Goal: Task Accomplishment & Management: Manage account settings

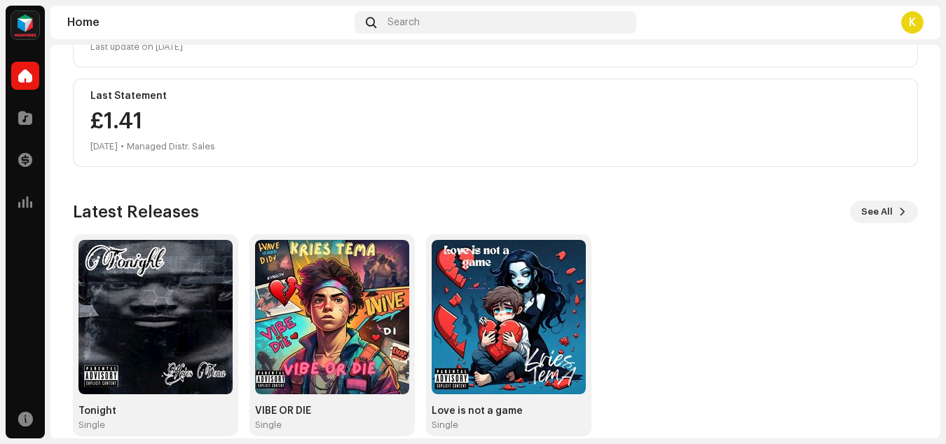
scroll to position [233, 0]
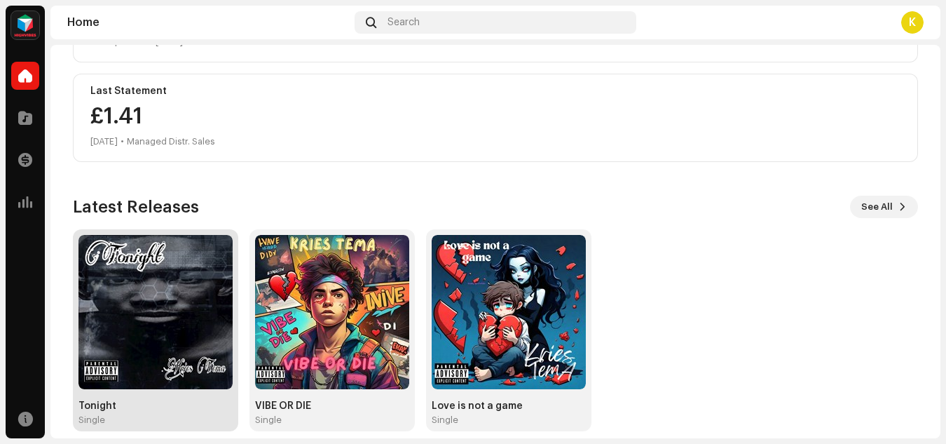
click at [159, 311] on img at bounding box center [156, 312] width 154 height 154
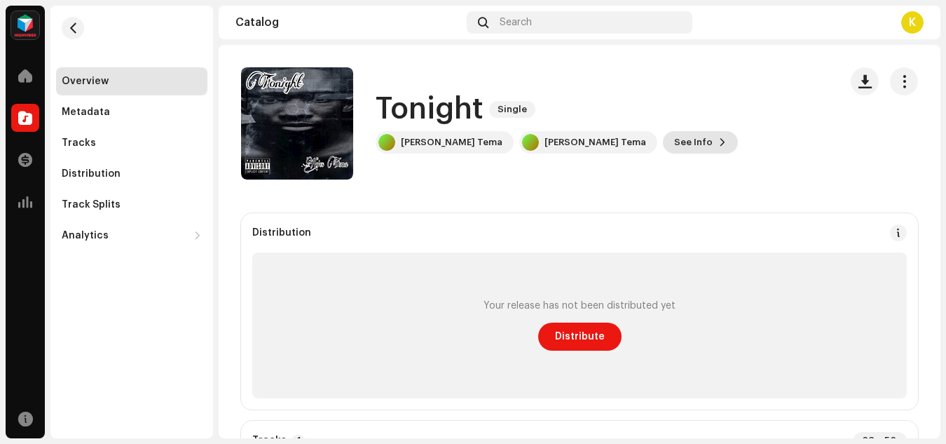
click at [719, 142] on span at bounding box center [723, 142] width 8 height 11
click at [722, 190] on div "Tonight 3049448 Metadata Distribution Metadata Language English Release Title T…" at bounding box center [473, 222] width 946 height 444
click at [890, 86] on button "button" at bounding box center [904, 81] width 28 height 28
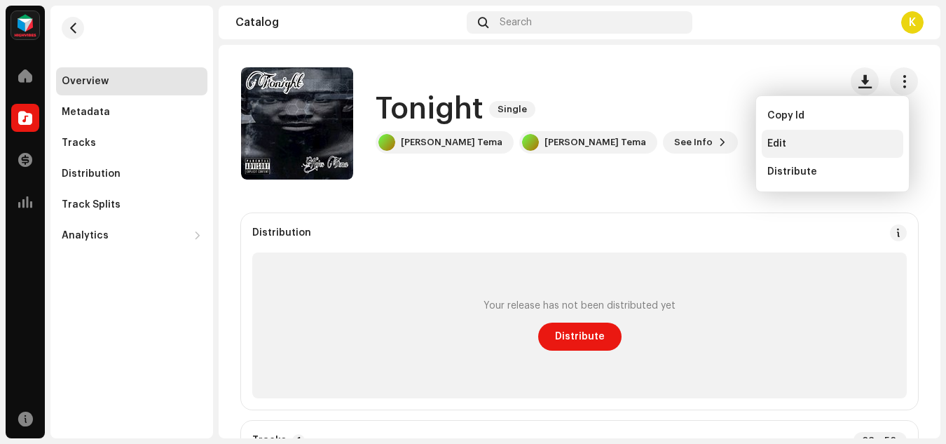
click at [782, 140] on span "Edit" at bounding box center [777, 143] width 19 height 11
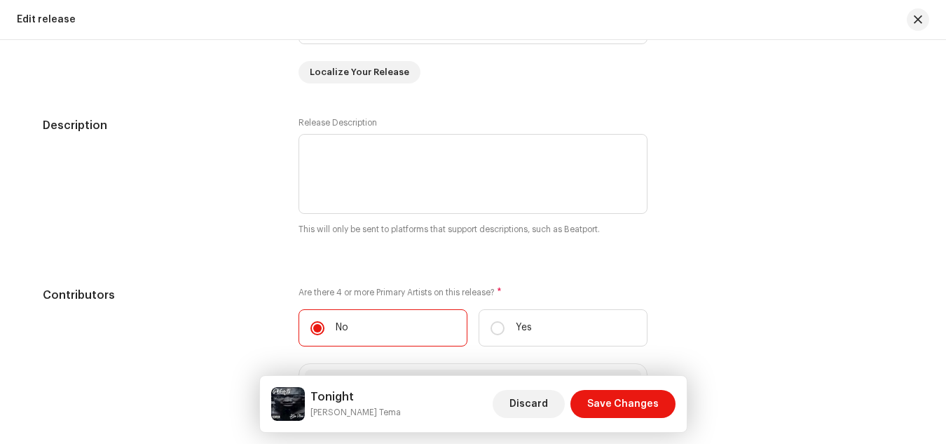
scroll to position [1459, 0]
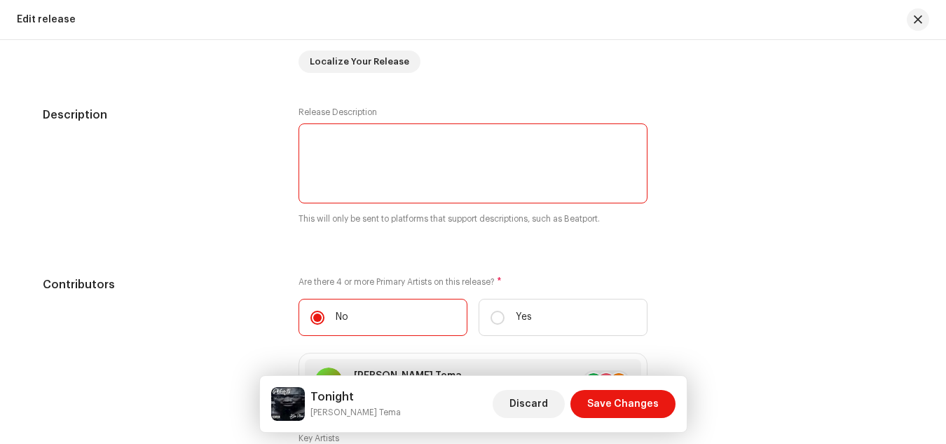
click at [427, 142] on textarea at bounding box center [473, 163] width 349 height 80
type textarea "t"
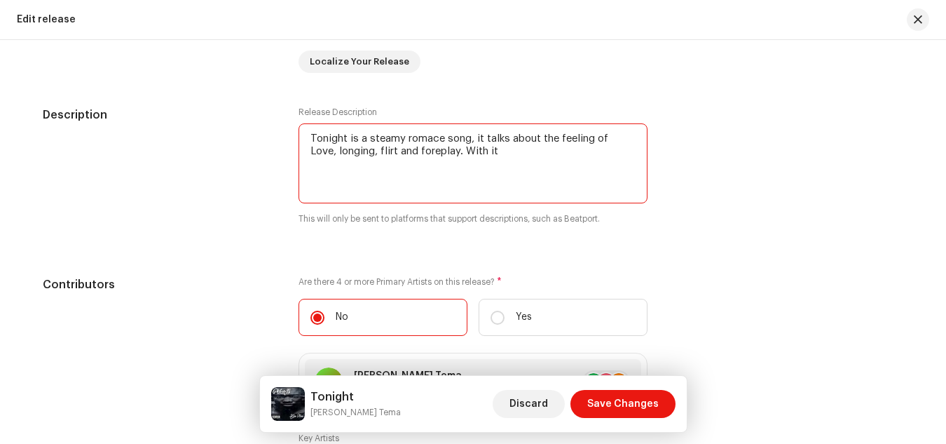
click at [428, 135] on textarea at bounding box center [473, 163] width 349 height 80
click at [407, 139] on textarea at bounding box center [473, 163] width 349 height 80
click at [496, 152] on textarea at bounding box center [473, 163] width 349 height 80
type textarea "Tonight is a steamy Romance song, it talks about the feeling of Love, longing, …"
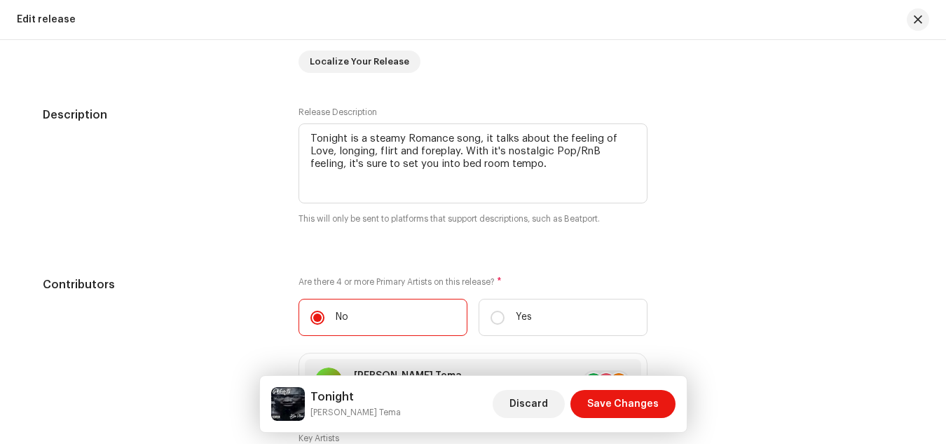
click at [663, 172] on div "Description Release Description This will only be sent to platforms that suppor…" at bounding box center [473, 175] width 861 height 136
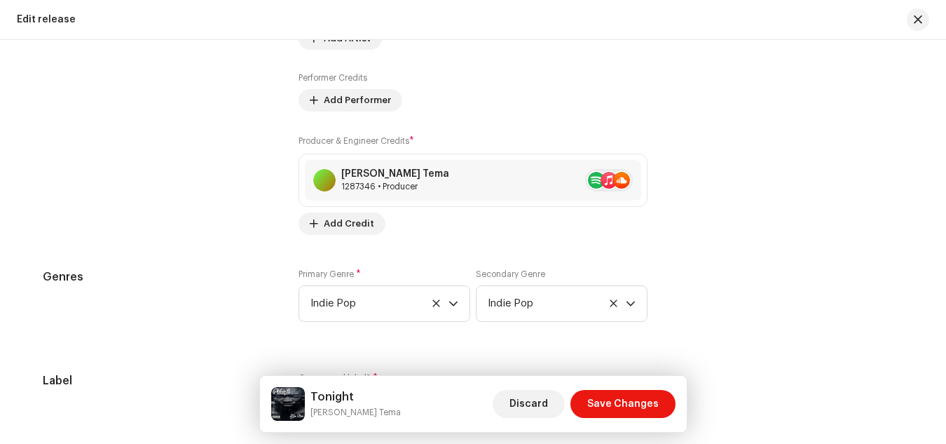
scroll to position [1880, 0]
click at [363, 102] on span "Add Performer" at bounding box center [357, 102] width 67 height 28
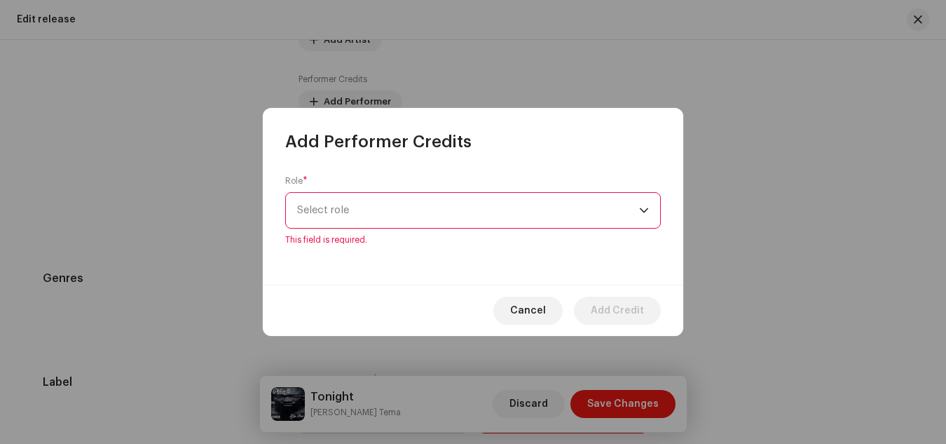
click at [647, 219] on div "dropdown trigger" at bounding box center [644, 210] width 10 height 35
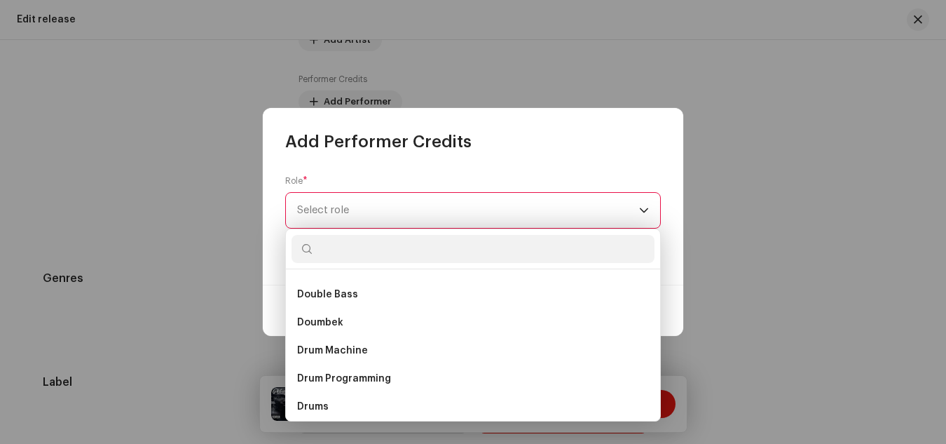
scroll to position [3495, 0]
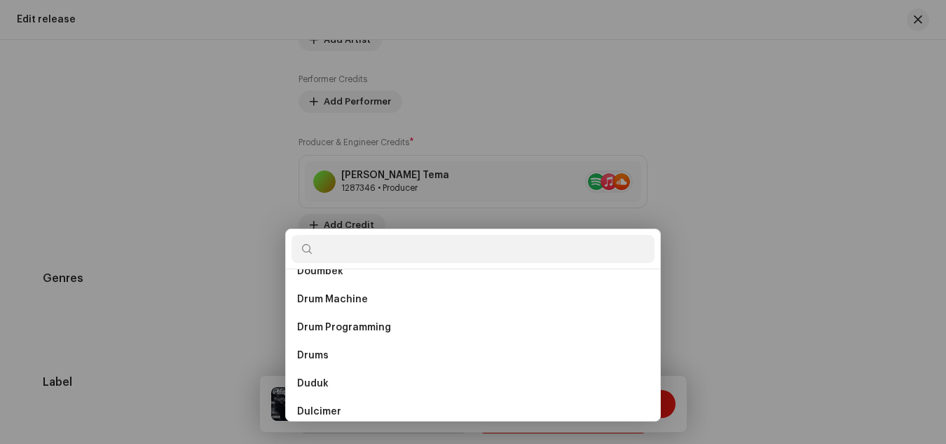
click at [734, 72] on div "Add Performer Credits Role * Select role This field is required. Cancel Add Cre…" at bounding box center [473, 222] width 946 height 444
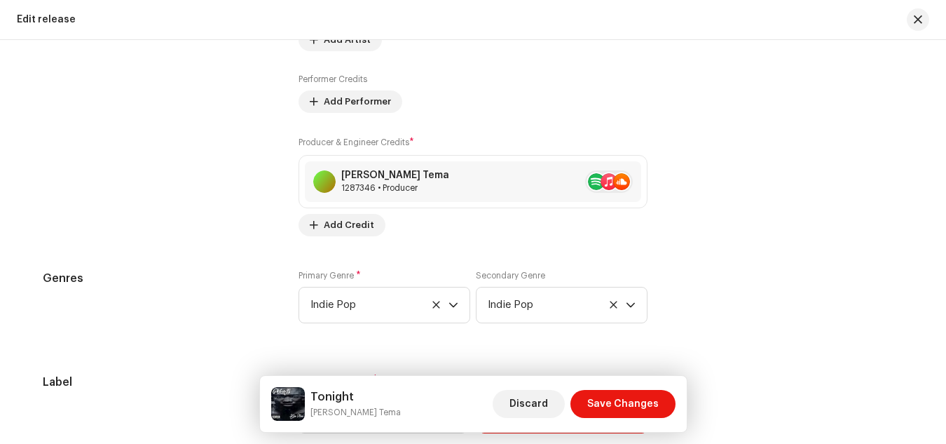
click at [642, 155] on div "Producer & Engineer Credits * [PERSON_NAME] Tema 1287346 • Producer Add Credit" at bounding box center [473, 185] width 349 height 101
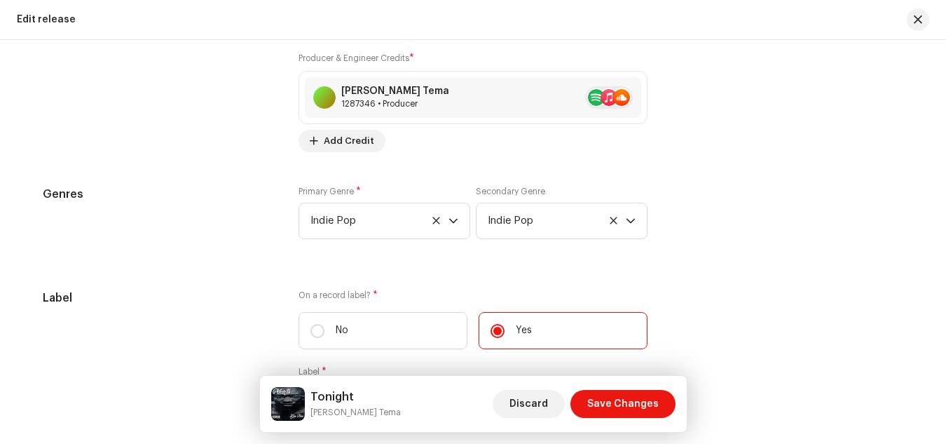
scroll to position [1992, 0]
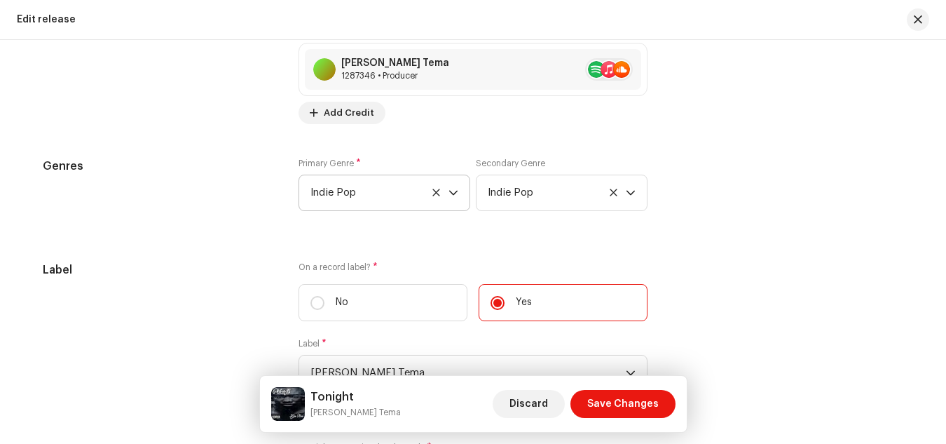
click at [449, 196] on icon "dropdown trigger" at bounding box center [454, 193] width 10 height 10
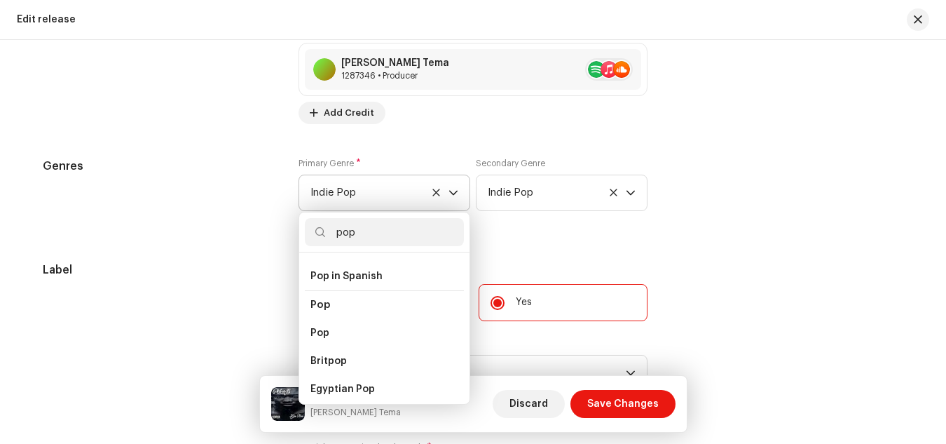
scroll to position [494, 0]
type input "pop"
click at [357, 285] on li "Pop" at bounding box center [384, 299] width 159 height 29
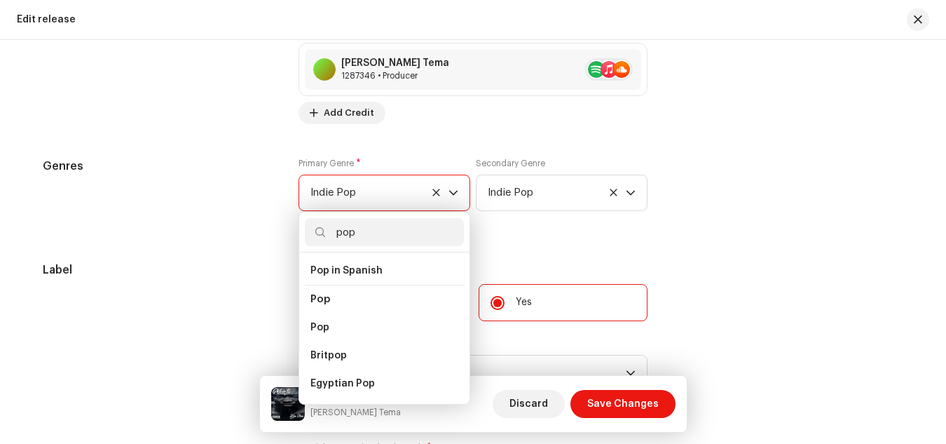
click at [327, 285] on li "Pop" at bounding box center [384, 299] width 159 height 29
click at [313, 301] on span "Pop" at bounding box center [321, 306] width 20 height 11
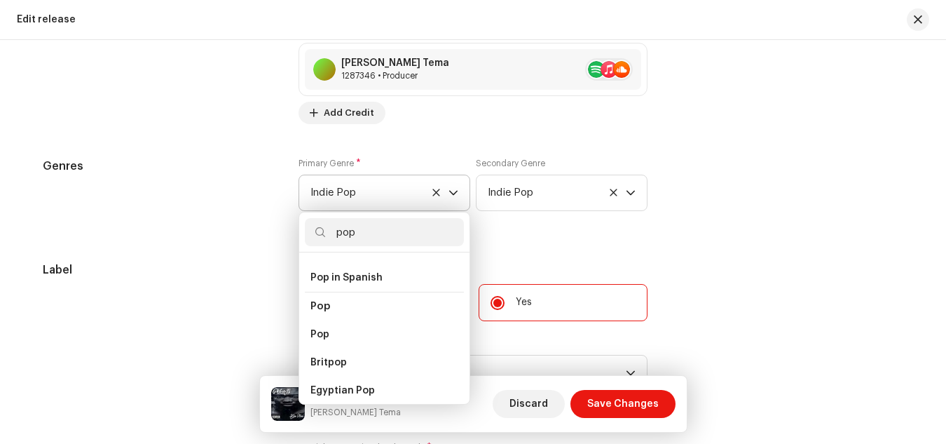
click at [313, 301] on span "Pop" at bounding box center [321, 306] width 20 height 11
click at [332, 294] on li "Pop" at bounding box center [384, 306] width 159 height 29
click at [449, 191] on icon "dropdown trigger" at bounding box center [454, 193] width 10 height 10
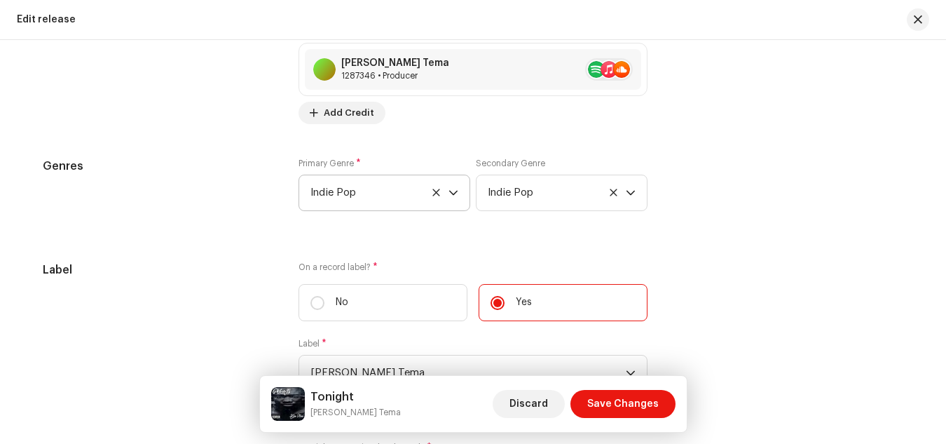
click at [449, 191] on icon "dropdown trigger" at bounding box center [454, 193] width 10 height 10
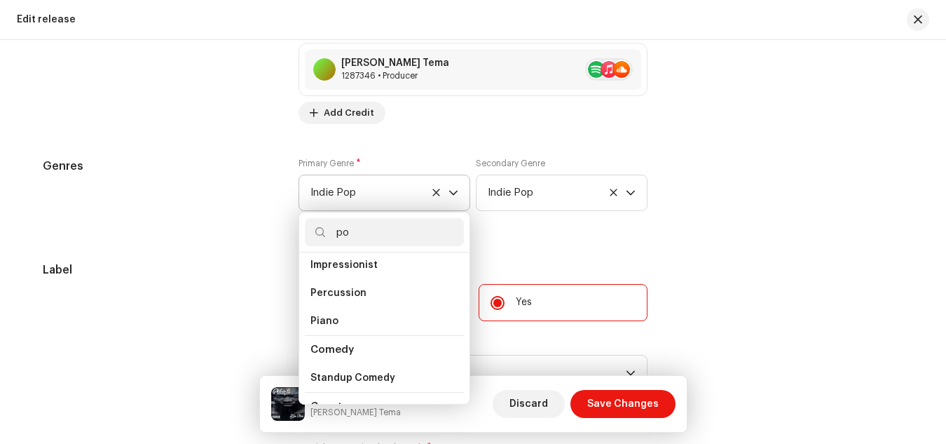
scroll to position [0, 0]
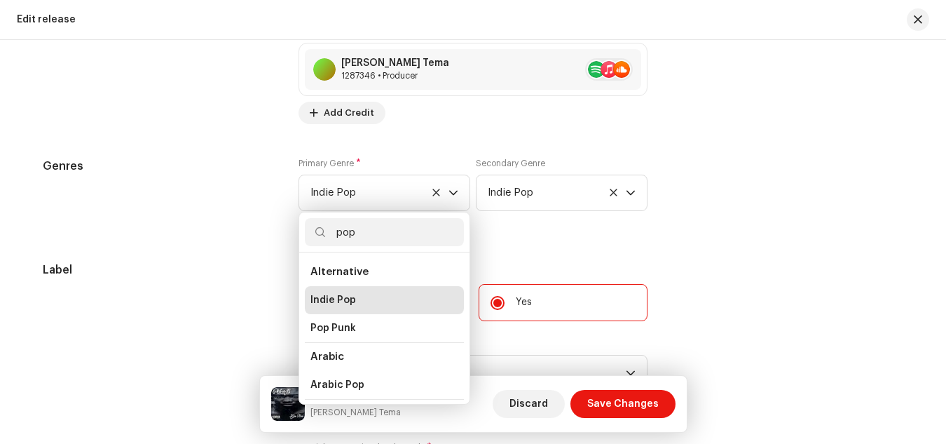
type input "pop"
drag, startPoint x: 468, startPoint y: 263, endPoint x: 468, endPoint y: 277, distance: 14.0
click at [468, 277] on div "On a record label? * No Yes Label * [PERSON_NAME] Tema" at bounding box center [473, 335] width 349 height 147
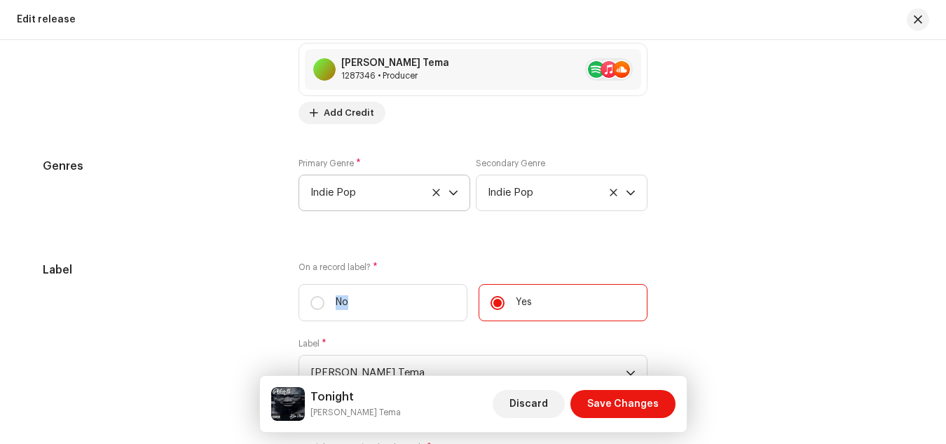
click at [456, 184] on p-select "Indie Pop" at bounding box center [385, 193] width 172 height 36
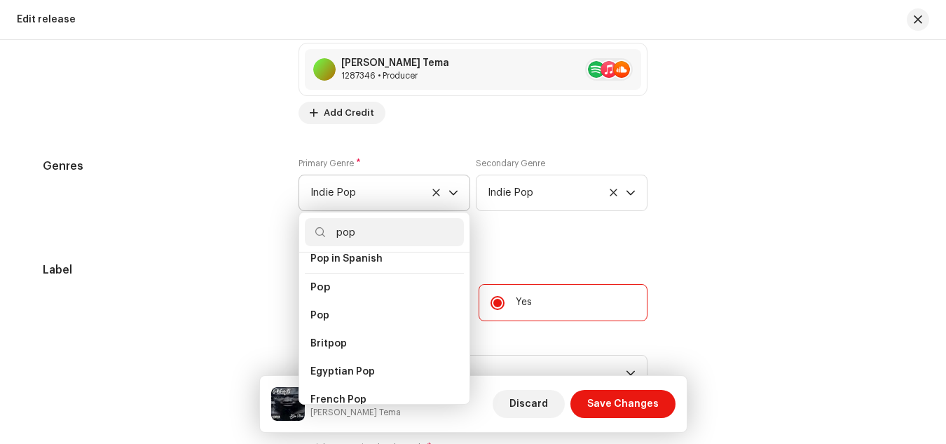
scroll to position [494, 0]
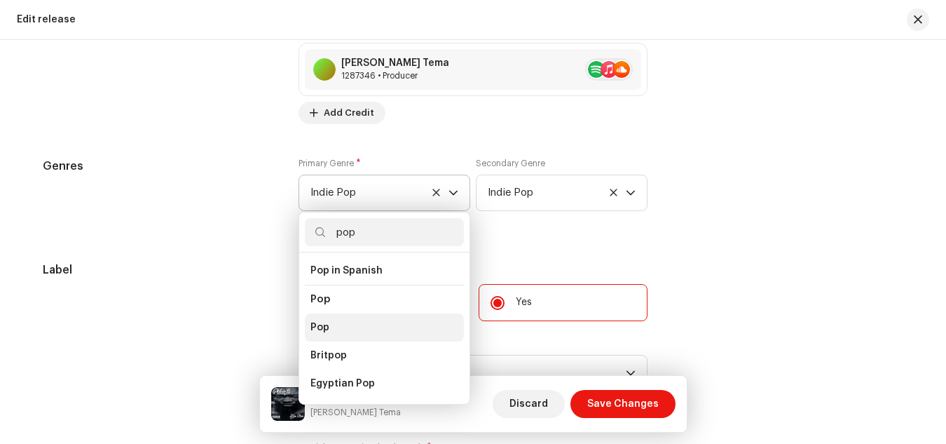
type input "pop"
click at [329, 323] on li "Pop" at bounding box center [384, 327] width 159 height 28
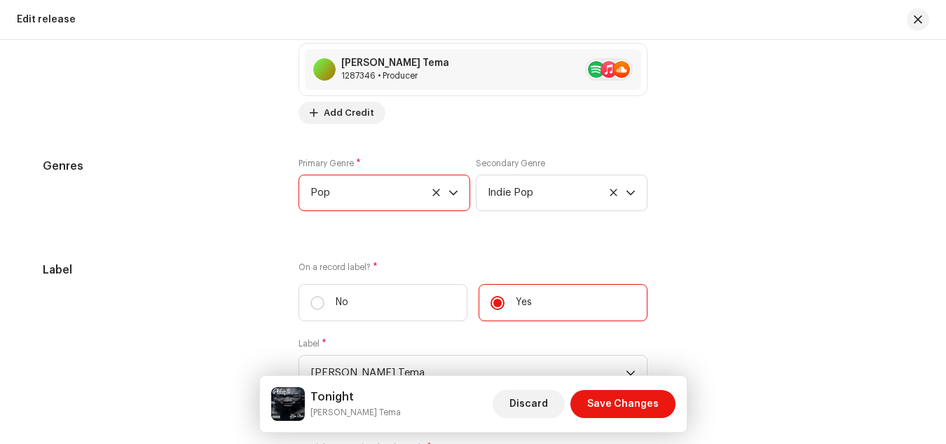
scroll to position [34, 0]
click at [629, 191] on icon "dropdown trigger" at bounding box center [631, 193] width 10 height 10
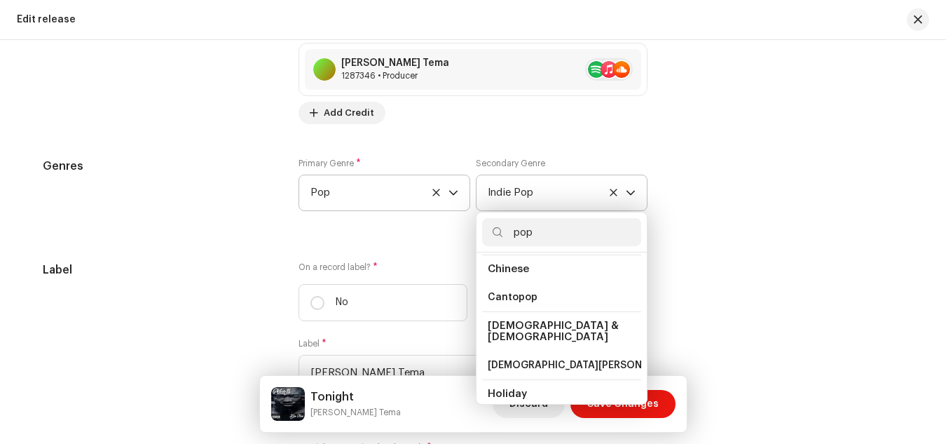
scroll to position [0, 0]
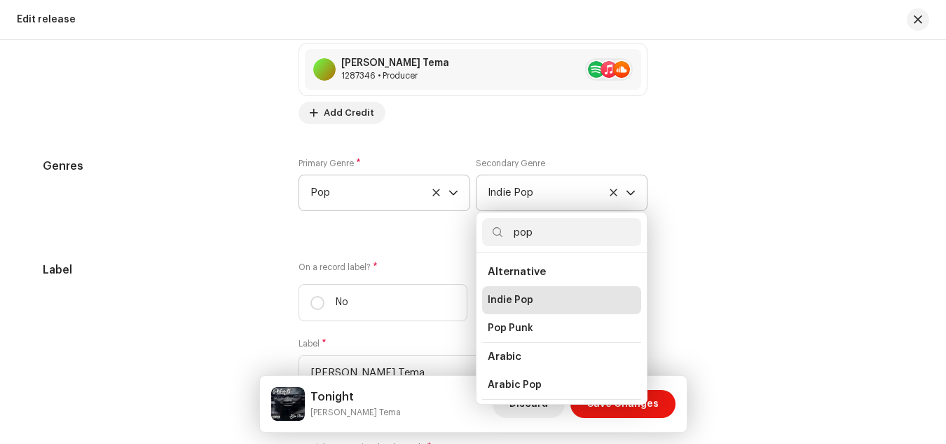
type input "pop"
drag, startPoint x: 640, startPoint y: 262, endPoint x: 639, endPoint y: 272, distance: 10.5
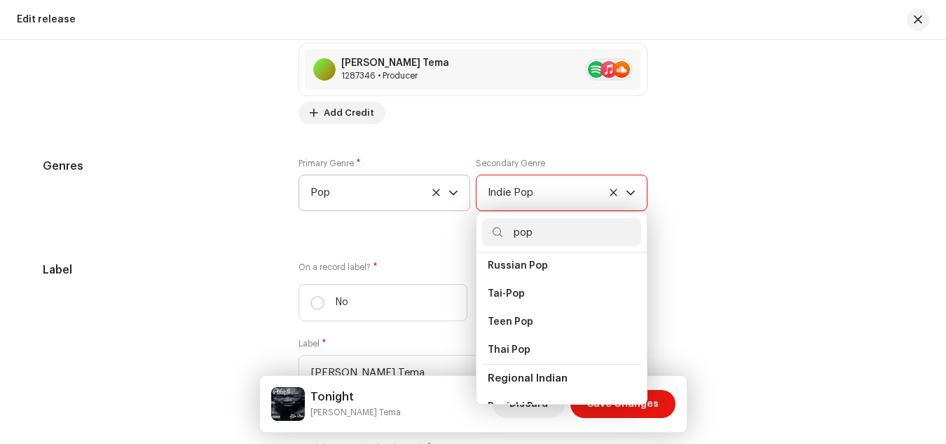
scroll to position [989, 0]
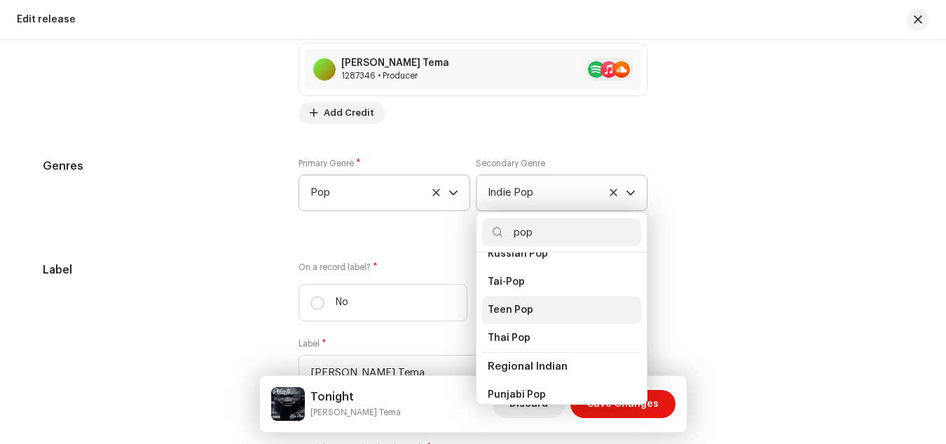
click at [534, 296] on li "Teen Pop" at bounding box center [561, 310] width 159 height 28
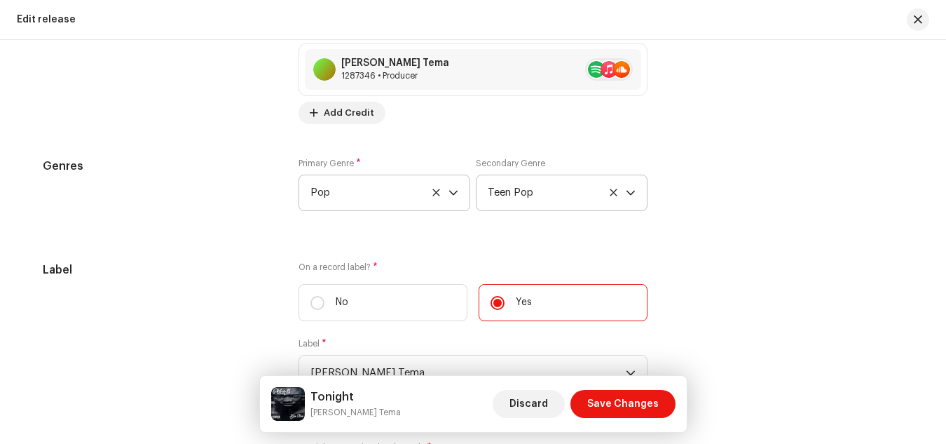
click at [628, 191] on icon "dropdown trigger" at bounding box center [631, 193] width 10 height 10
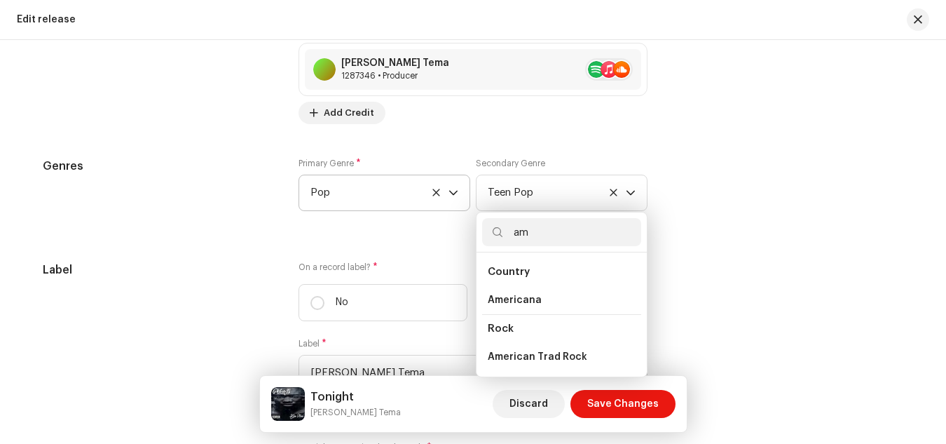
type input "a"
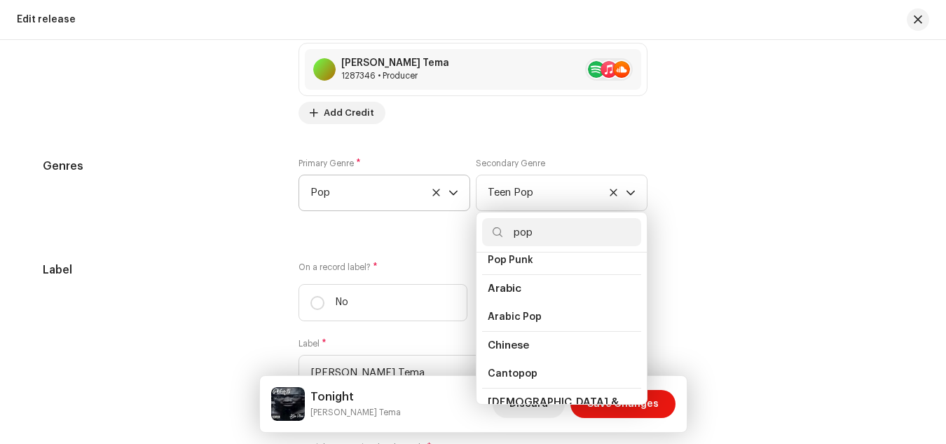
scroll to position [56, 0]
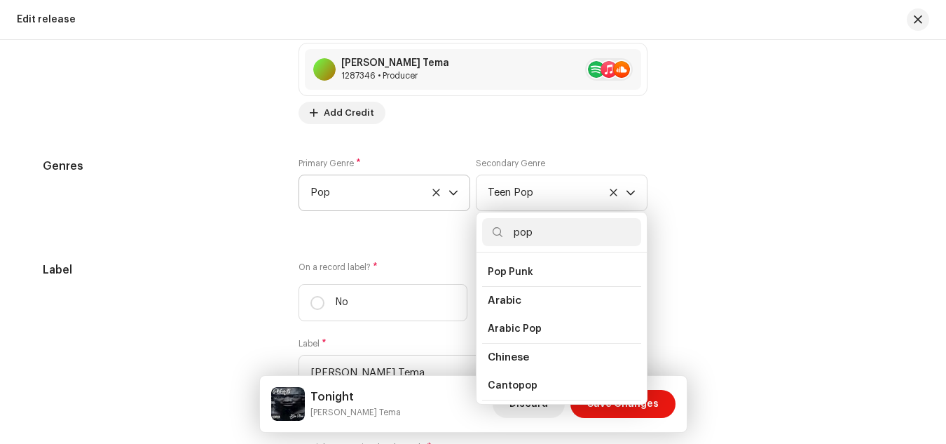
type input "pop"
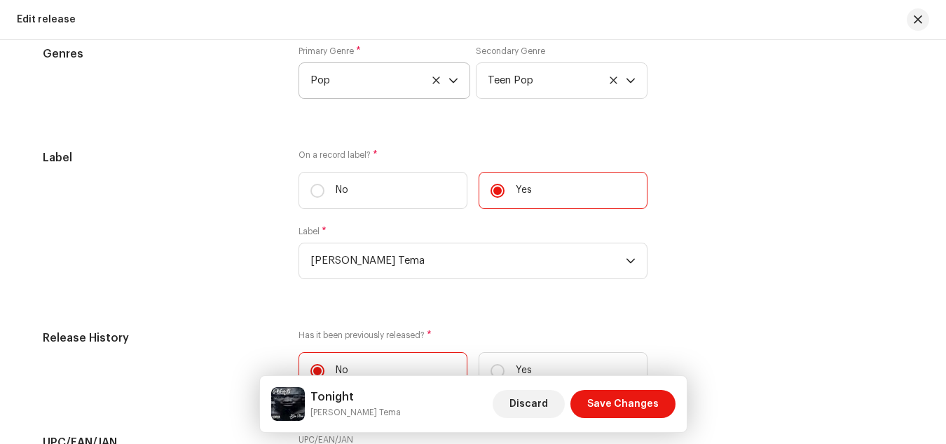
scroll to position [2132, 0]
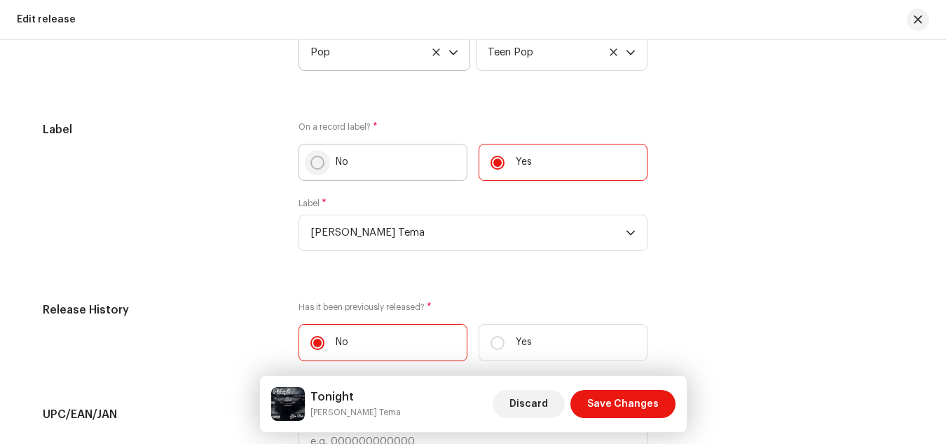
click at [311, 165] on input "No" at bounding box center [318, 163] width 14 height 14
radio input "true"
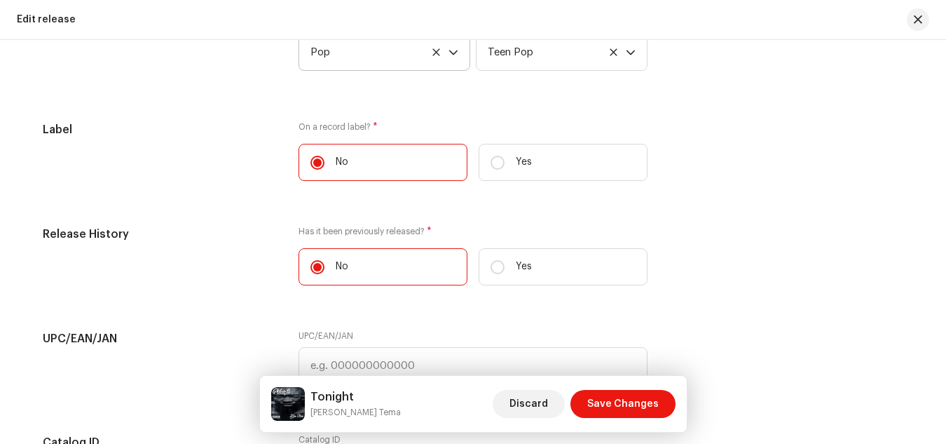
click at [748, 177] on div "Label On a record label? * No Yes" at bounding box center [473, 156] width 861 height 71
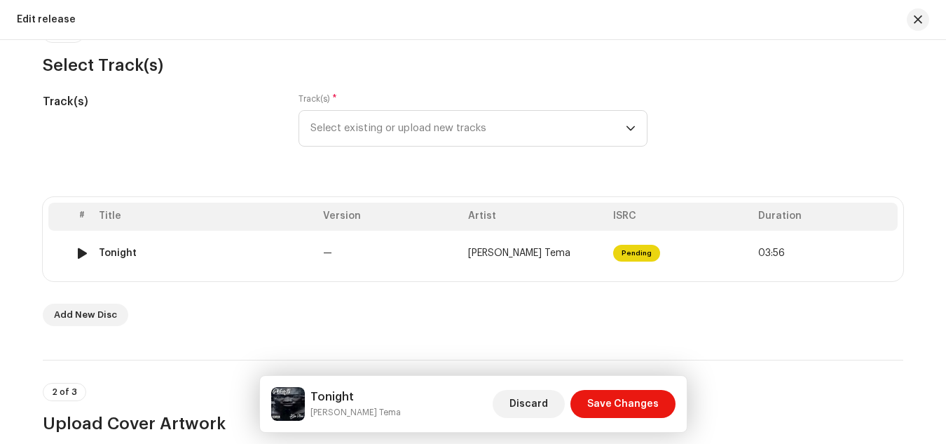
scroll to position [140, 0]
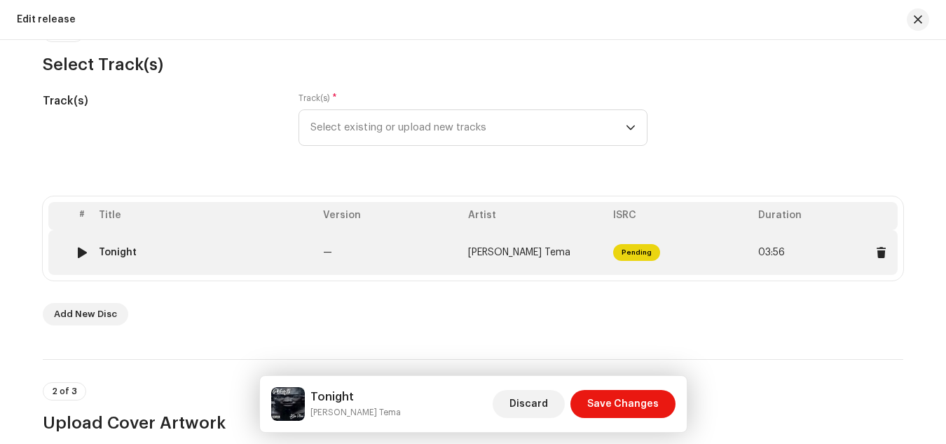
click at [447, 252] on td "—" at bounding box center [390, 252] width 145 height 45
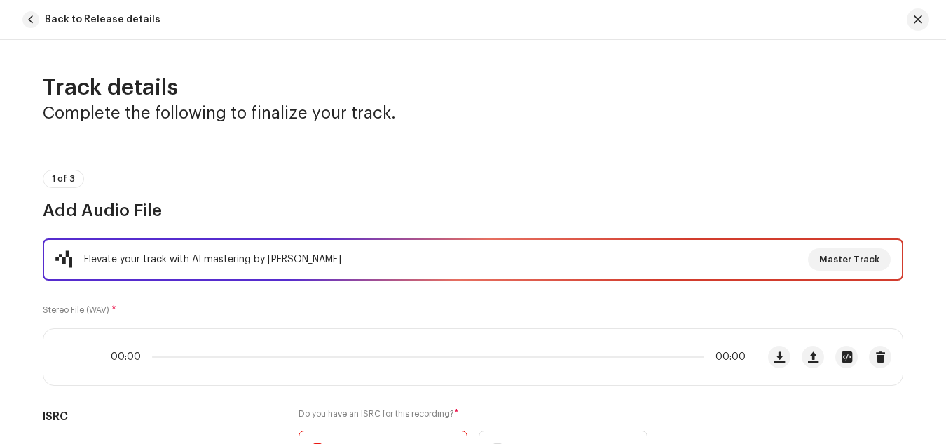
click at [877, 107] on h3 "Complete the following to finalize your track." at bounding box center [473, 113] width 861 height 22
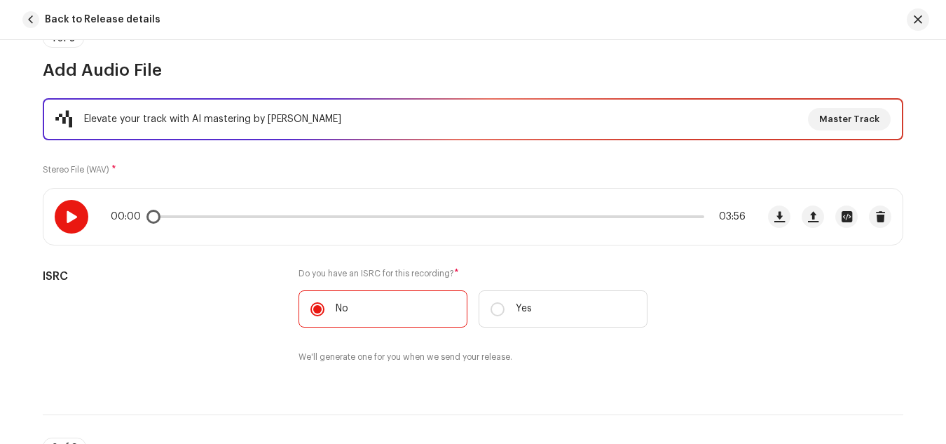
click at [72, 217] on span at bounding box center [71, 216] width 12 height 11
click at [831, 168] on div "Elevate your track with AI mastering by Masterchannel Master Track Stereo File …" at bounding box center [473, 239] width 861 height 283
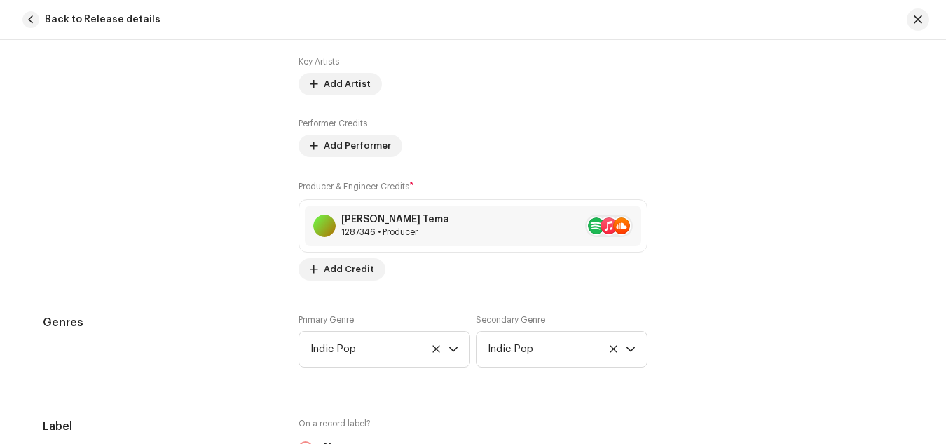
scroll to position [1038, 0]
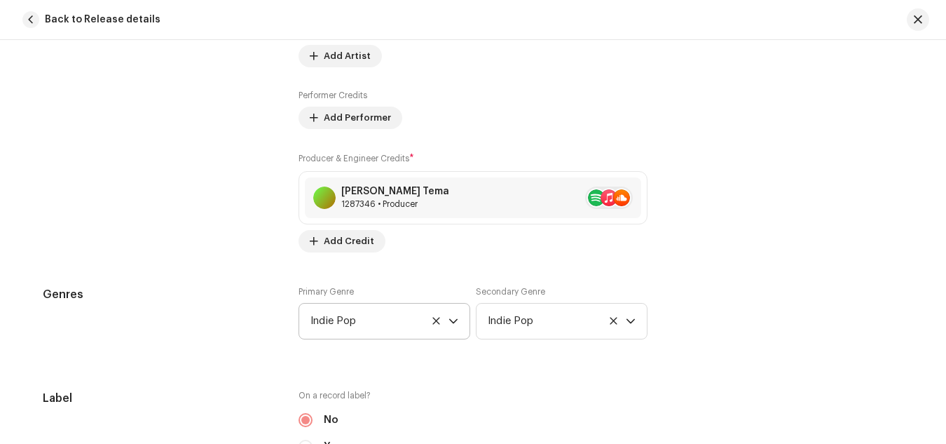
click at [449, 327] on div "dropdown trigger" at bounding box center [454, 321] width 10 height 35
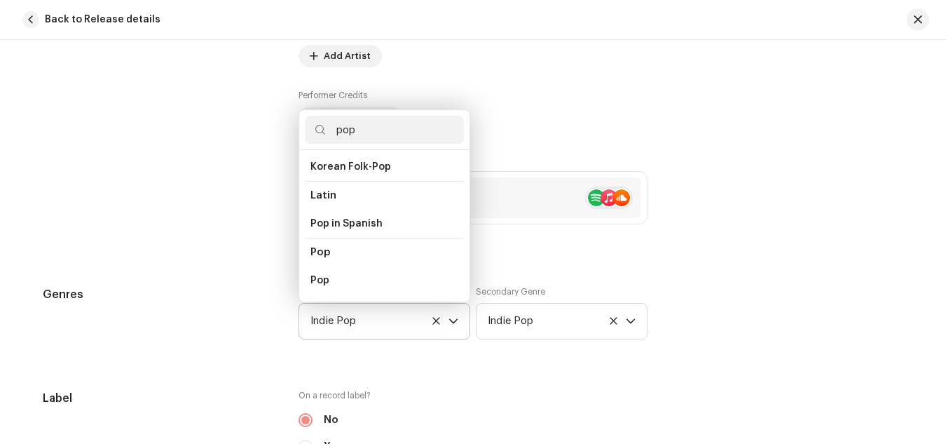
scroll to position [519, 0]
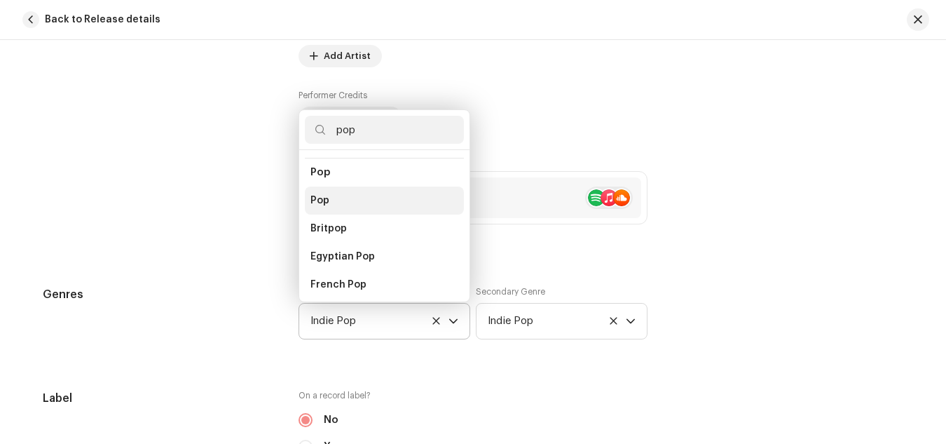
type input "pop"
click at [338, 190] on li "Pop" at bounding box center [384, 200] width 159 height 28
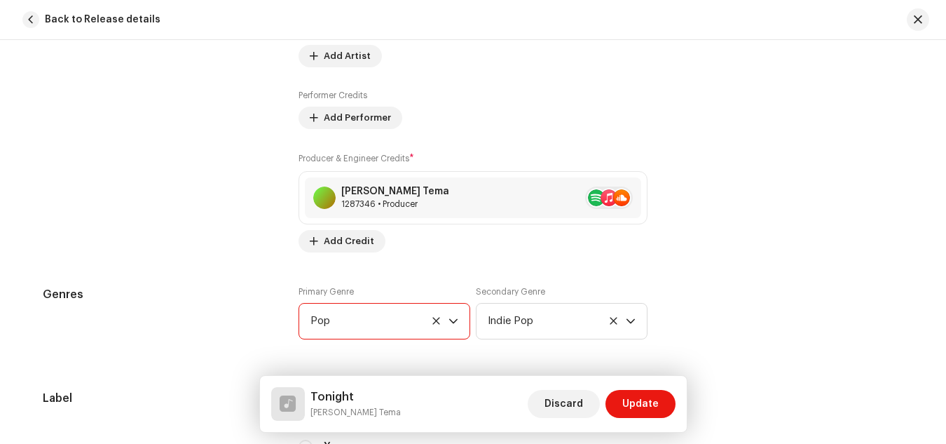
scroll to position [34, 0]
click at [629, 320] on icon "dropdown trigger" at bounding box center [631, 321] width 10 height 10
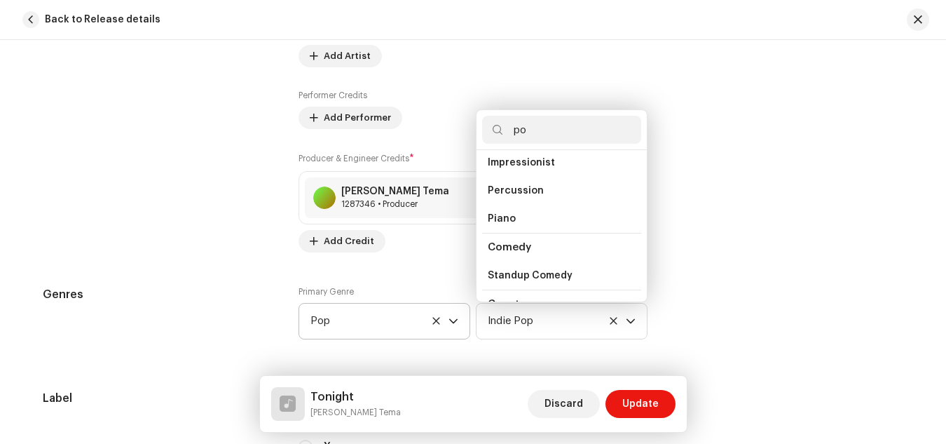
scroll to position [0, 0]
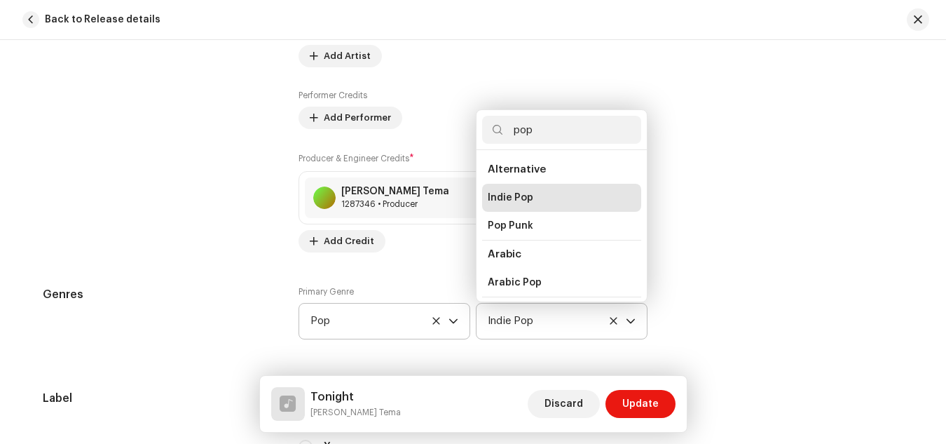
type input "pop"
drag, startPoint x: 644, startPoint y: 162, endPoint x: 641, endPoint y: 191, distance: 29.7
click at [641, 201] on div "pop Alternative Indie Pop Pop Punk Arabic Arabic Pop Chinese Cantopop [DEMOGRAP…" at bounding box center [562, 205] width 172 height 193
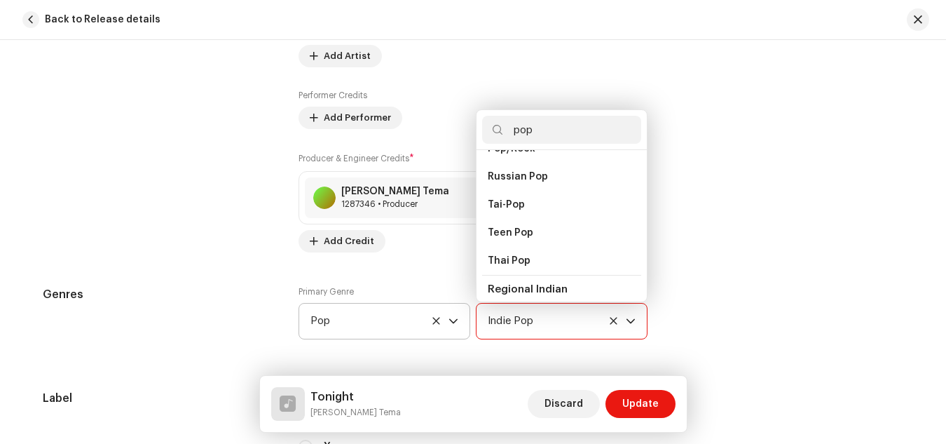
scroll to position [982, 0]
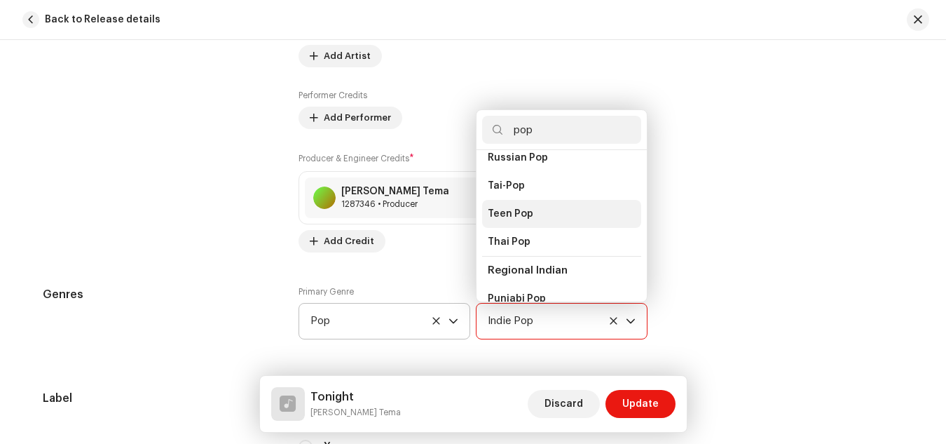
click at [546, 200] on li "Teen Pop" at bounding box center [561, 214] width 159 height 28
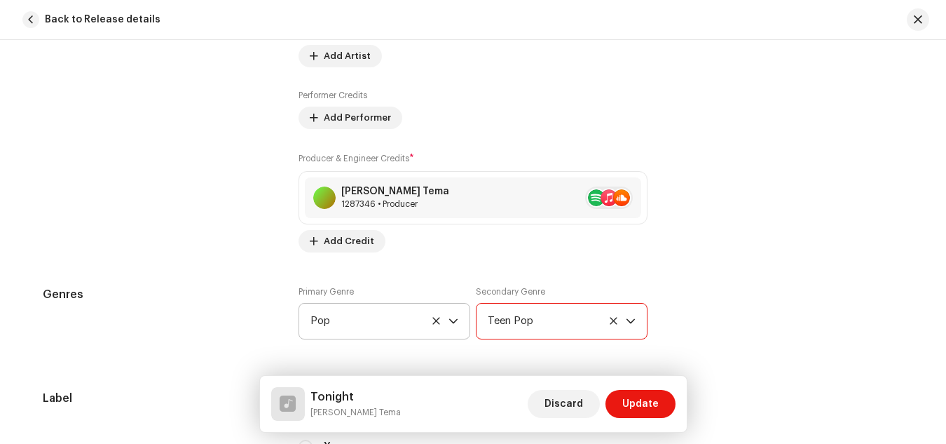
scroll to position [34, 0]
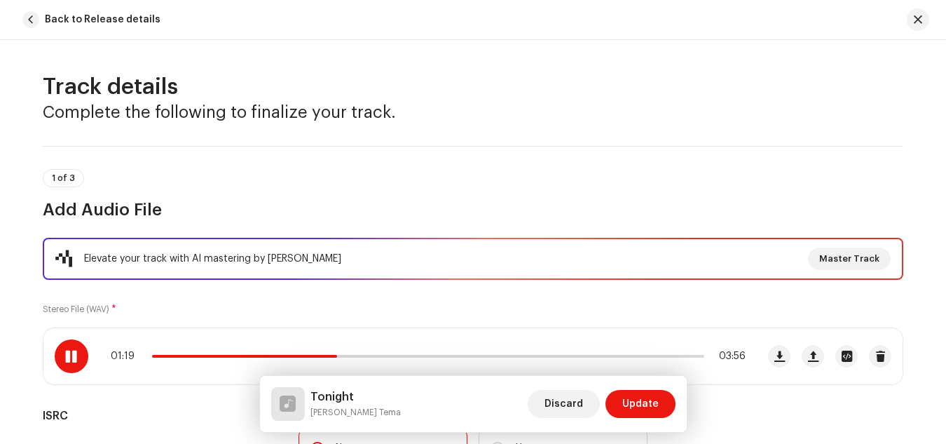
scroll to position [0, 0]
click at [446, 358] on div "01:22 03:56" at bounding box center [428, 356] width 635 height 11
click at [446, 358] on div "01:23 03:56" at bounding box center [428, 356] width 635 height 11
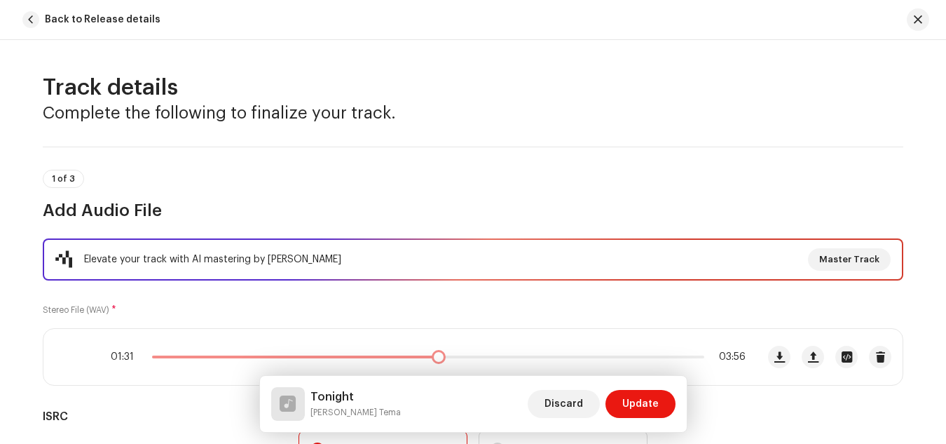
drag, startPoint x: 348, startPoint y: 355, endPoint x: 437, endPoint y: 357, distance: 88.3
click at [437, 357] on div "01:31 03:56" at bounding box center [428, 356] width 635 height 11
drag, startPoint x: 444, startPoint y: 357, endPoint x: 491, endPoint y: 356, distance: 47.7
click at [491, 356] on div "02:07 03:56" at bounding box center [428, 356] width 635 height 11
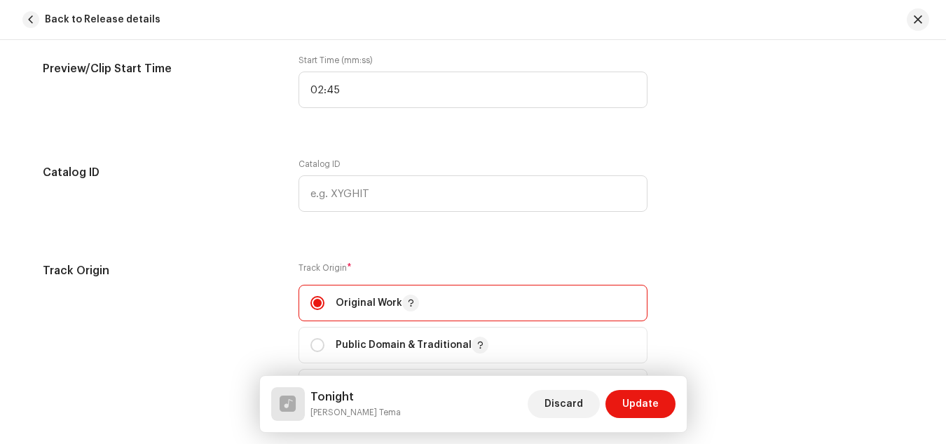
scroll to position [1482, 0]
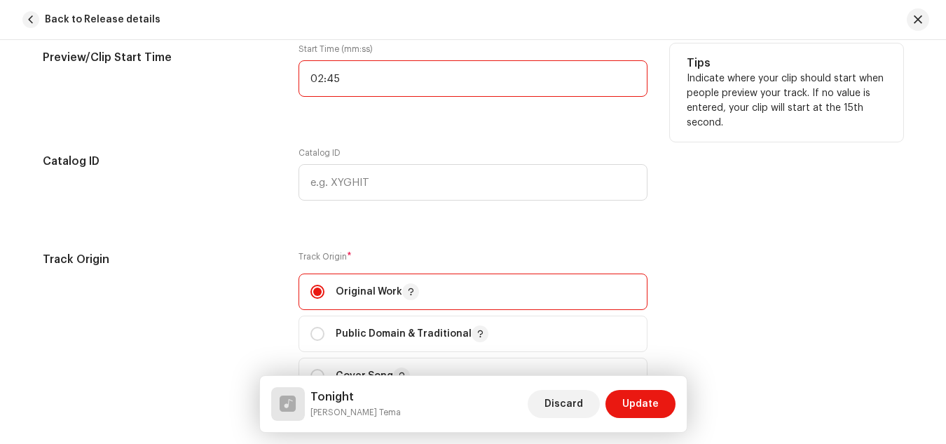
click at [334, 79] on input "02:45" at bounding box center [473, 78] width 349 height 36
type input "02:51"
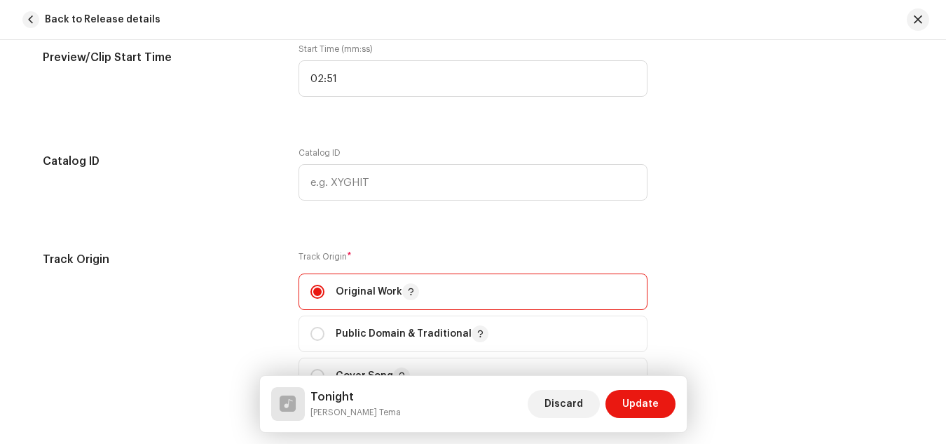
click at [672, 222] on div "Track details Complete the following to finalize your track. 1 of 3 Add Audio F…" at bounding box center [473, 119] width 906 height 3054
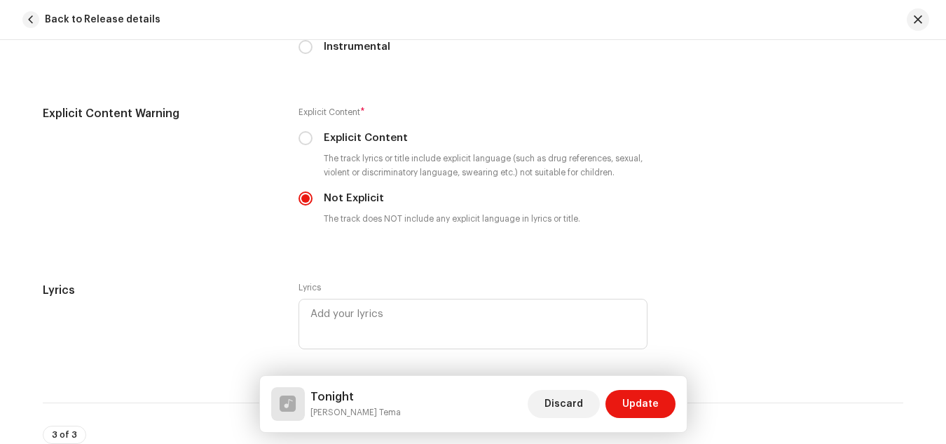
scroll to position [2398, 0]
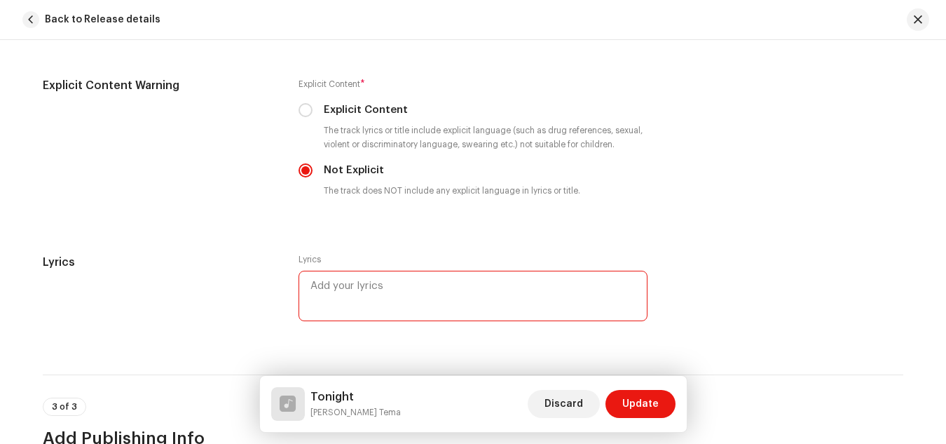
click at [482, 285] on textarea at bounding box center [473, 296] width 349 height 50
type textarea "i"
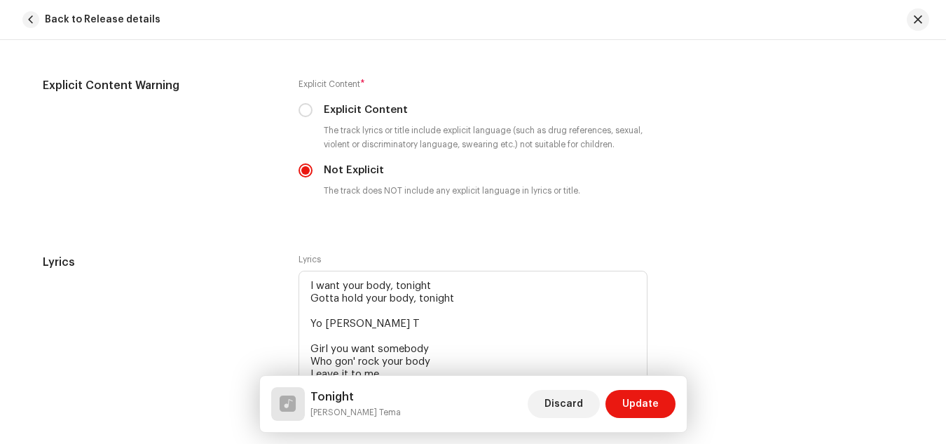
click at [693, 266] on div "Lyrics Lyrics I want your body, tonight Gotta hold your body, tonight Yo [PERSO…" at bounding box center [473, 337] width 861 height 167
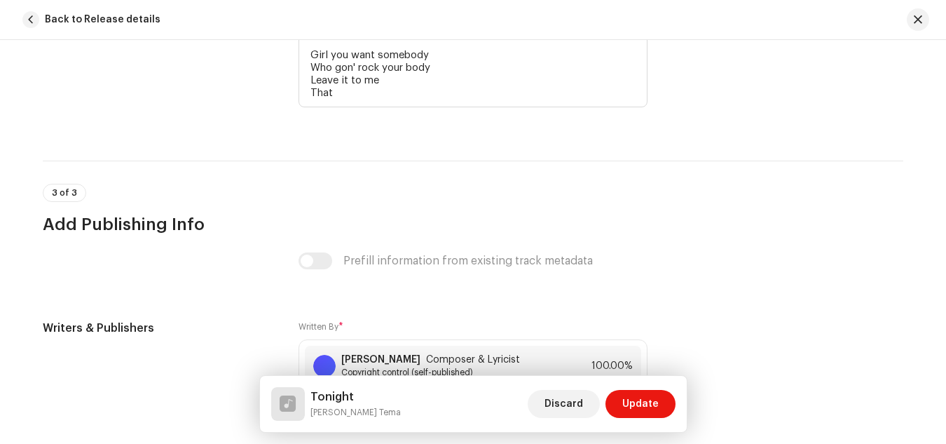
scroll to position [2706, 0]
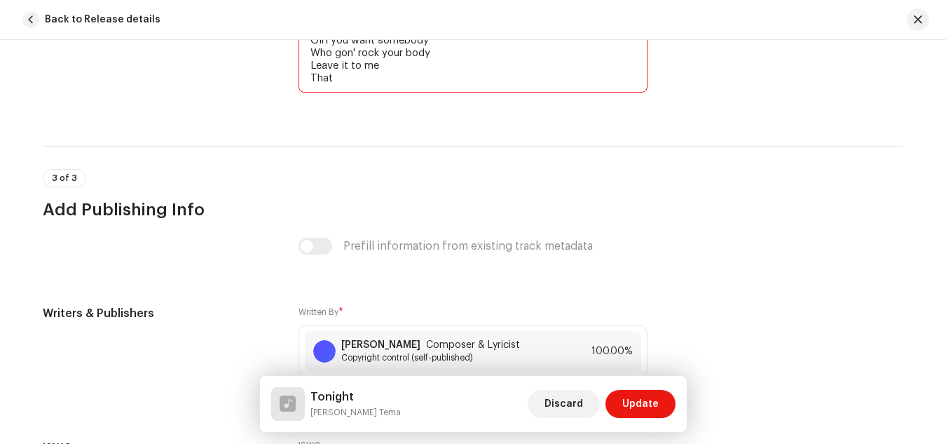
click at [333, 84] on textarea "I want your body, tonight Gotta hold your body, tonight Yo [PERSON_NAME] T Girl…" at bounding box center [473, 27] width 349 height 130
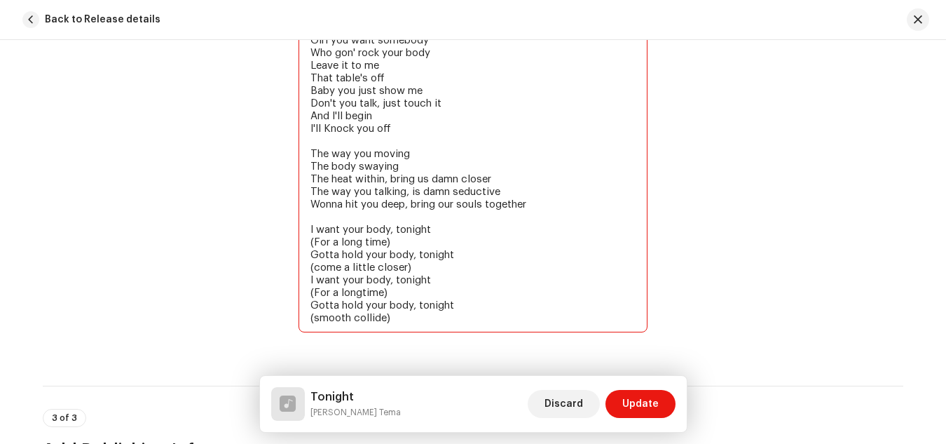
click at [381, 290] on textarea "I want your body, tonight Gotta hold your body, tonight Yo [PERSON_NAME] T Girl…" at bounding box center [473, 147] width 349 height 370
click at [418, 315] on textarea "I want your body, tonight Gotta hold your body, tonight Yo [PERSON_NAME] T Girl…" at bounding box center [473, 147] width 349 height 370
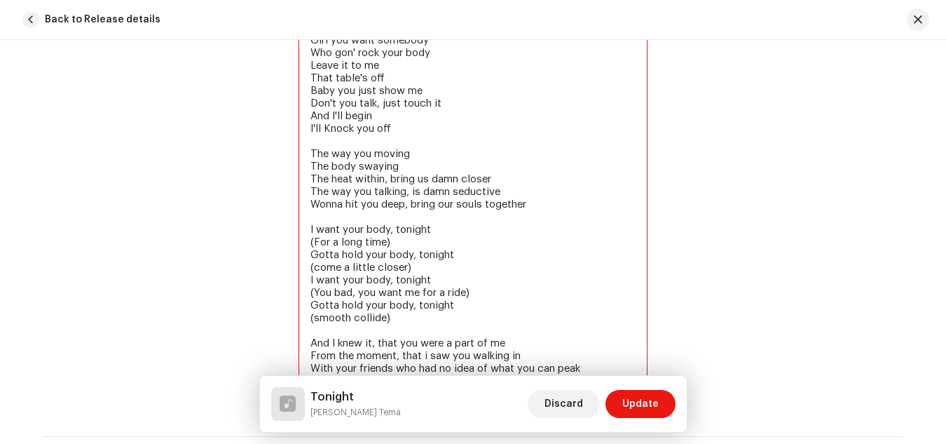
click at [426, 355] on textarea "I want your body, tonight Gotta hold your body, tonight Yo [PERSON_NAME] T Girl…" at bounding box center [473, 172] width 349 height 421
click at [389, 366] on textarea "I want your body, tonight Gotta hold your body, tonight Yo [PERSON_NAME] T Girl…" at bounding box center [473, 172] width 349 height 421
click at [394, 367] on textarea "I want your body, tonight Gotta hold your body, tonight Yo [PERSON_NAME] T Girl…" at bounding box center [473, 172] width 349 height 421
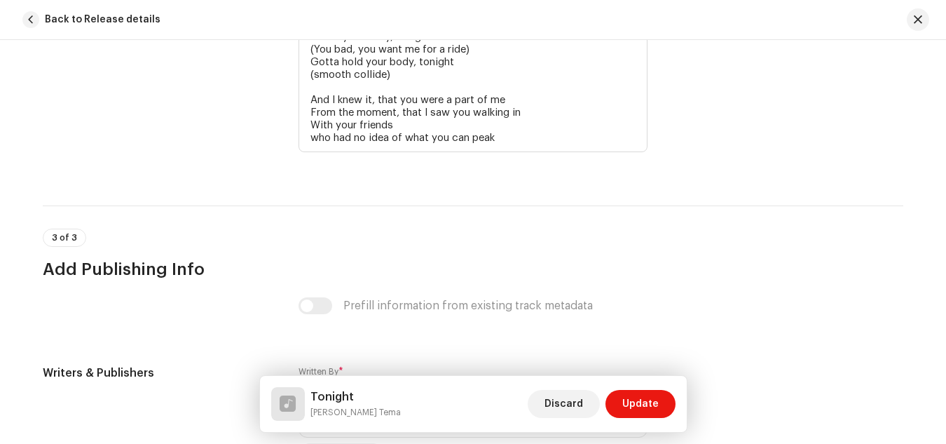
scroll to position [2949, 0]
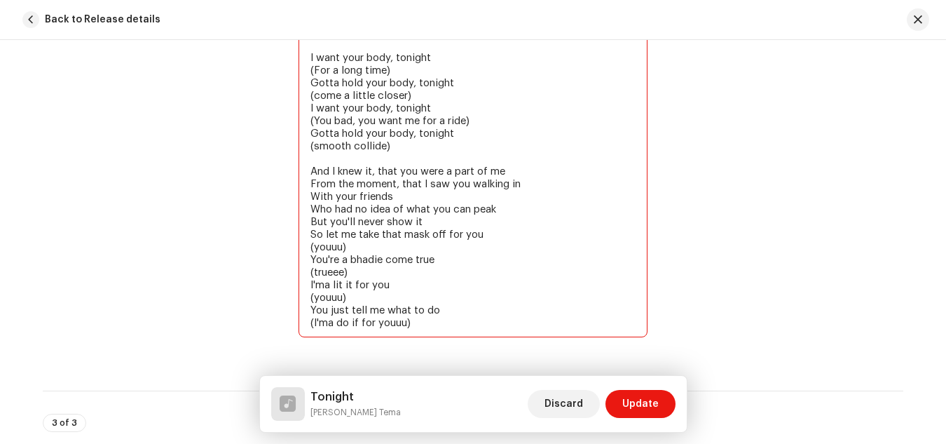
scroll to position [2865, 0]
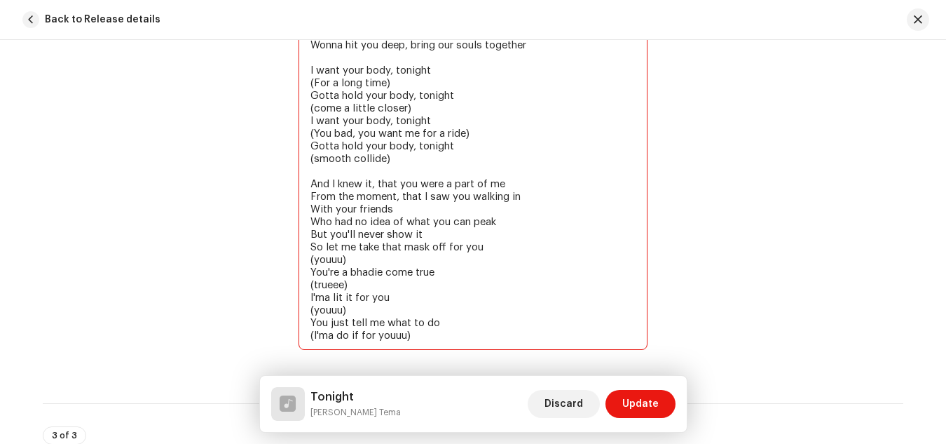
drag, startPoint x: 305, startPoint y: 69, endPoint x: 441, endPoint y: 163, distance: 165.7
click at [441, 163] on textarea "I want your body, tonight Gotta hold your body, tonight Yo [PERSON_NAME] T Girl…" at bounding box center [473, 76] width 349 height 547
click at [419, 337] on textarea "I want your body, tonight Gotta hold your body, tonight Yo [PERSON_NAME] T Girl…" at bounding box center [473, 76] width 349 height 547
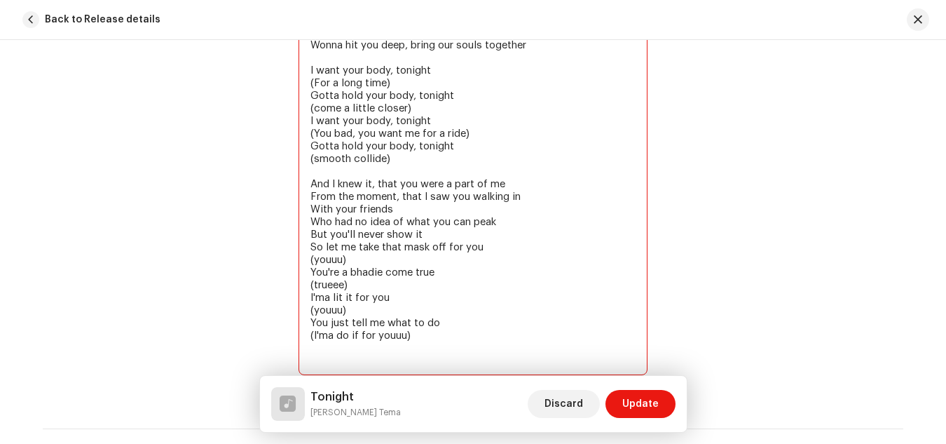
paste textarea "I want your body, tonight (For a long time) Gotta hold your body, tonight (come…"
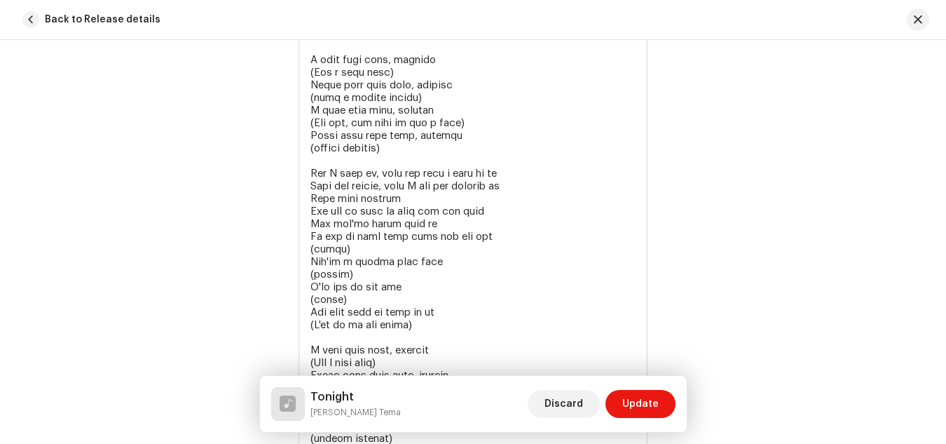
scroll to position [3428, 0]
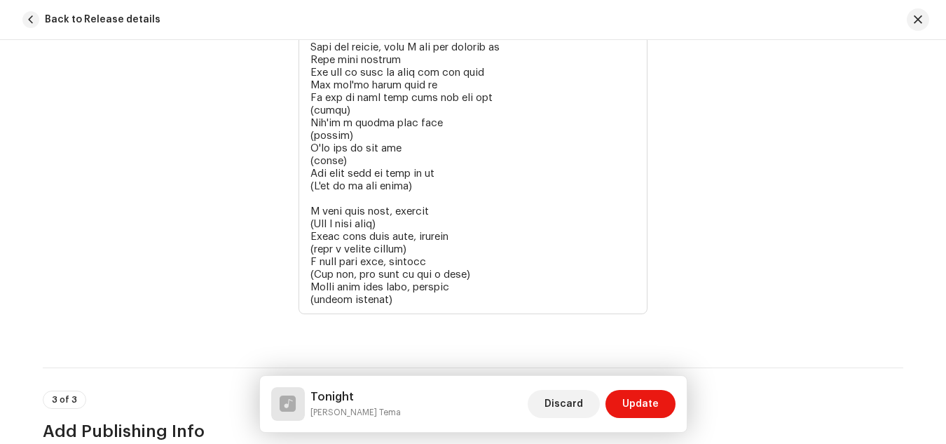
scroll to position [3036, 0]
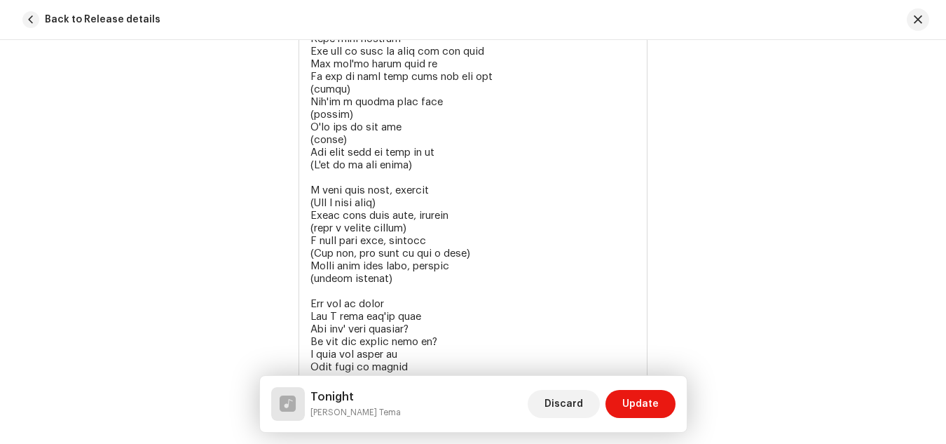
scroll to position [3529, 0]
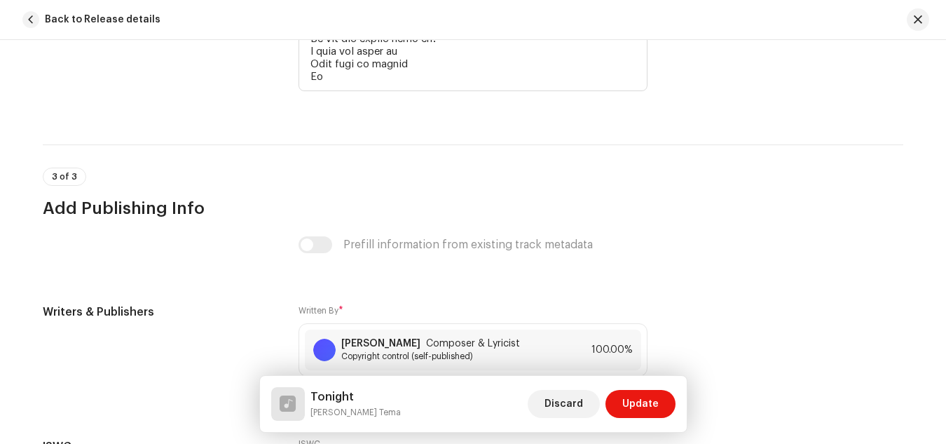
scroll to position [3333, 0]
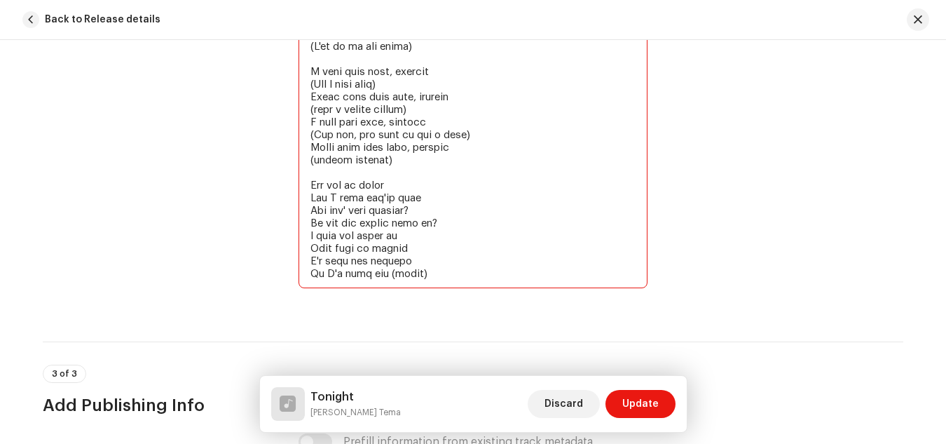
drag, startPoint x: 433, startPoint y: 55, endPoint x: 433, endPoint y: 46, distance: 8.4
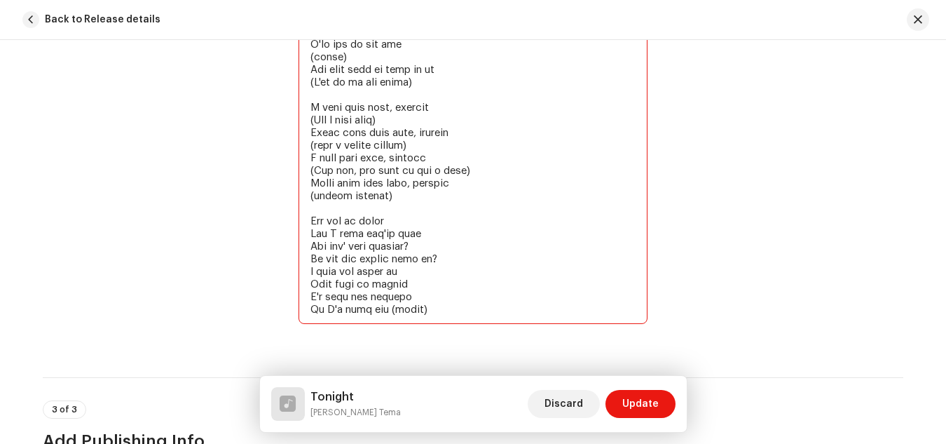
drag, startPoint x: 306, startPoint y: 107, endPoint x: 405, endPoint y: 199, distance: 135.4
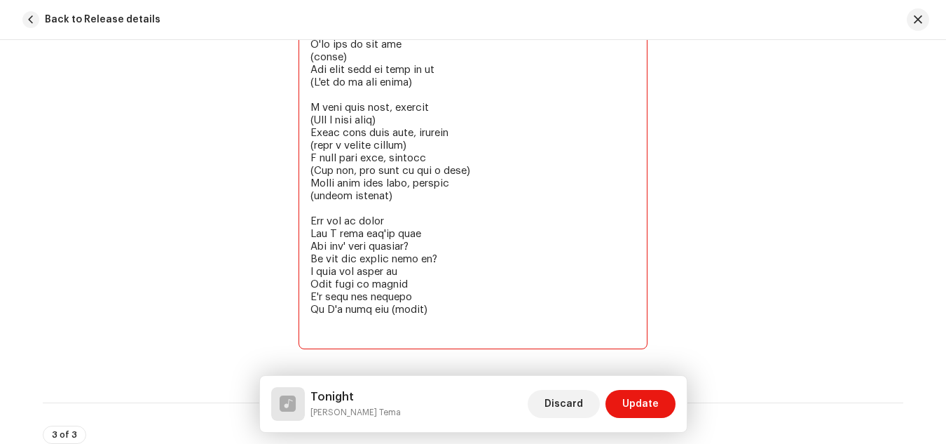
paste textarea "I want your body, tonight (For a long time) Gotta hold your body, tonight (come…"
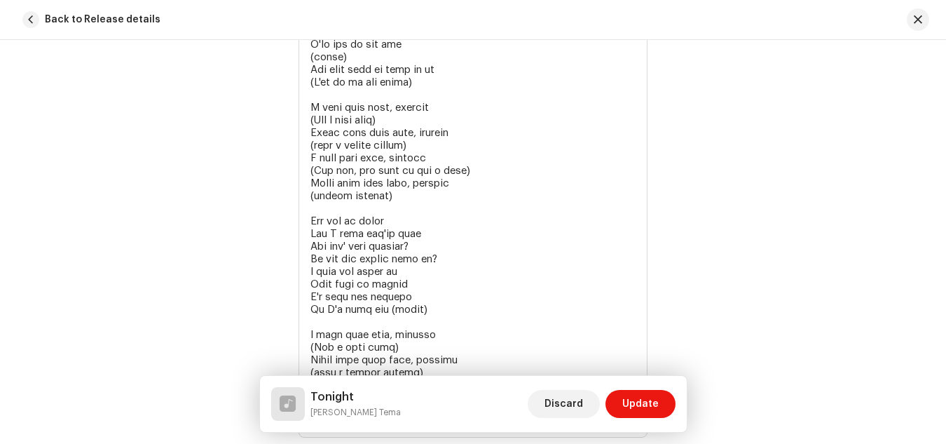
scroll to position [3655, 0]
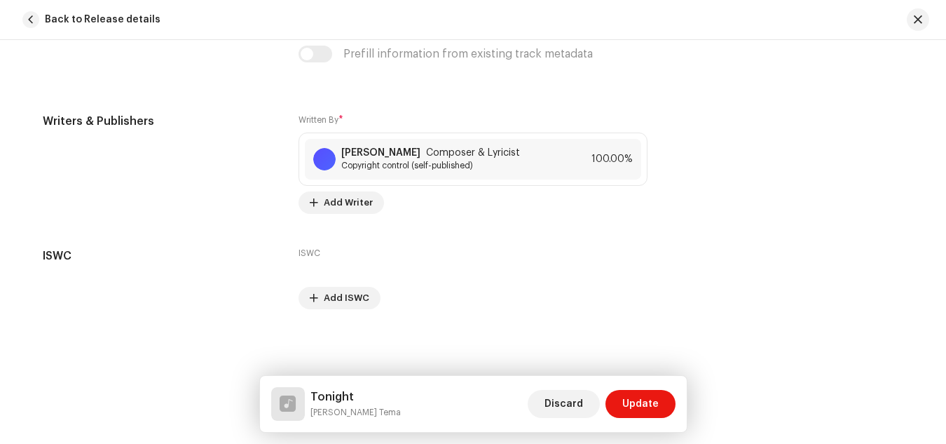
click at [740, 175] on div "Writer share percentages must total 100%." at bounding box center [786, 163] width 233 height 101
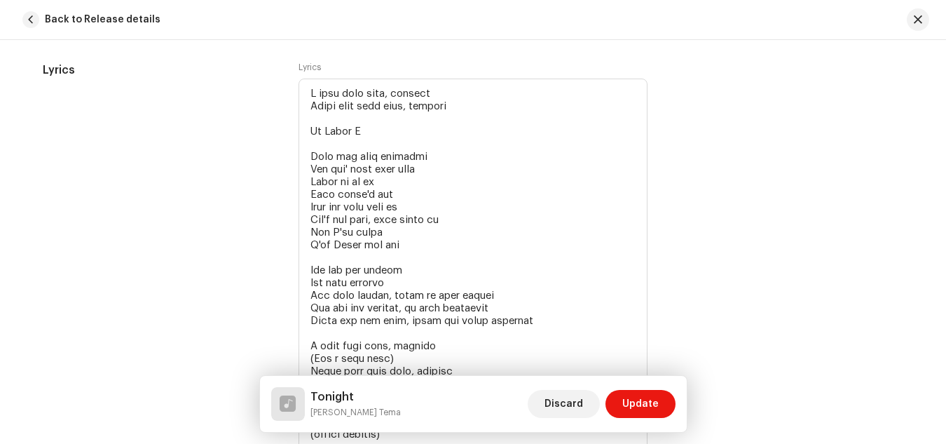
scroll to position [2562, 0]
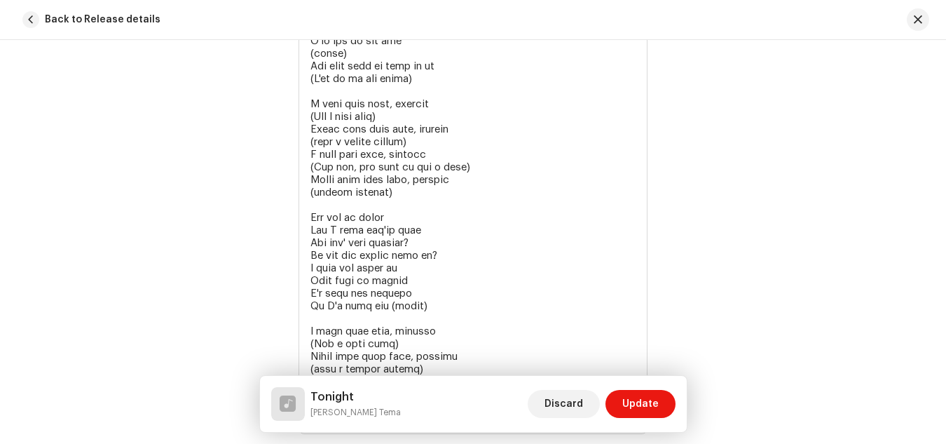
scroll to position [3123, 0]
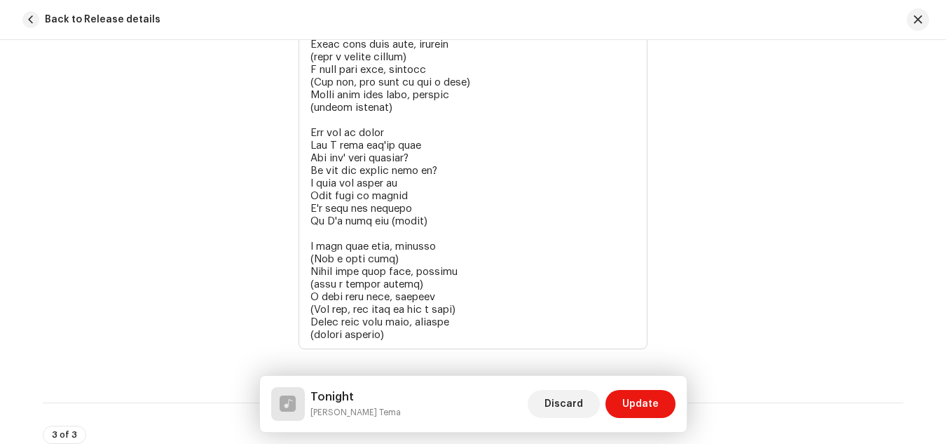
scroll to position [3235, 0]
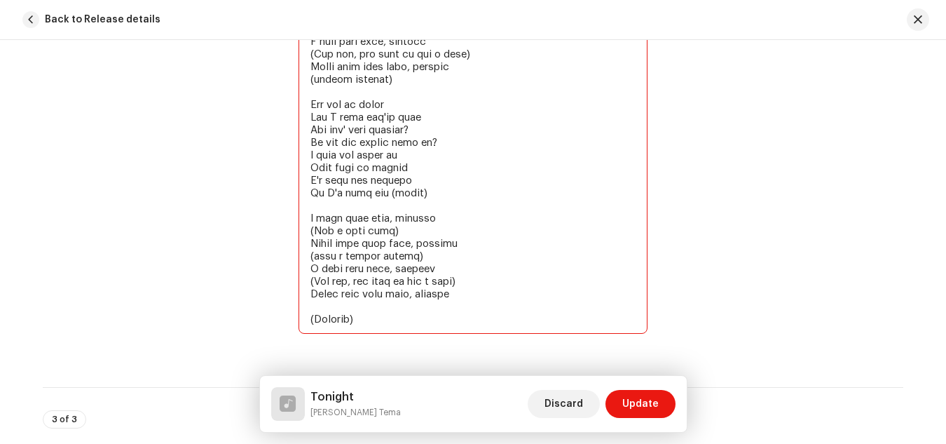
type textarea "I want your body, tonight Gotta hold your body, tonight Yo [PERSON_NAME] T Girl…"
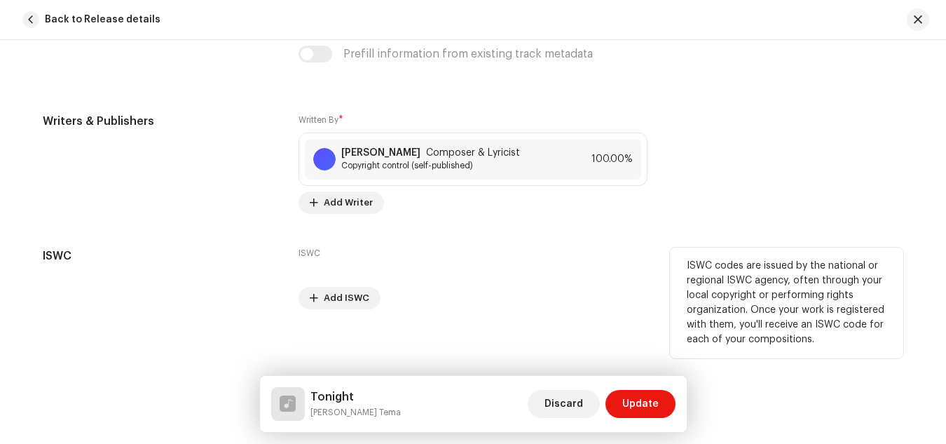
click at [756, 287] on p "ISWC codes are issued by the national or regional ISWC agency, often through yo…" at bounding box center [787, 303] width 200 height 88
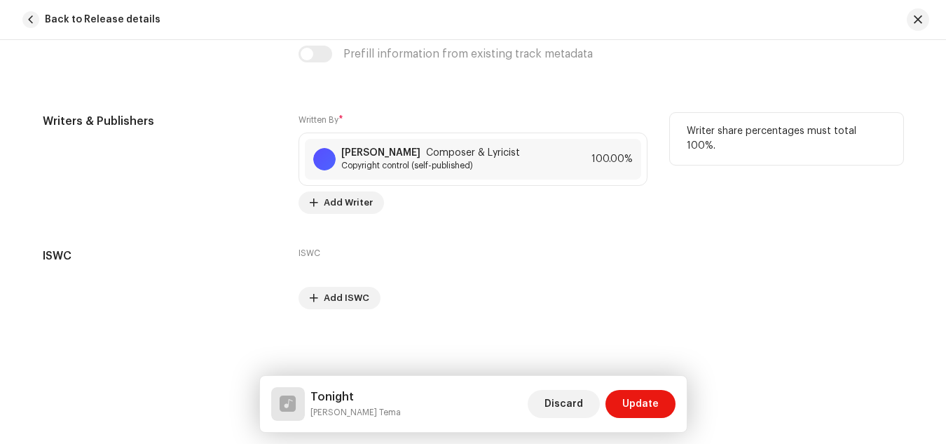
click at [724, 208] on div "Writer share percentages must total 100%." at bounding box center [786, 163] width 233 height 101
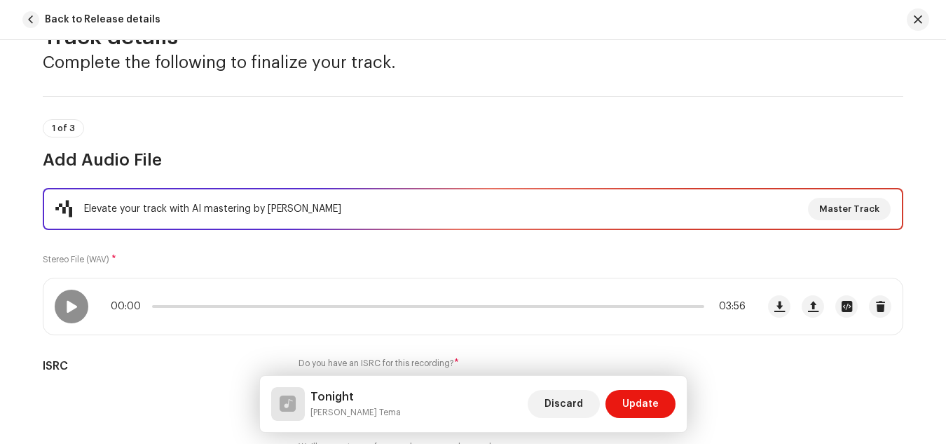
scroll to position [22, 0]
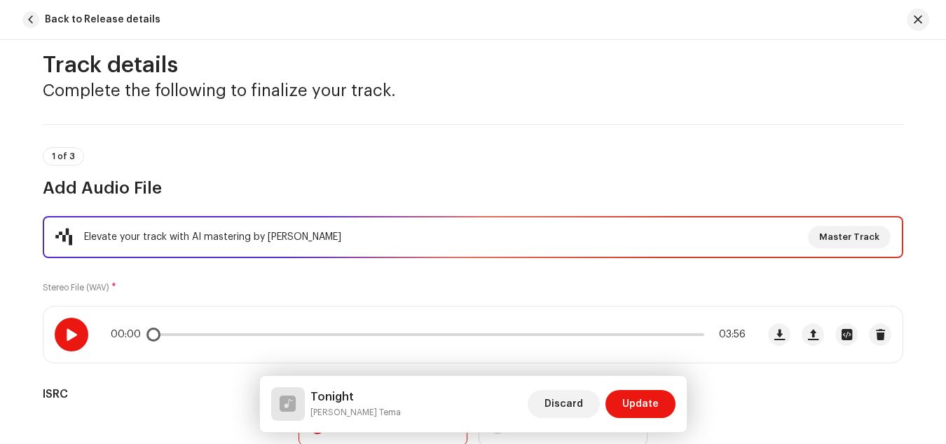
click at [65, 334] on span at bounding box center [71, 334] width 12 height 11
click at [647, 398] on span "Update" at bounding box center [641, 404] width 36 height 28
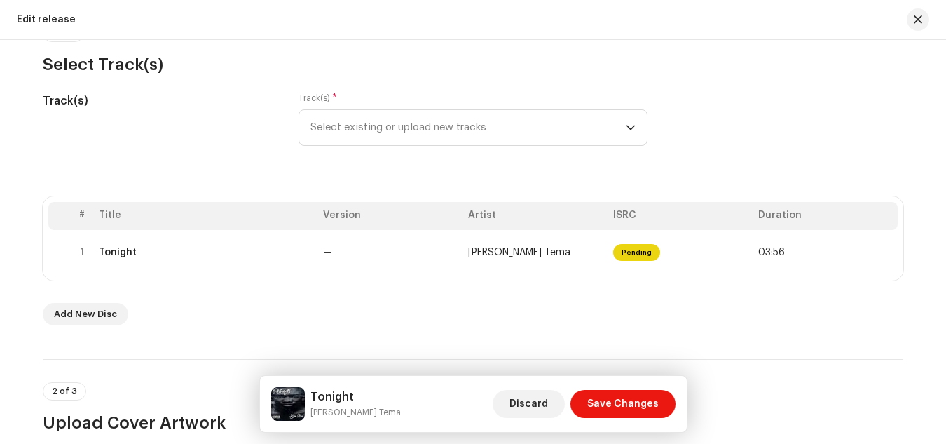
click at [895, 136] on div "Track(s) Track(s) * Select existing or upload new tracks" at bounding box center [473, 128] width 861 height 70
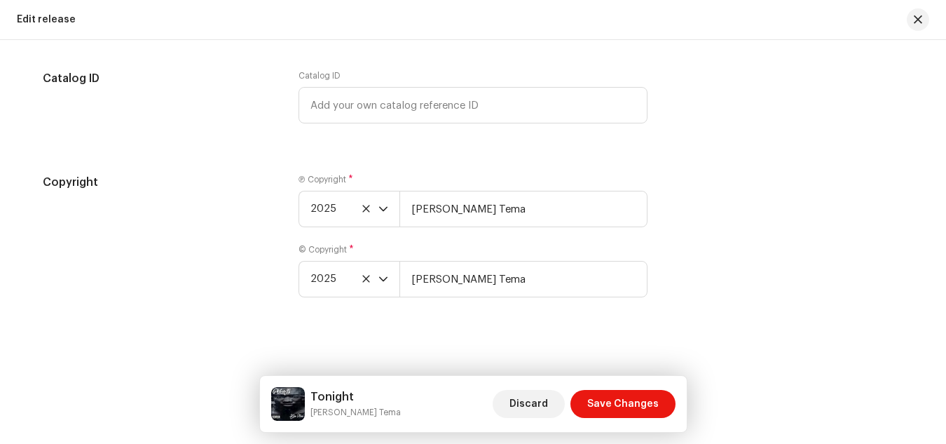
scroll to position [2501, 0]
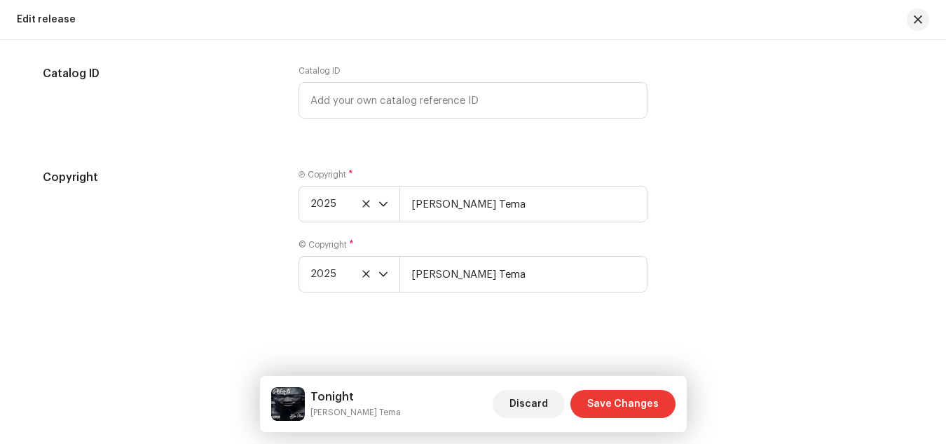
click at [645, 400] on span "Save Changes" at bounding box center [624, 404] width 72 height 28
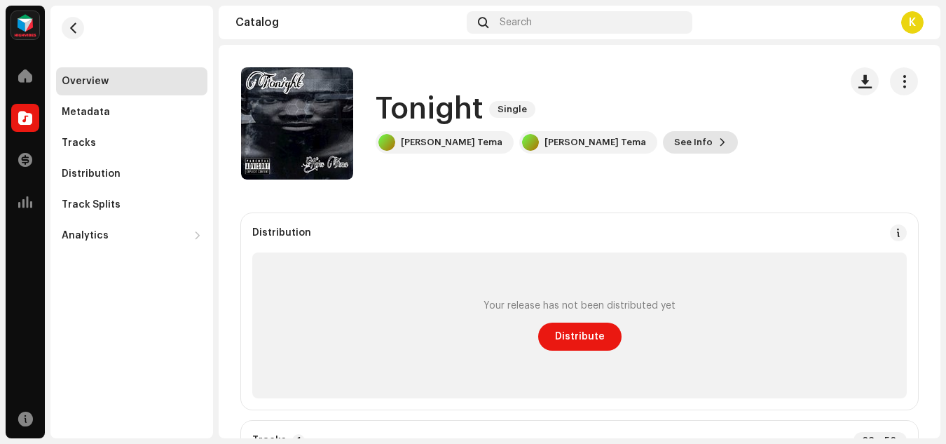
click at [674, 142] on span "See Info" at bounding box center [693, 142] width 39 height 28
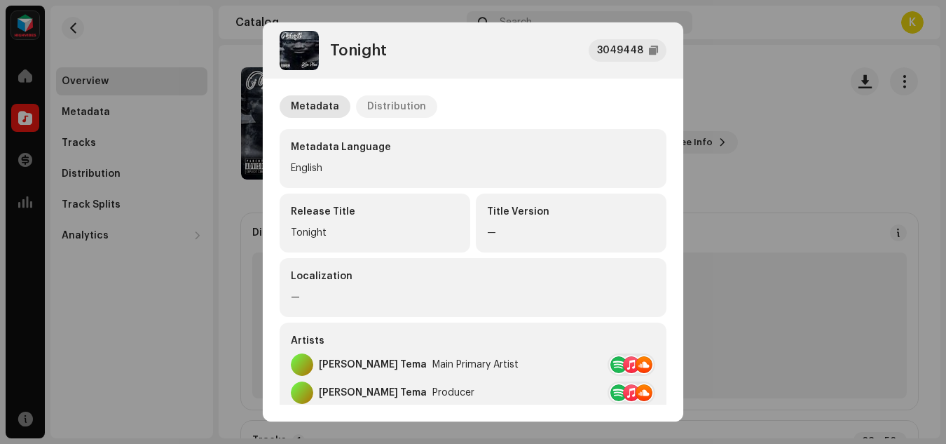
click at [398, 105] on div "Distribution" at bounding box center [396, 106] width 59 height 22
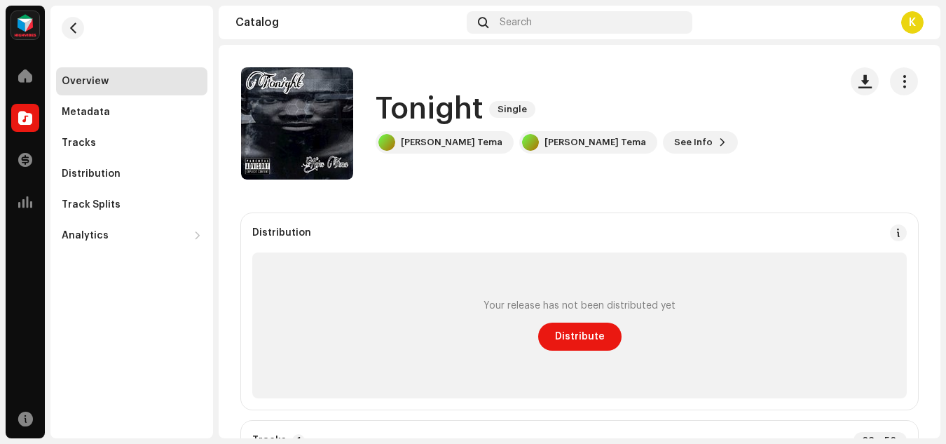
click at [717, 149] on div "Tonight 3049448 Metadata Distribution Release Date — Your release has not been …" at bounding box center [473, 222] width 946 height 444
click at [585, 336] on span "Distribute" at bounding box center [580, 337] width 50 height 28
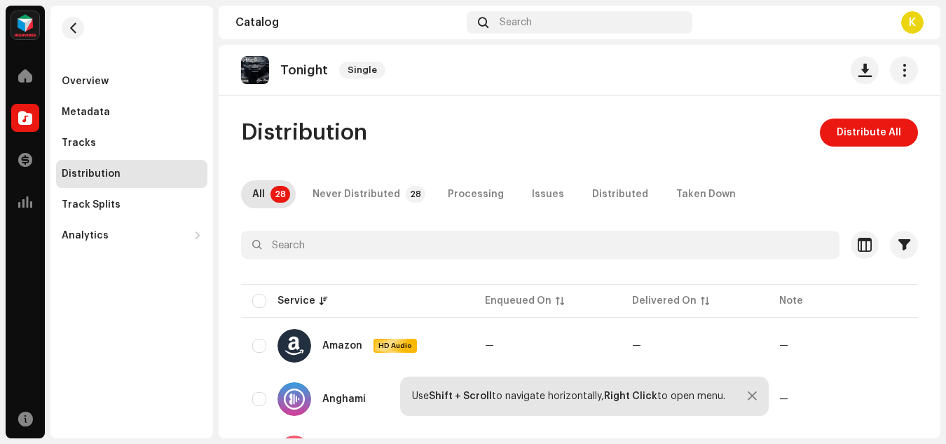
click at [867, 125] on span "Distribute All" at bounding box center [869, 132] width 65 height 28
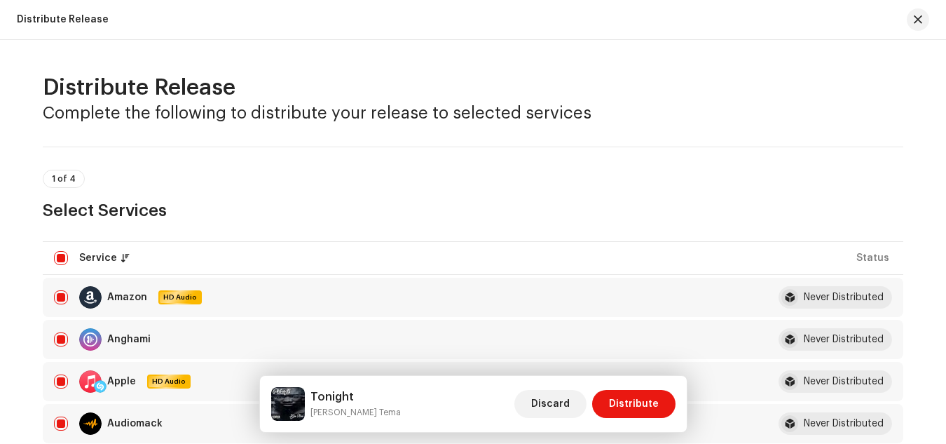
click at [594, 190] on div "1 of 4 Select Services" at bounding box center [473, 196] width 861 height 52
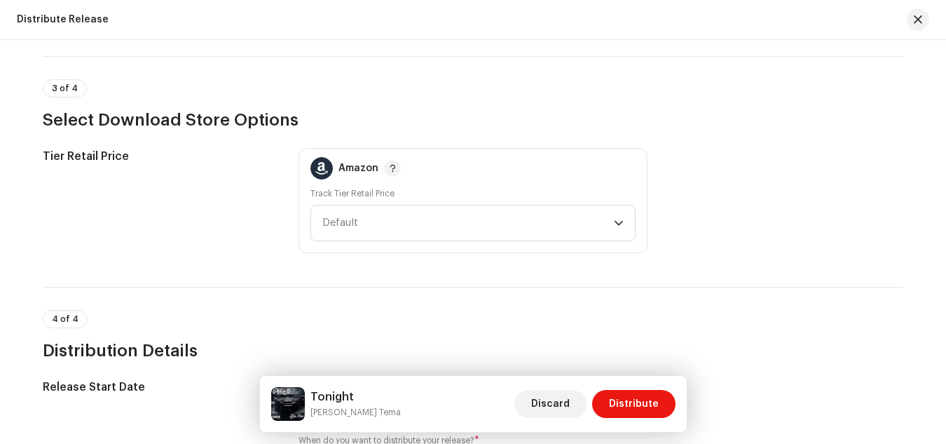
scroll to position [1765, 0]
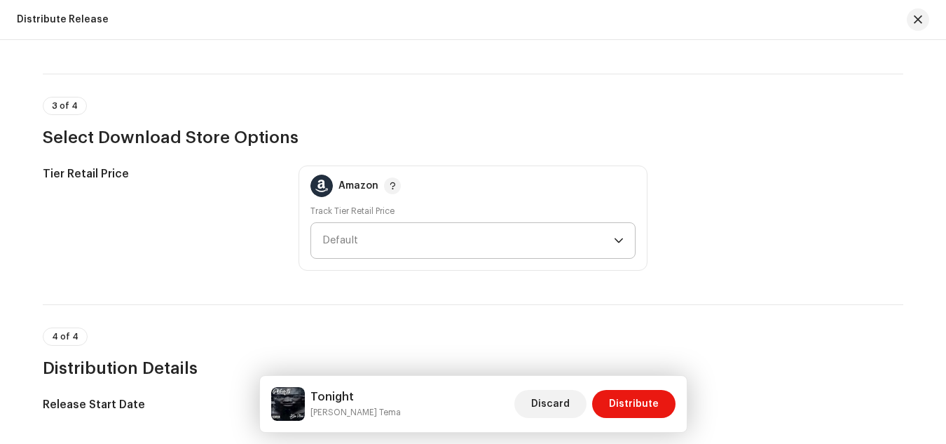
click at [618, 241] on icon "dropdown trigger" at bounding box center [619, 240] width 8 height 5
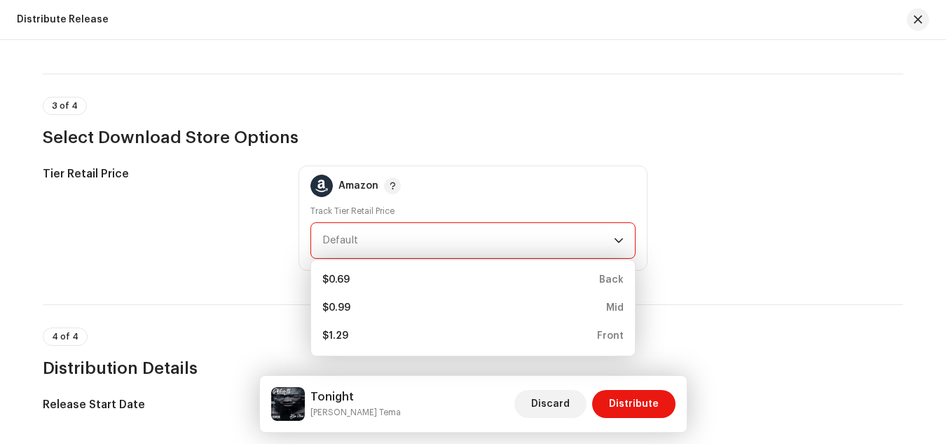
click at [618, 241] on icon "dropdown trigger" at bounding box center [619, 240] width 8 height 5
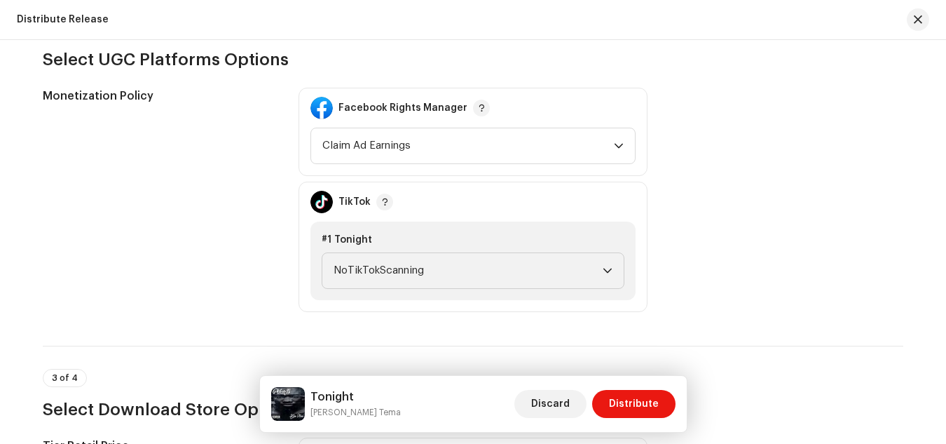
scroll to position [1486, 0]
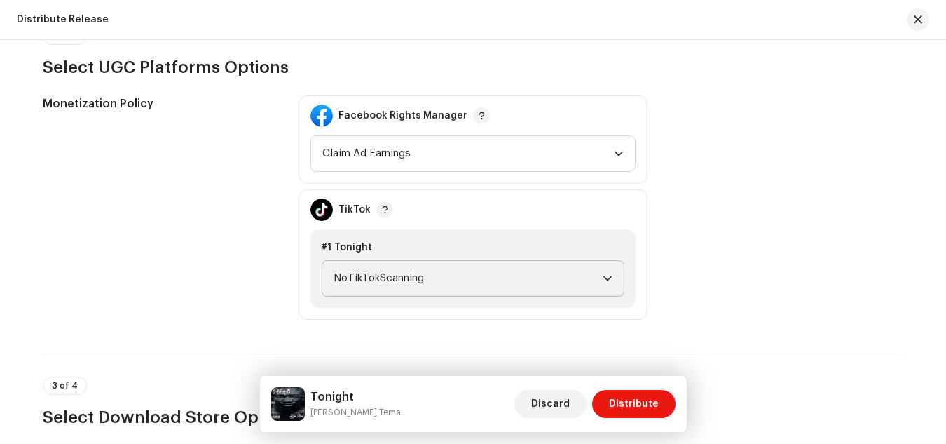
click at [606, 279] on icon "dropdown trigger" at bounding box center [608, 278] width 8 height 5
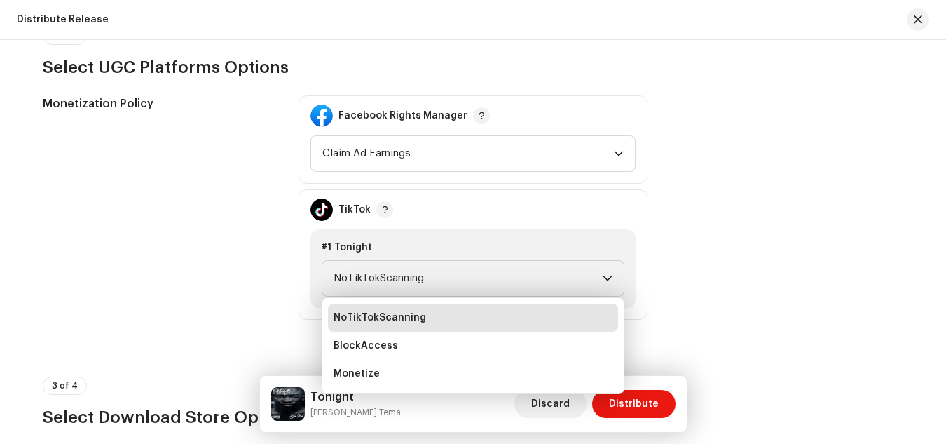
click at [690, 261] on div "Monetization Policy Facebook Rights Manager Claim Ad Earnings TikTok #1 Tonight…" at bounding box center [473, 207] width 861 height 224
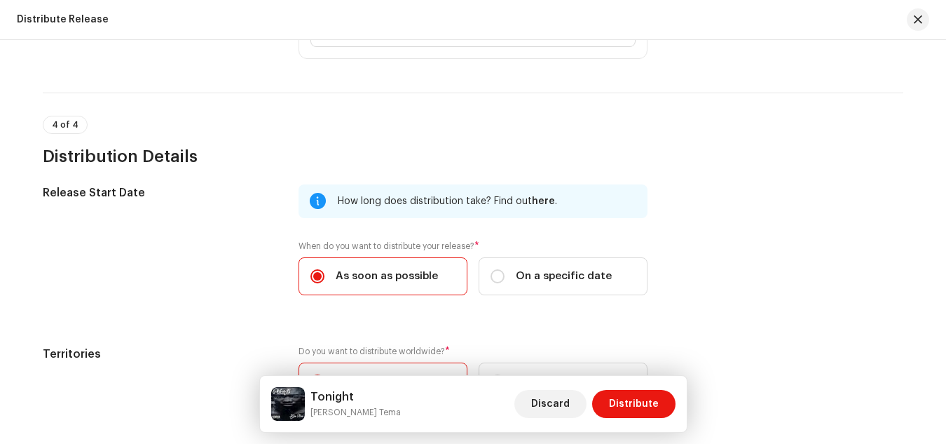
scroll to position [2085, 0]
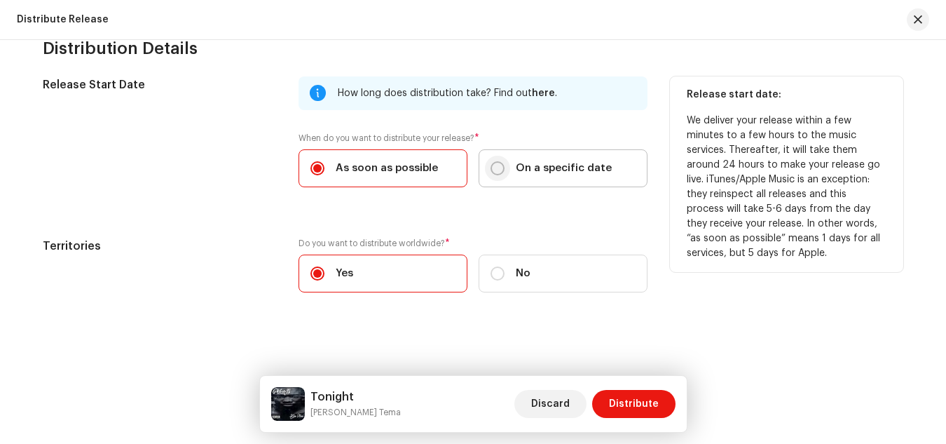
click at [498, 168] on input "On a specific date" at bounding box center [498, 168] width 14 height 14
radio input "true"
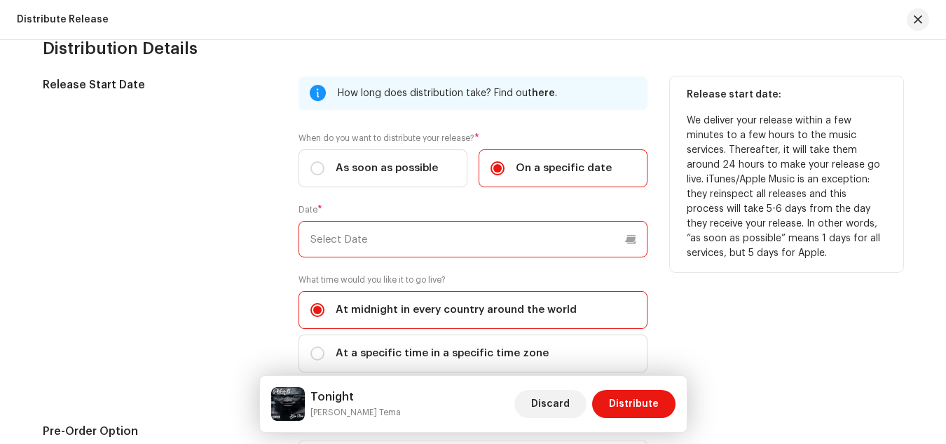
click at [547, 247] on input "text" at bounding box center [473, 239] width 349 height 36
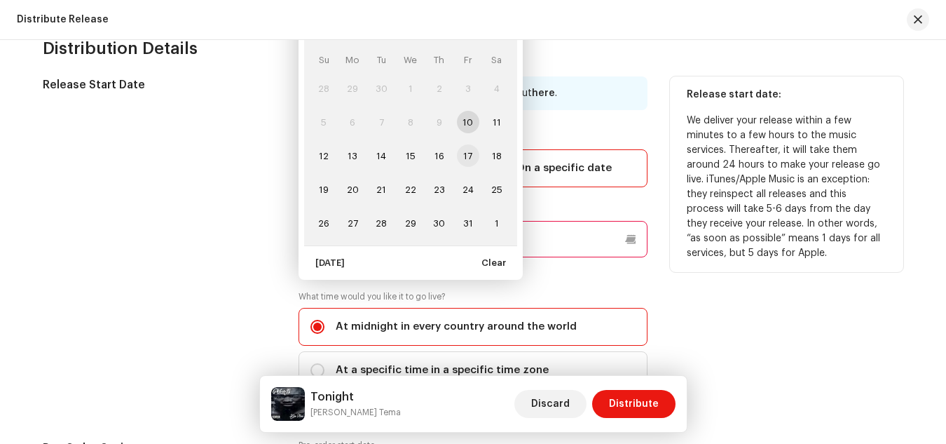
click at [470, 150] on span "17" at bounding box center [468, 155] width 22 height 22
type input "[DATE]"
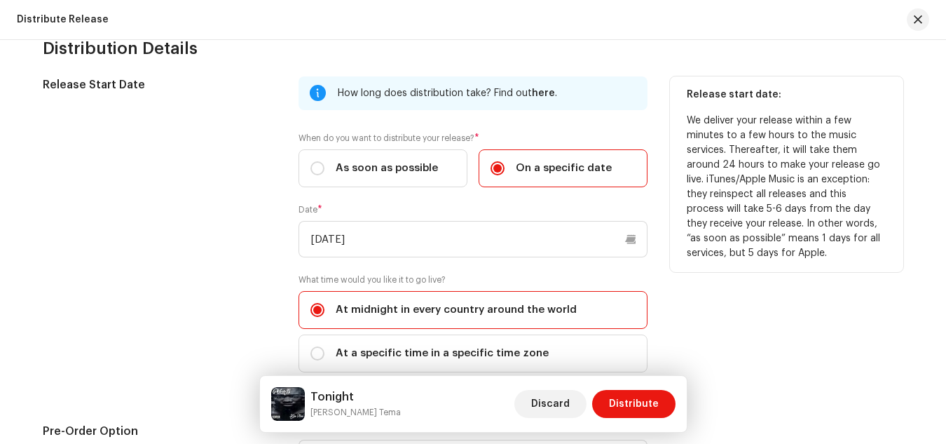
click at [688, 299] on div "Release start date: We deliver your release within a few minutes to a few hours…" at bounding box center [786, 232] width 233 height 313
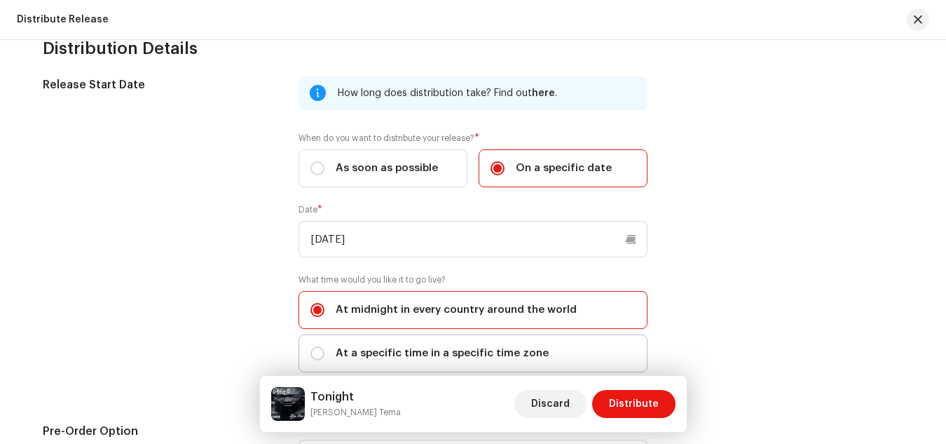
click at [323, 353] on div "At a specific time in a specific time zone" at bounding box center [430, 353] width 238 height 15
click at [323, 353] on input "At a specific time in a specific time zone" at bounding box center [318, 353] width 14 height 14
radio input "true"
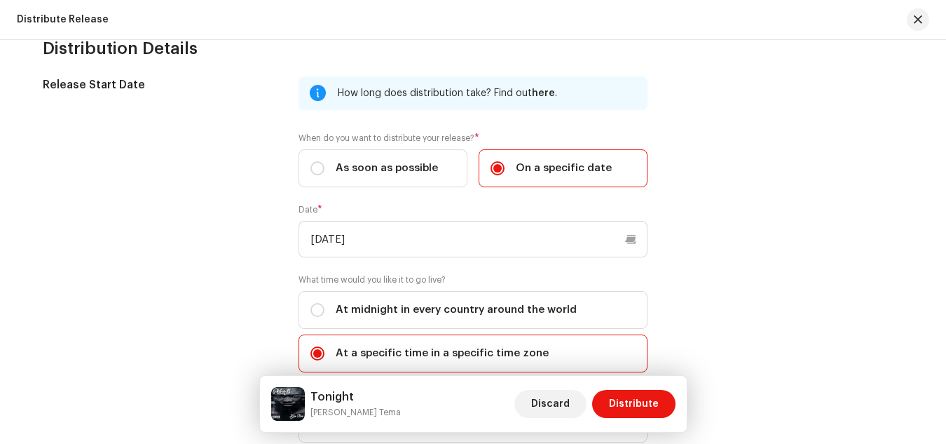
click at [653, 313] on div "Release Start Date How long does distribution take? Find out here . When do you…" at bounding box center [473, 302] width 861 height 453
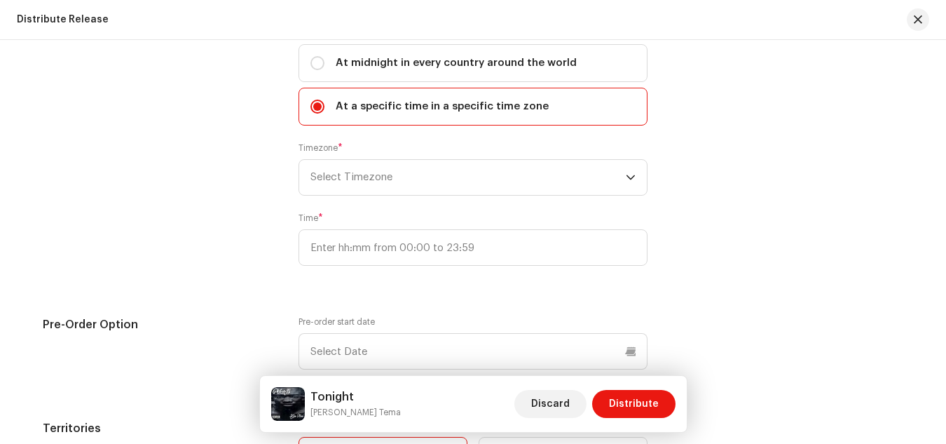
scroll to position [2337, 0]
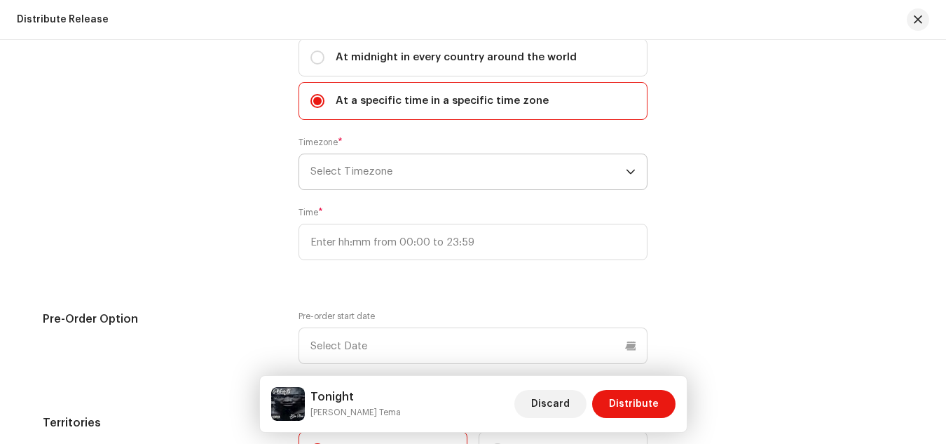
click at [630, 168] on icon "dropdown trigger" at bounding box center [631, 172] width 10 height 10
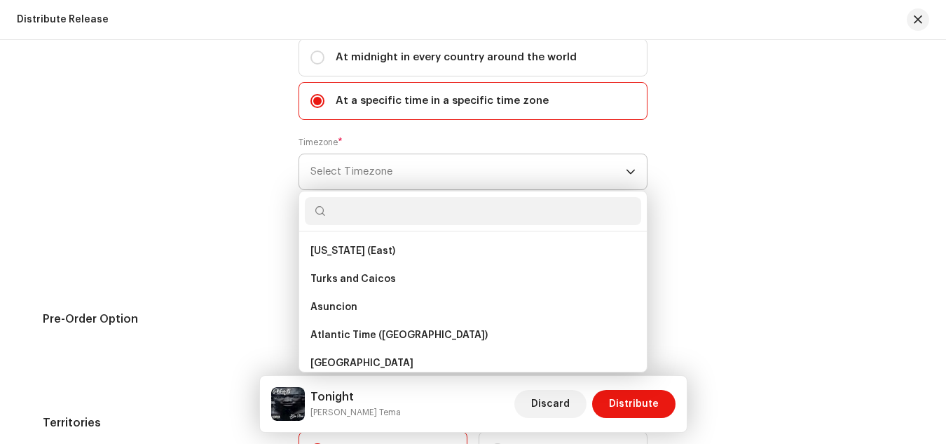
scroll to position [627, 0]
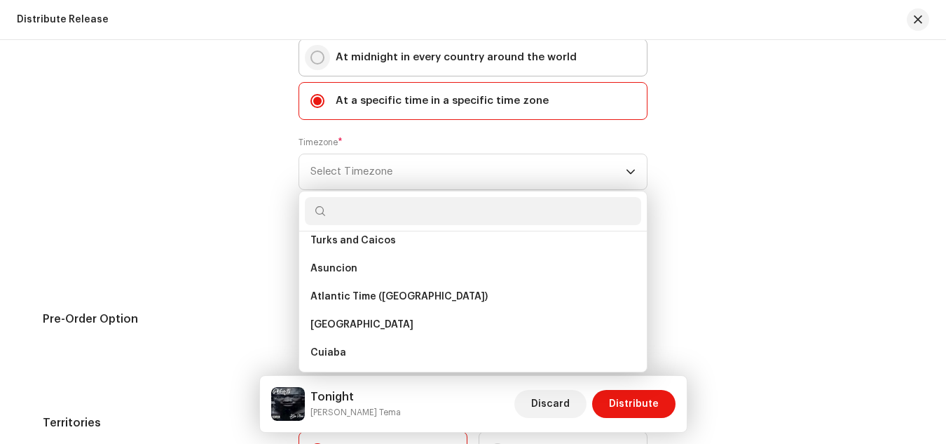
click at [313, 55] on input "At midnight in every country around the world" at bounding box center [318, 57] width 14 height 14
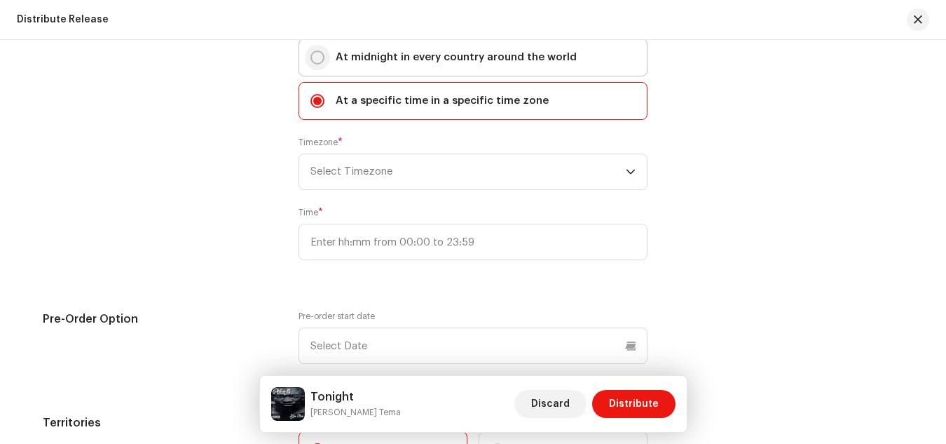
radio input "true"
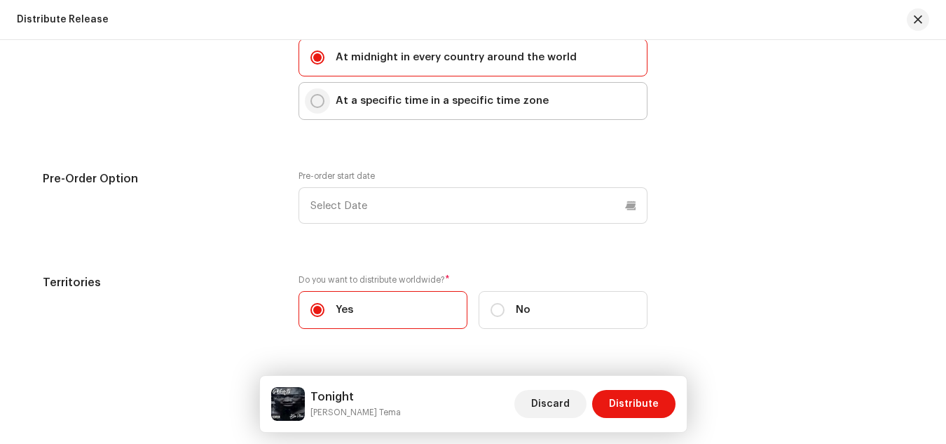
click at [316, 102] on input "At a specific time in a specific time zone" at bounding box center [318, 101] width 14 height 14
radio input "true"
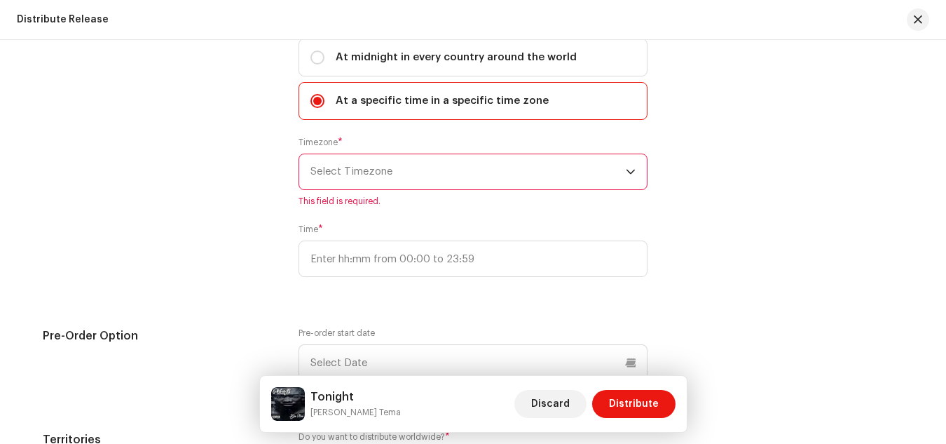
click at [621, 175] on span "Select Timezone" at bounding box center [468, 171] width 315 height 35
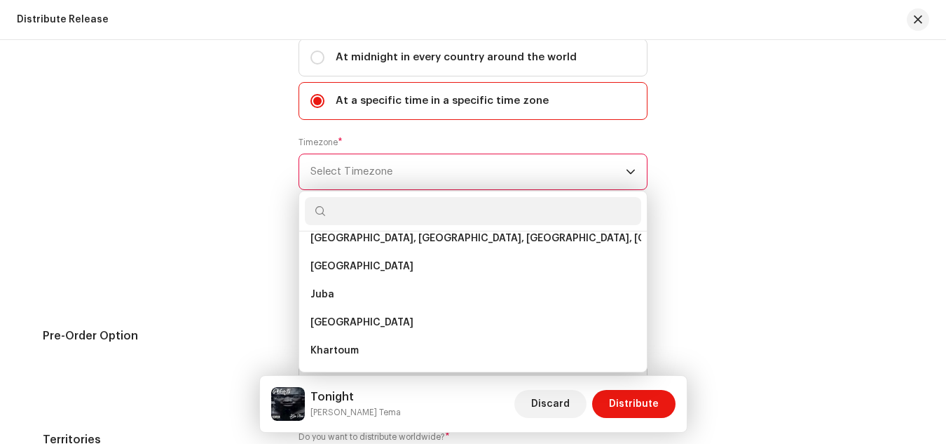
scroll to position [353, 0]
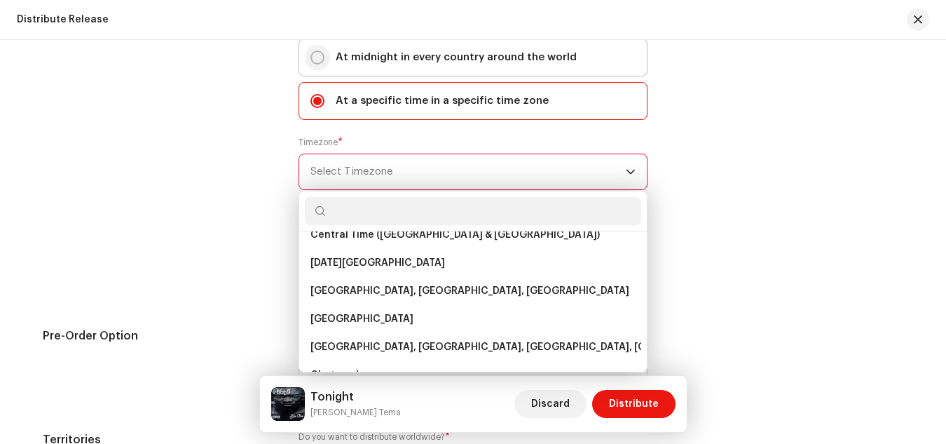
click at [315, 53] on input "At midnight in every country around the world" at bounding box center [318, 57] width 14 height 14
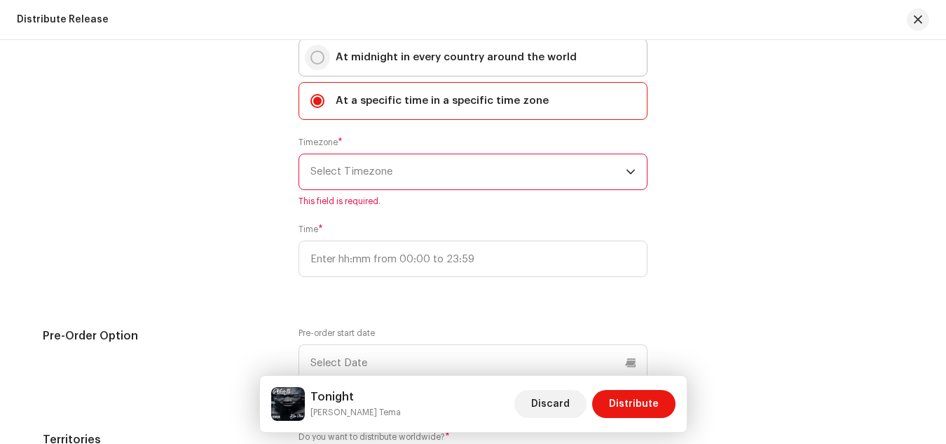
radio input "true"
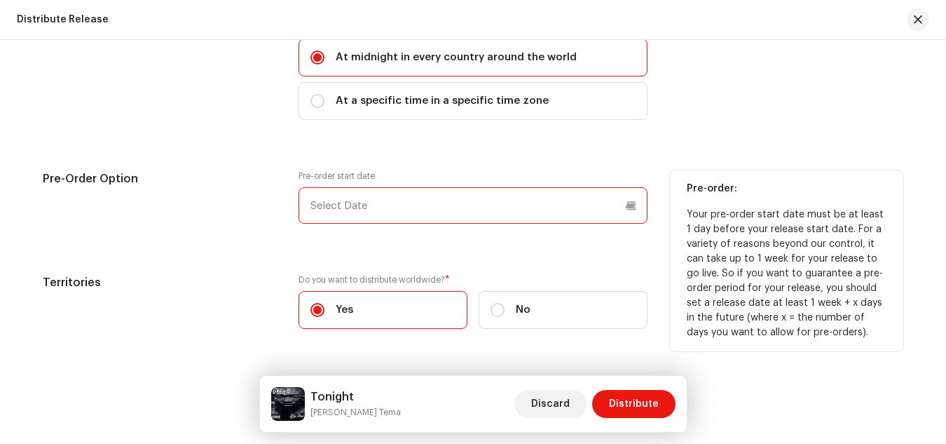
click at [527, 212] on input "text" at bounding box center [473, 205] width 349 height 36
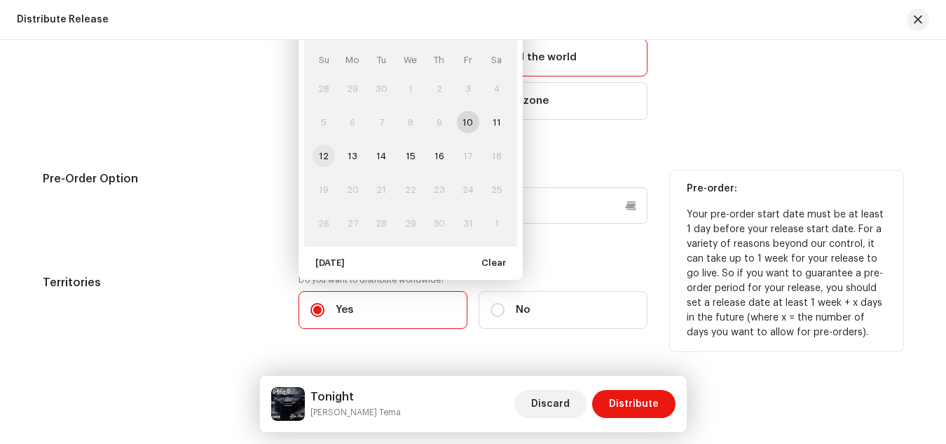
click at [320, 156] on span "12" at bounding box center [324, 155] width 22 height 22
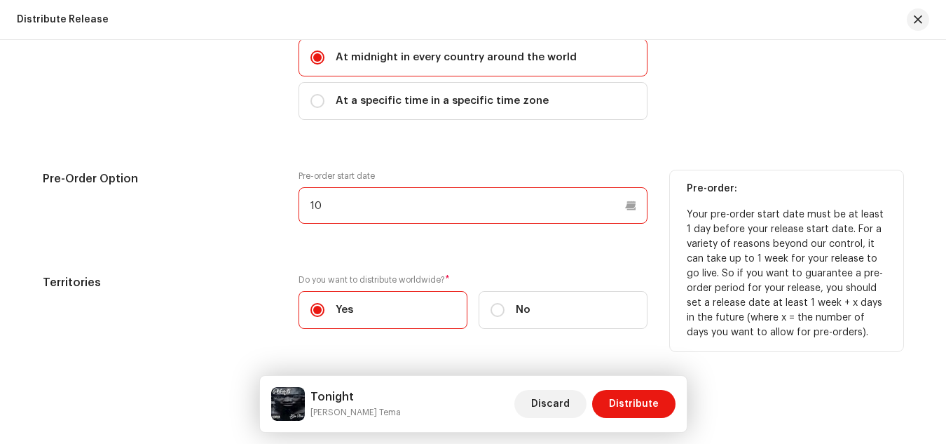
type input "1"
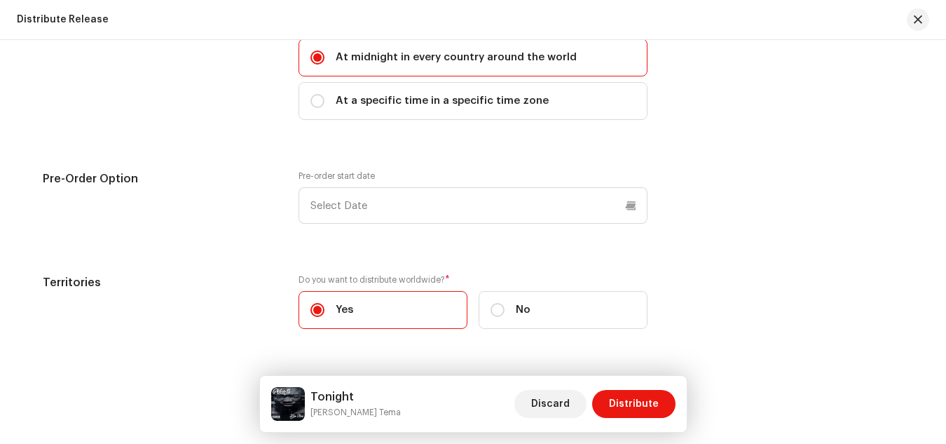
click at [534, 254] on div "Release Start Date How long does distribution take? Find out here . When do you…" at bounding box center [473, 85] width 861 height 522
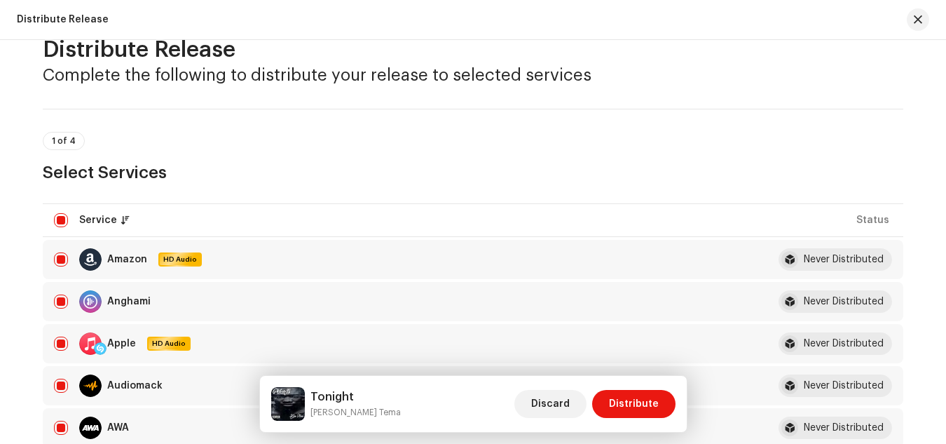
scroll to position [0, 0]
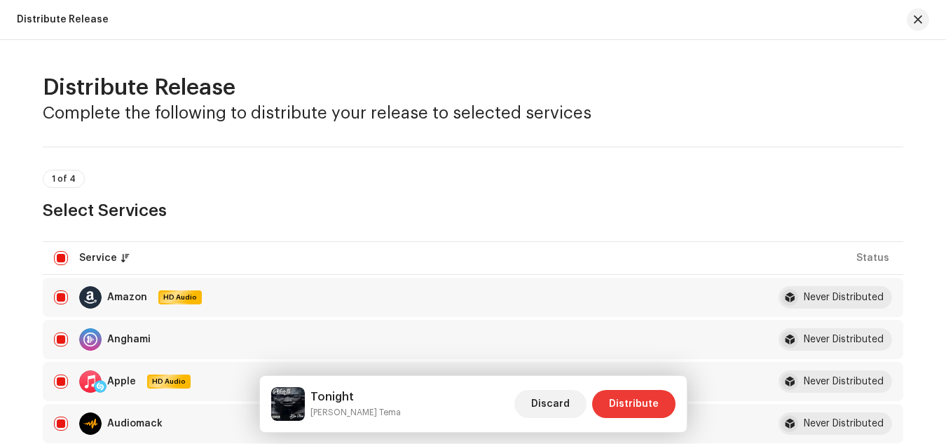
click at [639, 395] on span "Distribute" at bounding box center [634, 404] width 50 height 28
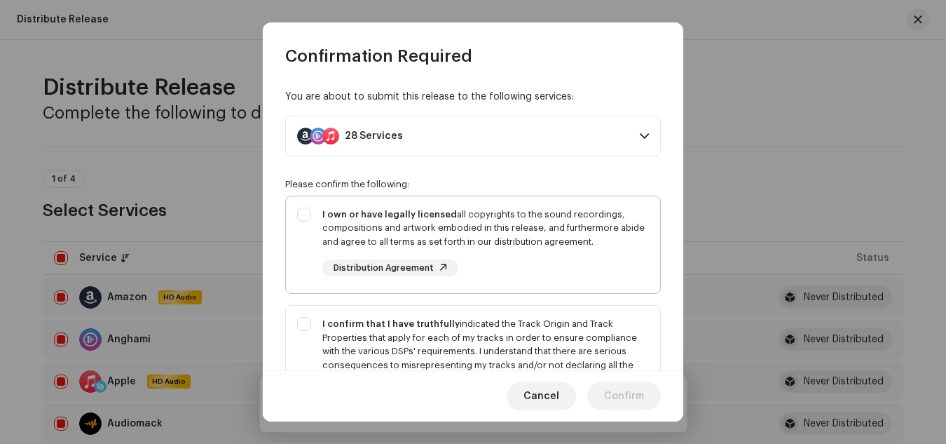
click at [302, 218] on div "I own or have legally licensed all copyrights to the sound recordings, composit…" at bounding box center [473, 242] width 374 height 92
checkbox input "true"
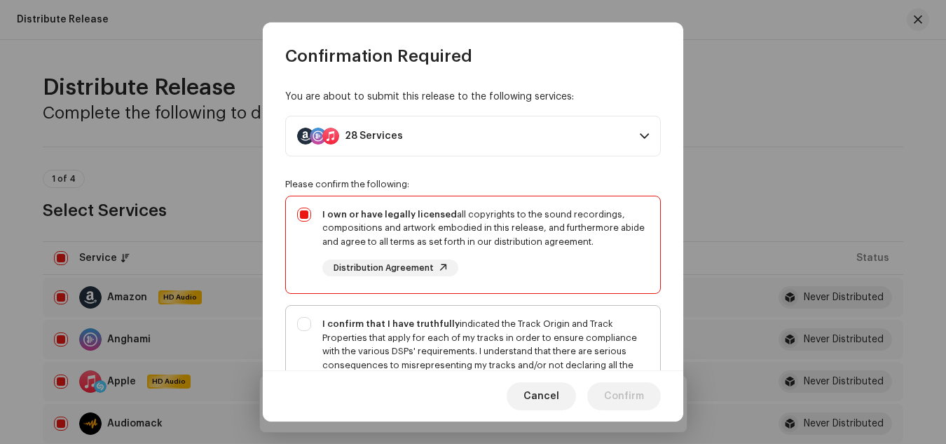
click at [301, 325] on div "I confirm that I have truthfully indicated the Track Origin and Track Propertie…" at bounding box center [473, 365] width 374 height 119
checkbox input "true"
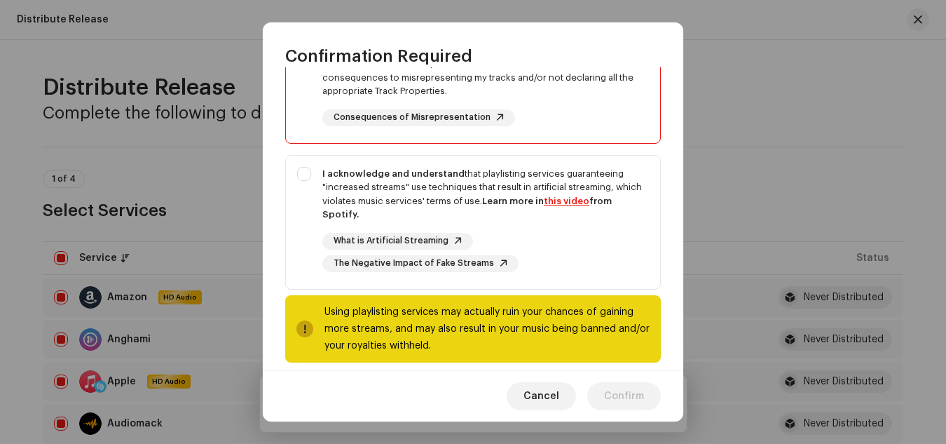
scroll to position [301, 0]
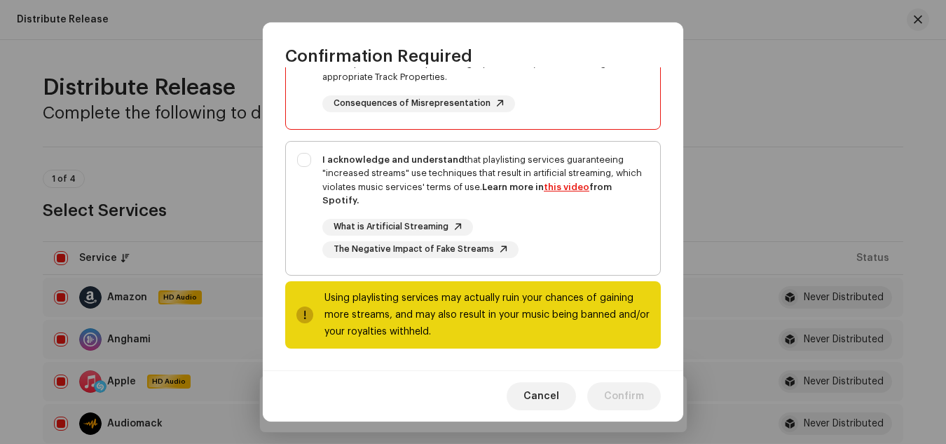
click at [296, 160] on div "I acknowledge and understand that playlisting services guaranteeing "increased …" at bounding box center [473, 206] width 374 height 128
checkbox input "true"
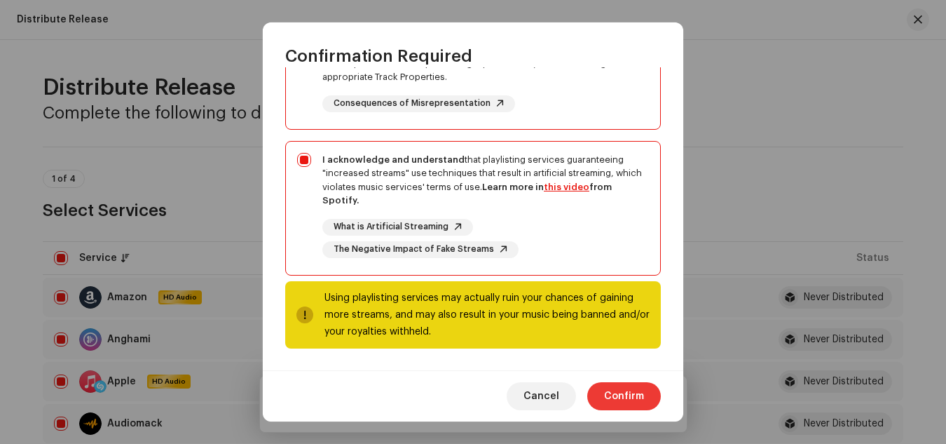
click at [618, 391] on span "Confirm" at bounding box center [624, 396] width 40 height 28
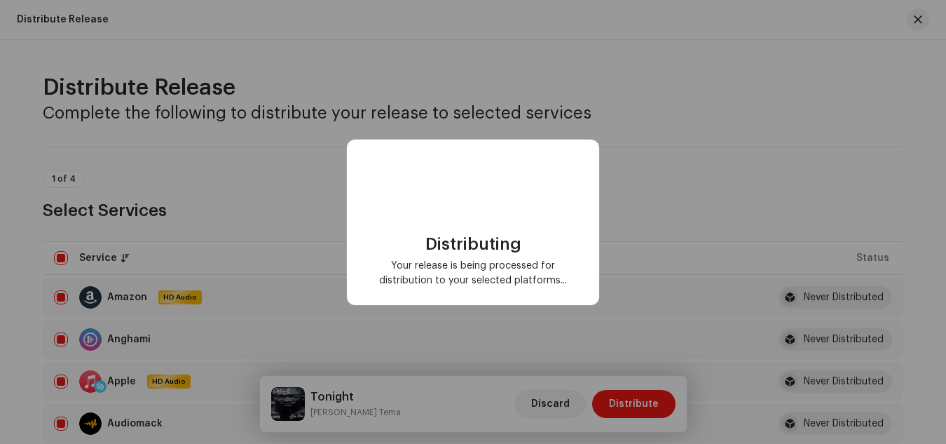
scroll to position [0, 0]
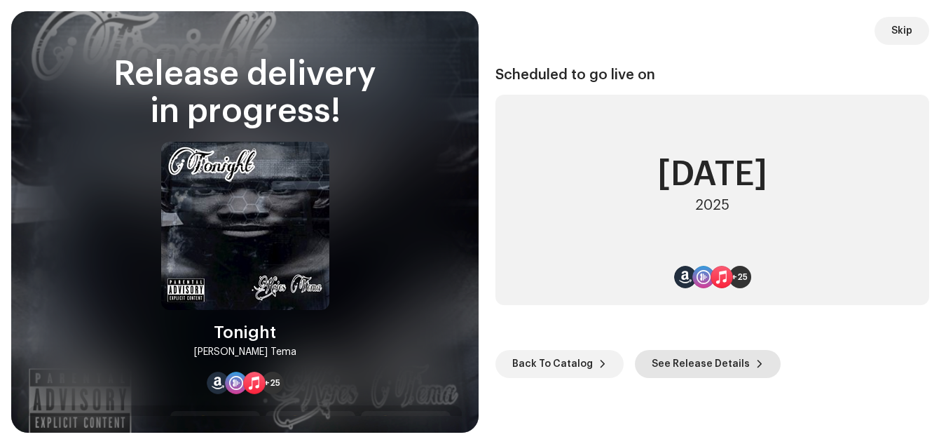
click at [702, 364] on span "See Release Details" at bounding box center [701, 364] width 98 height 28
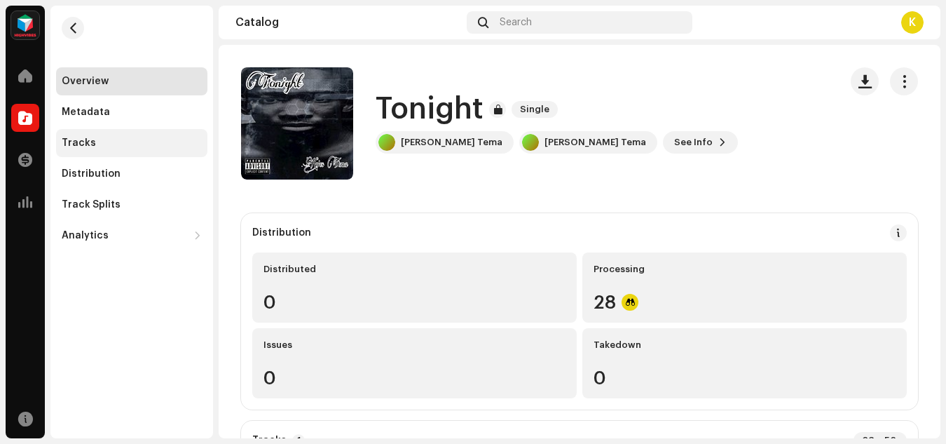
click at [81, 137] on div "Tracks" at bounding box center [131, 143] width 151 height 28
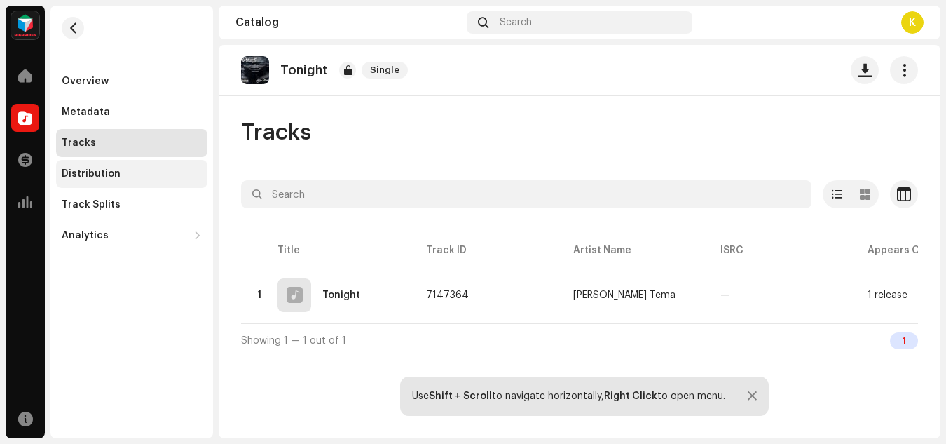
click at [96, 173] on div "Distribution" at bounding box center [91, 173] width 59 height 11
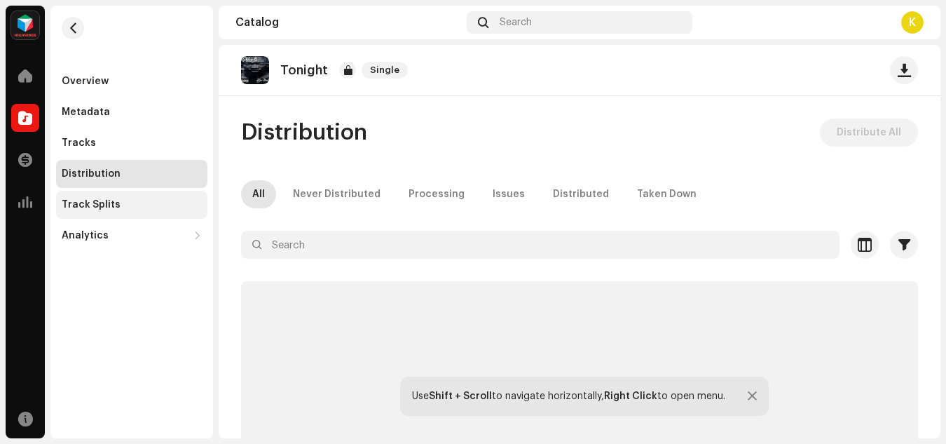
click at [104, 197] on div "Track Splits" at bounding box center [131, 205] width 151 height 28
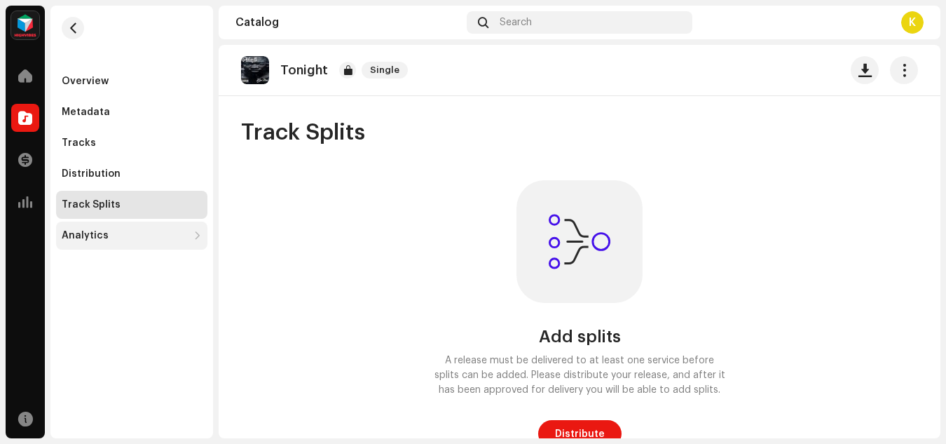
click at [96, 230] on div "Analytics" at bounding box center [85, 235] width 47 height 11
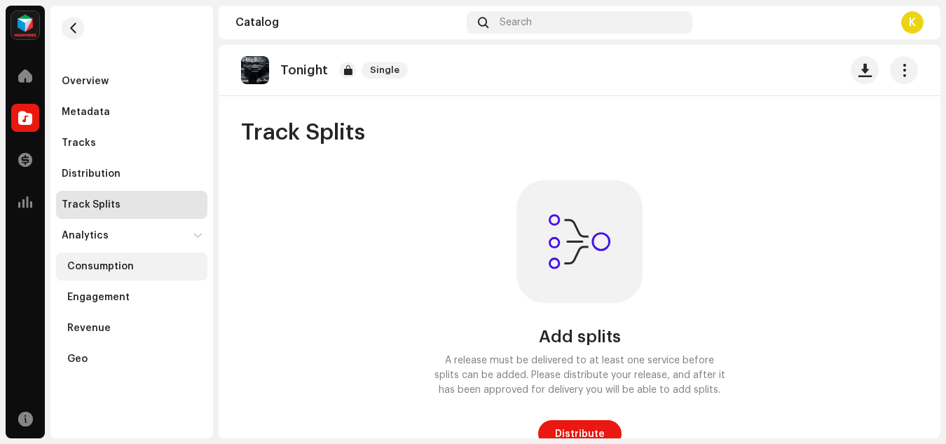
click at [104, 268] on div "Consumption" at bounding box center [100, 266] width 67 height 11
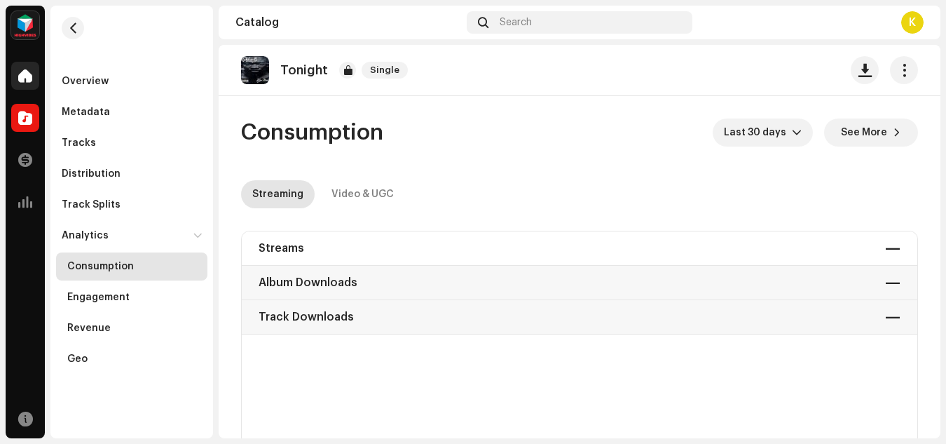
click at [29, 87] on div at bounding box center [25, 76] width 28 height 28
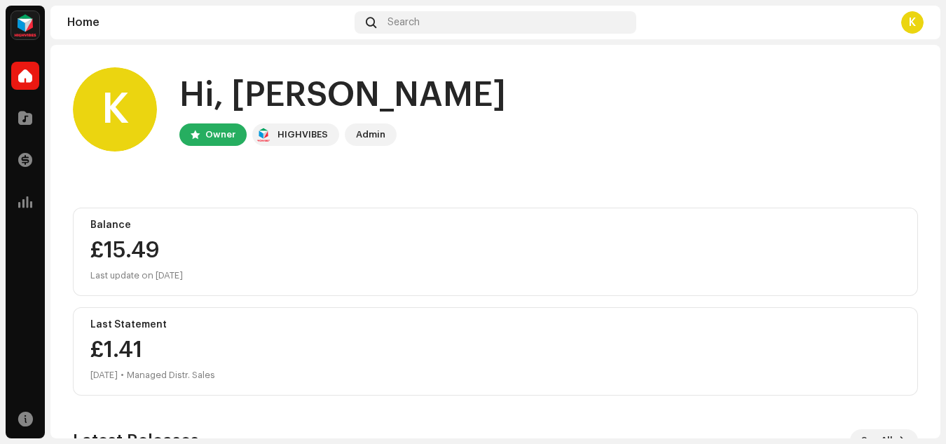
click at [348, 173] on home-user "K Hi, [PERSON_NAME] Owner HIGHVIBES Admin" at bounding box center [496, 120] width 846 height 107
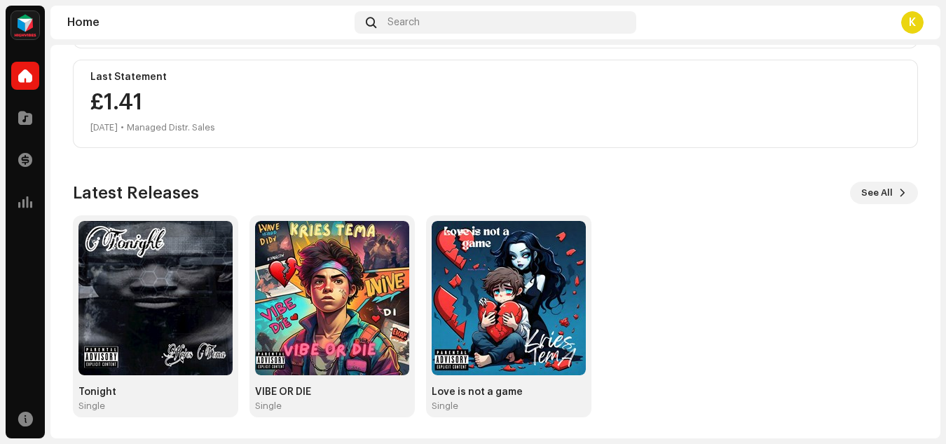
scroll to position [249, 0]
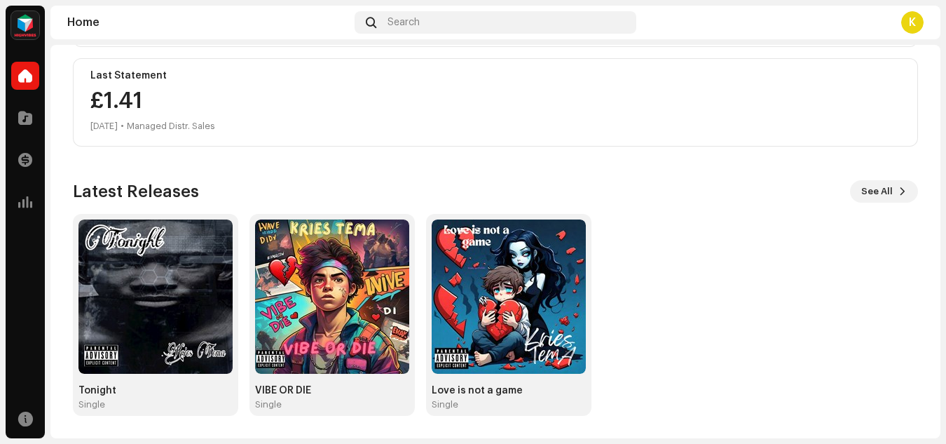
click at [310, 180] on div "Latest Releases See All" at bounding box center [496, 191] width 846 height 22
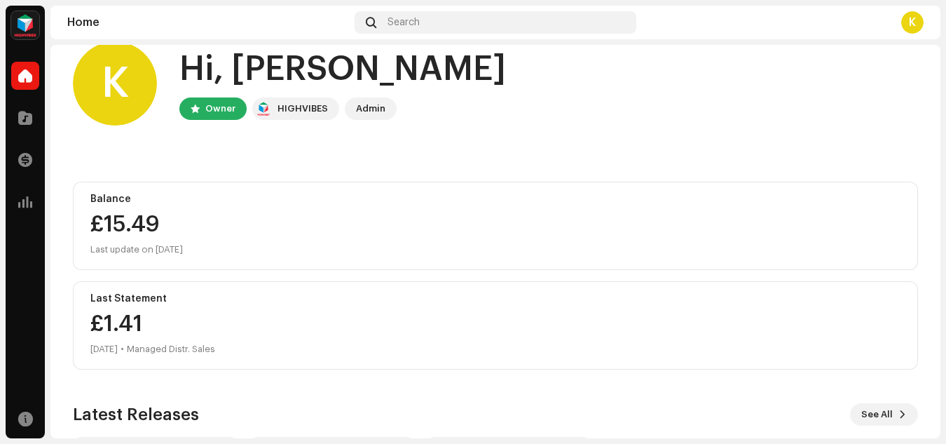
scroll to position [0, 0]
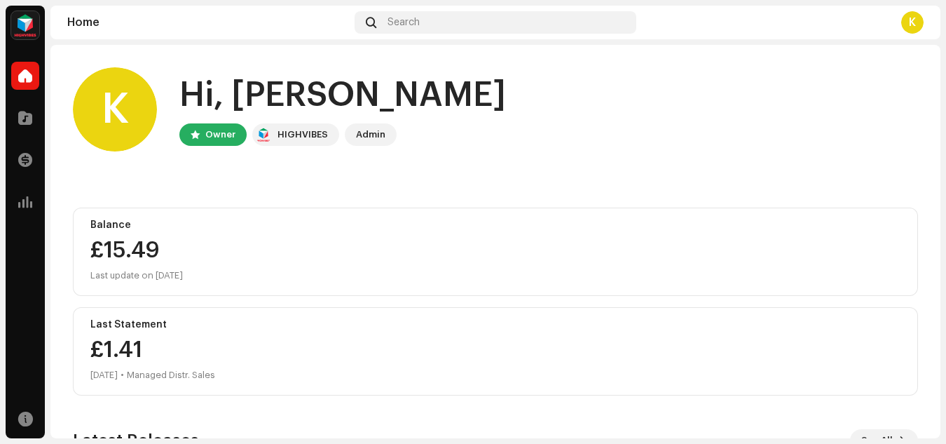
click at [157, 346] on div "£1.41 [DATE] • Managed Distr. Sales" at bounding box center [152, 361] width 125 height 45
click at [22, 110] on div at bounding box center [25, 118] width 28 height 28
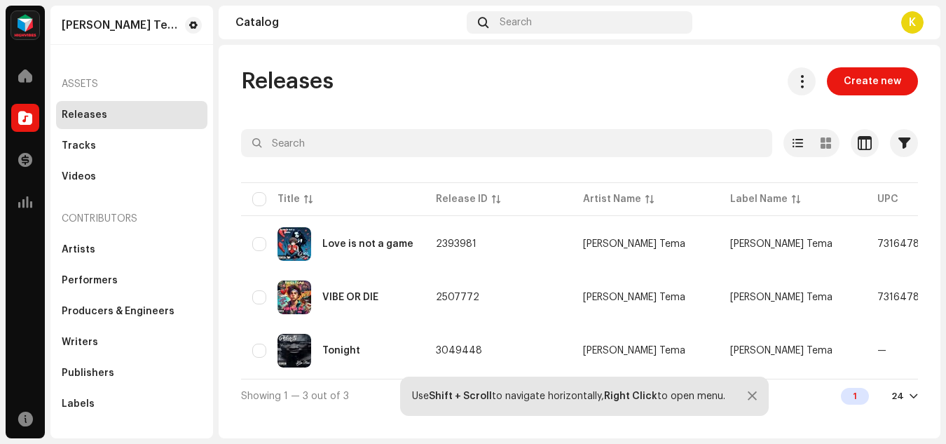
click at [560, 110] on div "Releases Create new Selected 0 Options Filters Distribution status Never Distri…" at bounding box center [580, 239] width 722 height 345
click at [752, 168] on div at bounding box center [579, 168] width 677 height 22
click at [123, 147] on div "Tracks" at bounding box center [132, 145] width 140 height 11
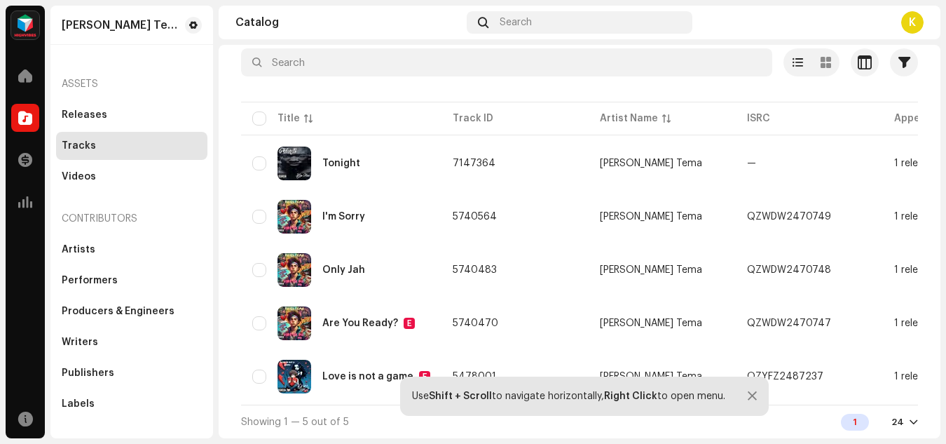
scroll to position [86, 0]
click at [752, 396] on div at bounding box center [752, 396] width 9 height 11
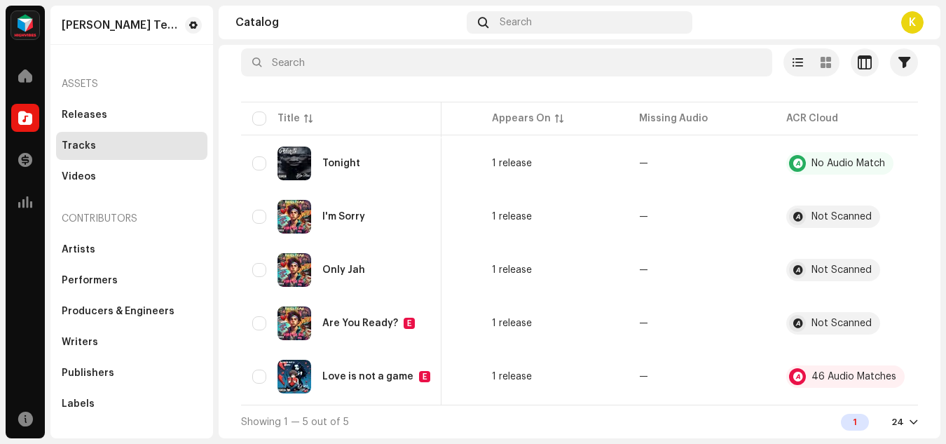
scroll to position [0, 410]
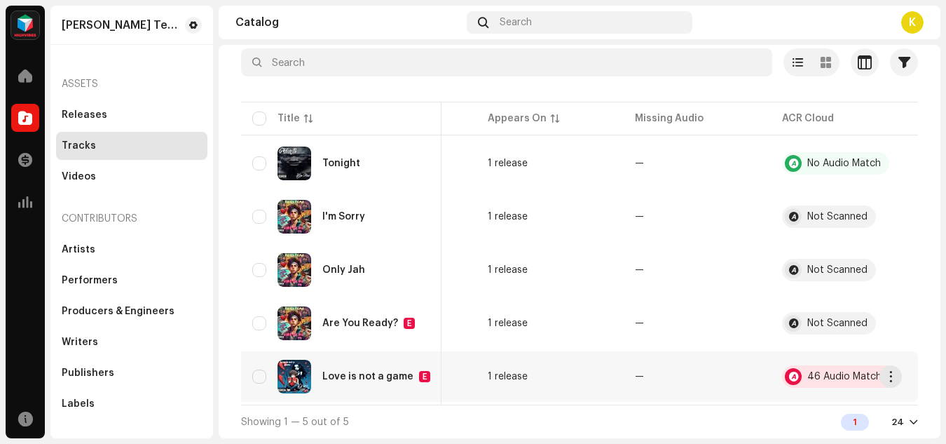
click at [796, 369] on div "46 Audio Matches" at bounding box center [841, 376] width 118 height 22
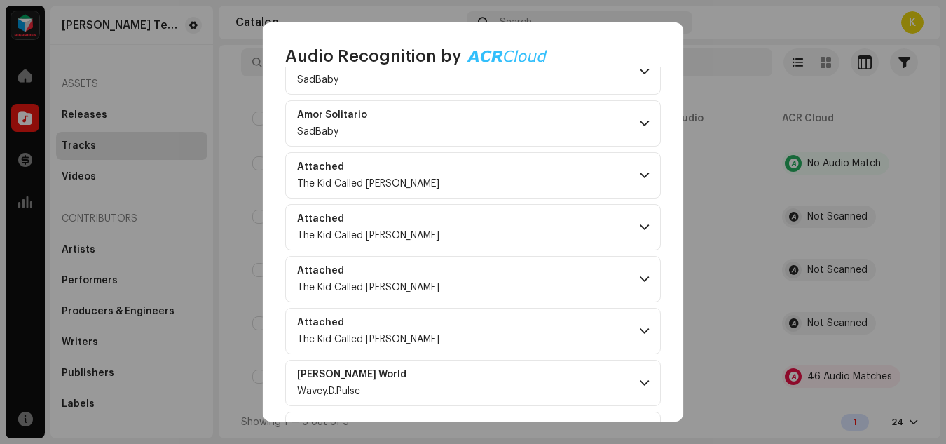
scroll to position [2091, 0]
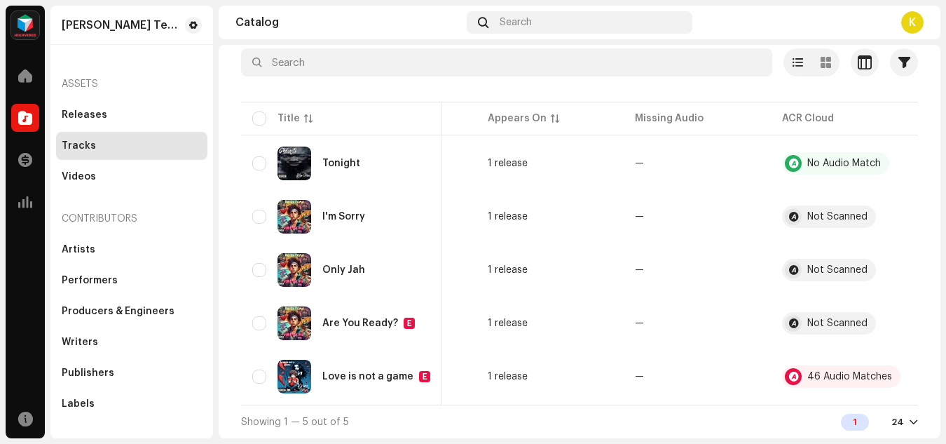
click at [744, 60] on div "Audio Recognition by Remix/Sample 44 Cover Song 2 All results require review/li…" at bounding box center [473, 222] width 946 height 444
click at [814, 158] on div "No Audio Match" at bounding box center [845, 163] width 74 height 10
click at [886, 158] on span "button" at bounding box center [891, 163] width 11 height 11
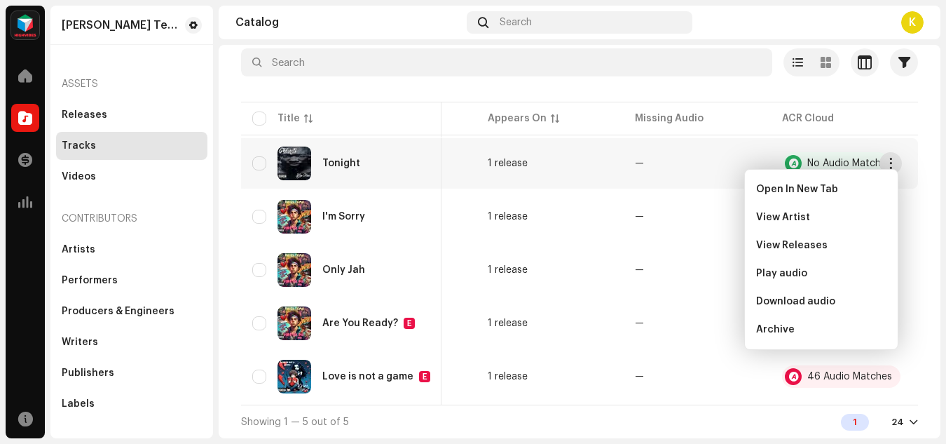
click at [714, 119] on table "Title Track ID Artist Name ISRC Appears On Missing Audio ACR Cloud Tonight 7147…" at bounding box center [377, 252] width 1084 height 306
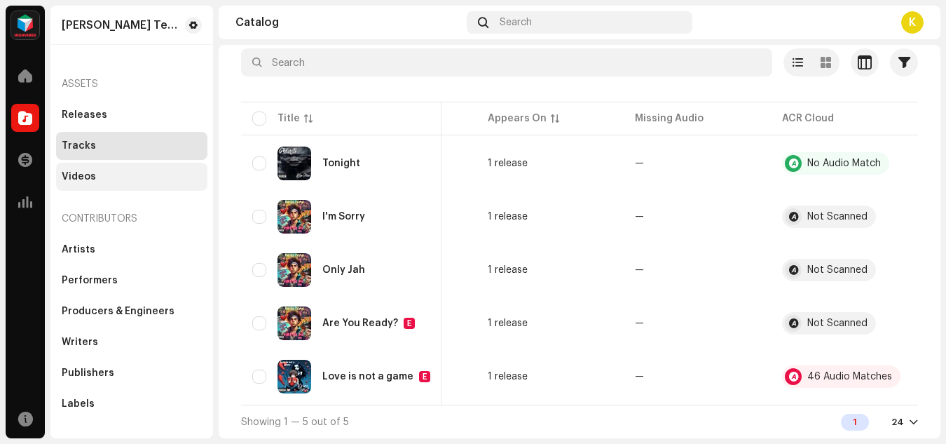
click at [107, 171] on div "Videos" at bounding box center [132, 176] width 140 height 11
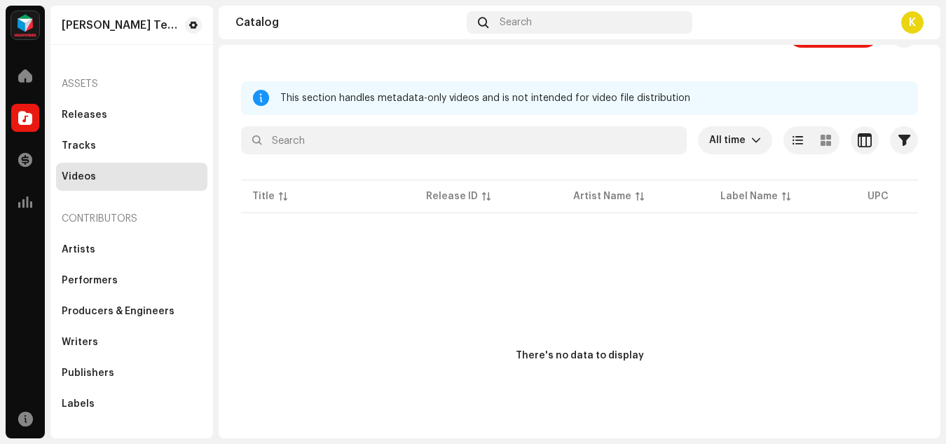
scroll to position [106, 0]
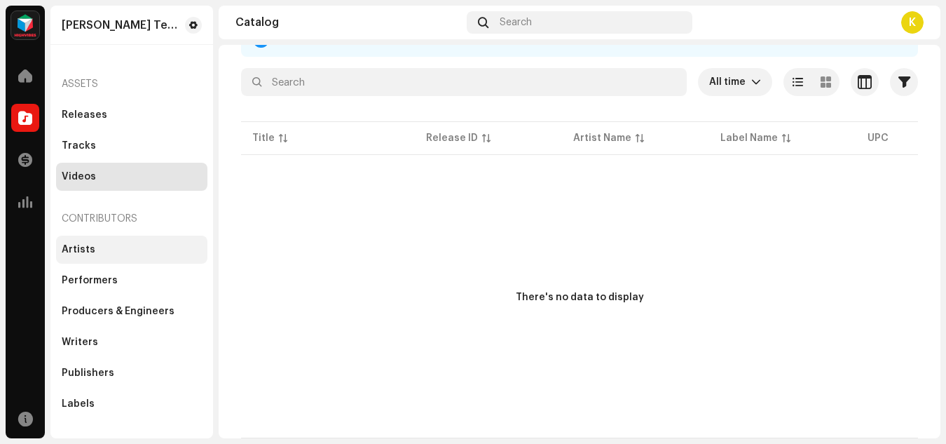
click at [94, 245] on div "Artists" at bounding box center [132, 249] width 140 height 11
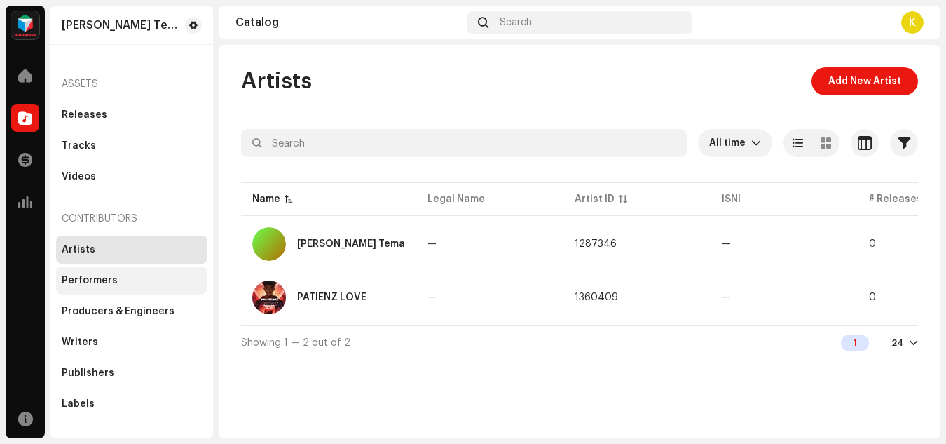
click at [101, 280] on div "Performers" at bounding box center [90, 280] width 56 height 11
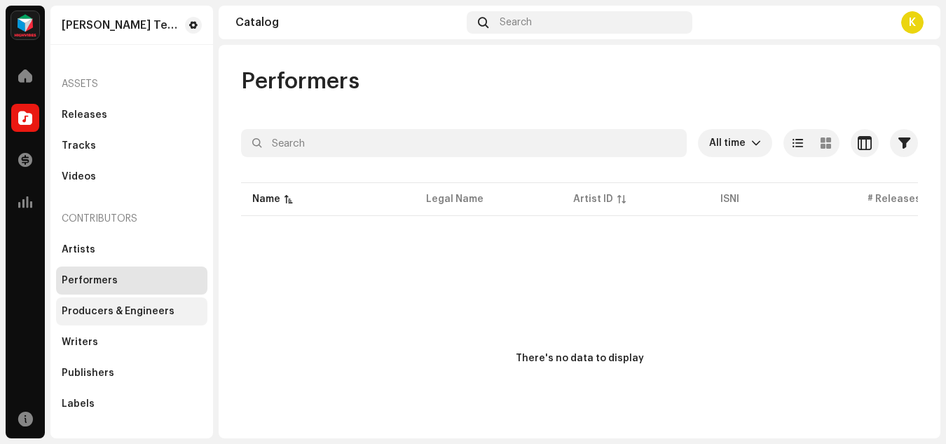
click at [155, 310] on div "Producers & Engineers" at bounding box center [118, 311] width 113 height 11
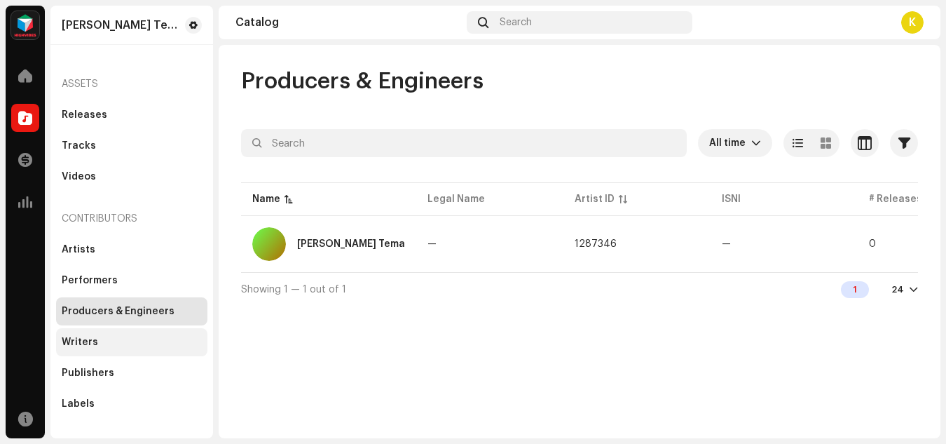
click at [118, 341] on div "Writers" at bounding box center [132, 342] width 140 height 11
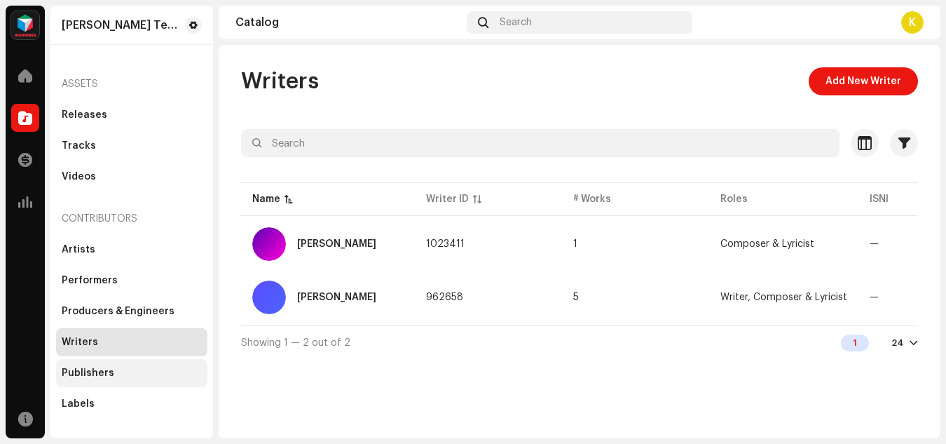
click at [102, 368] on div "Publishers" at bounding box center [88, 372] width 53 height 11
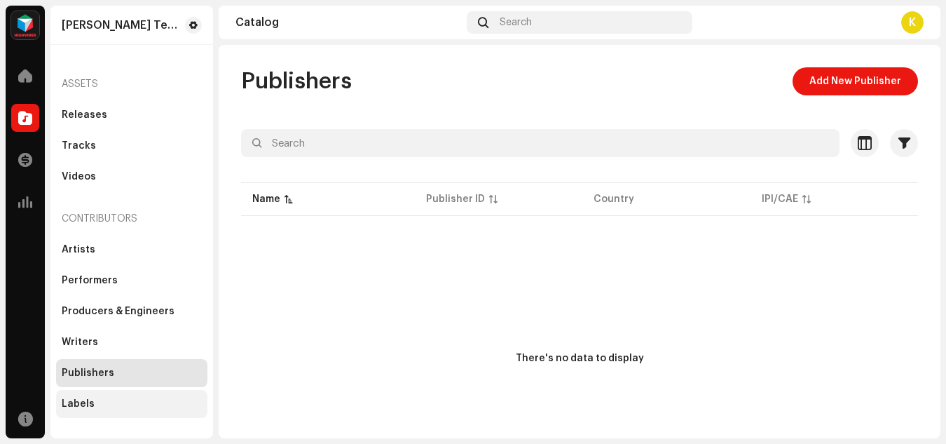
click at [104, 393] on div "Labels" at bounding box center [131, 404] width 151 height 28
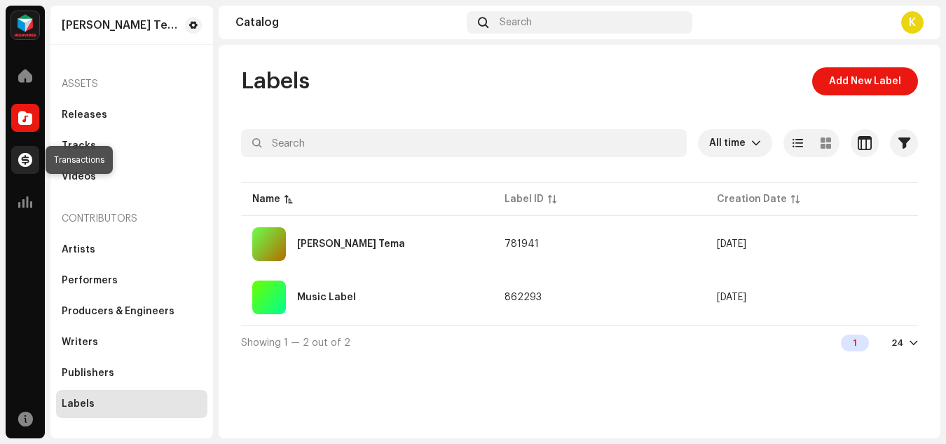
click at [26, 156] on span at bounding box center [25, 159] width 14 height 11
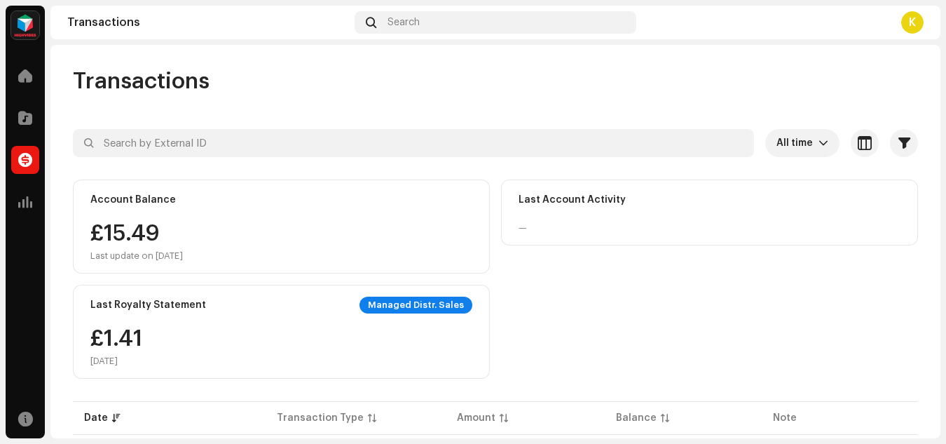
click at [517, 300] on div "Account Balance £15.49 Last update on [DATE] Last Account Activity — Last Royal…" at bounding box center [496, 278] width 846 height 199
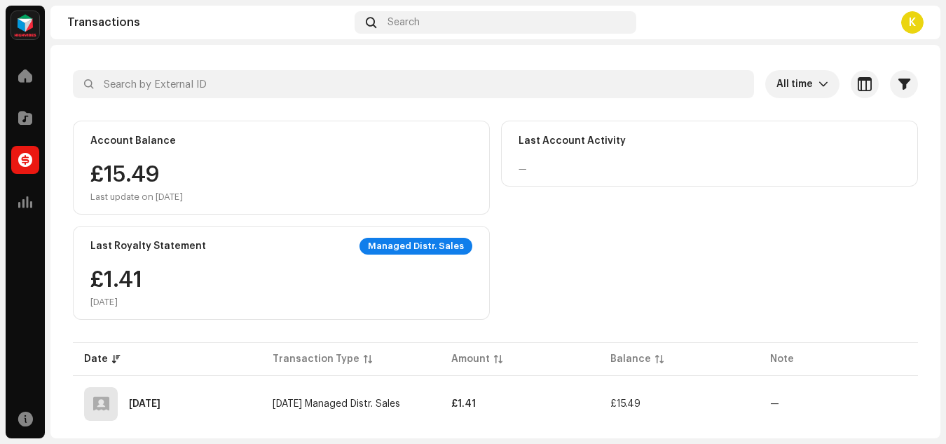
scroll to position [31, 0]
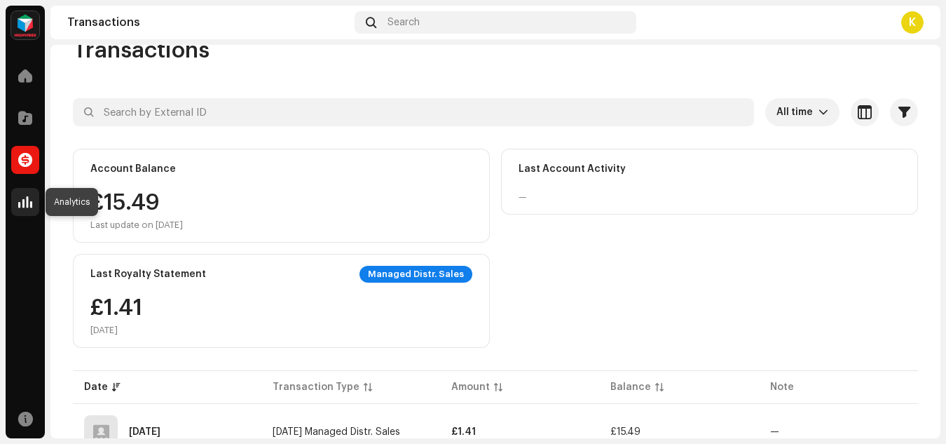
click at [25, 201] on span at bounding box center [25, 201] width 14 height 11
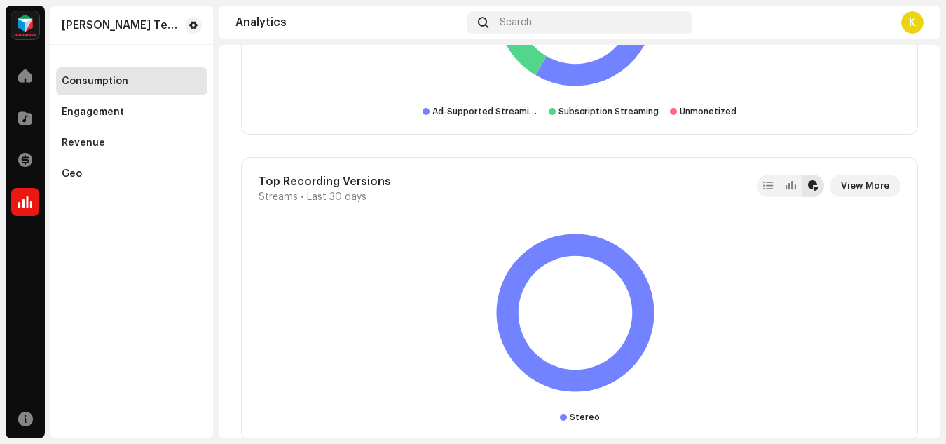
scroll to position [3051, 0]
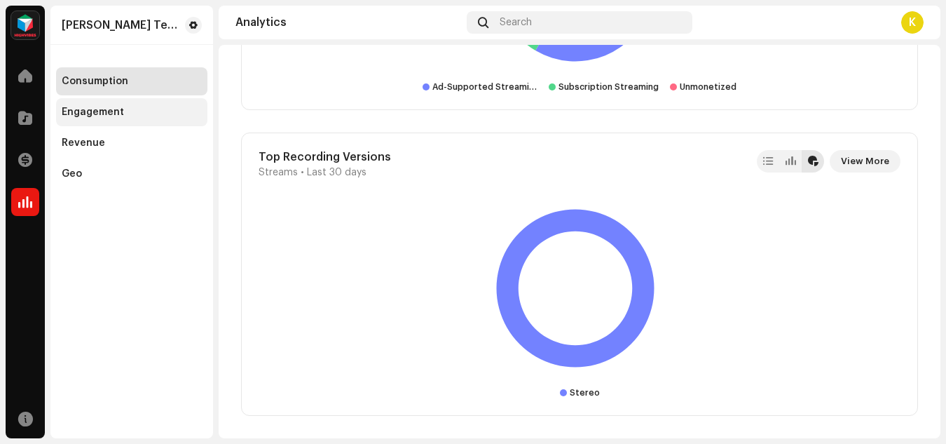
click at [121, 111] on div "Engagement" at bounding box center [132, 112] width 140 height 11
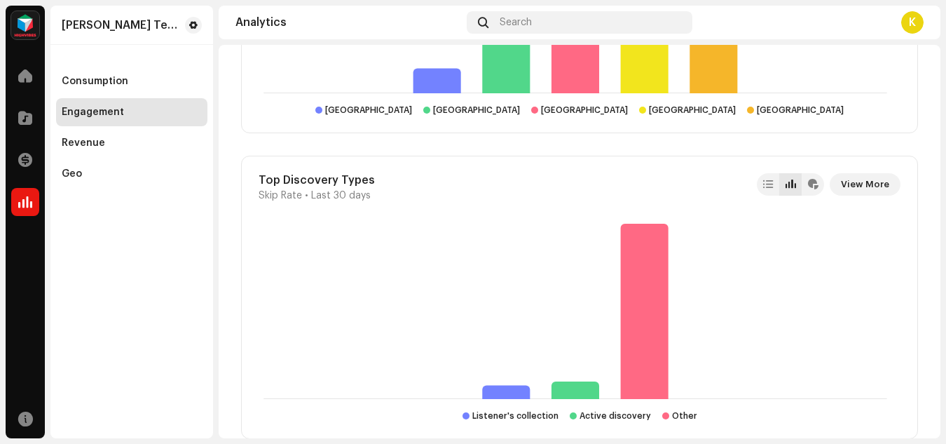
scroll to position [1642, 0]
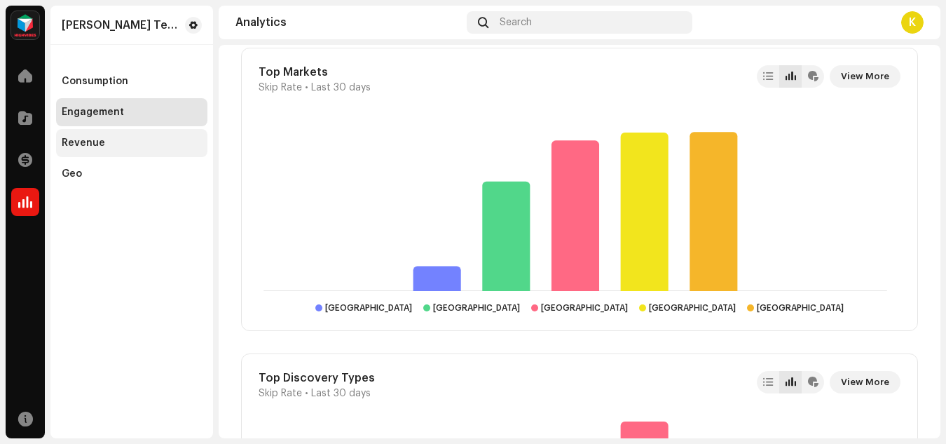
click at [88, 137] on div "Revenue" at bounding box center [83, 142] width 43 height 11
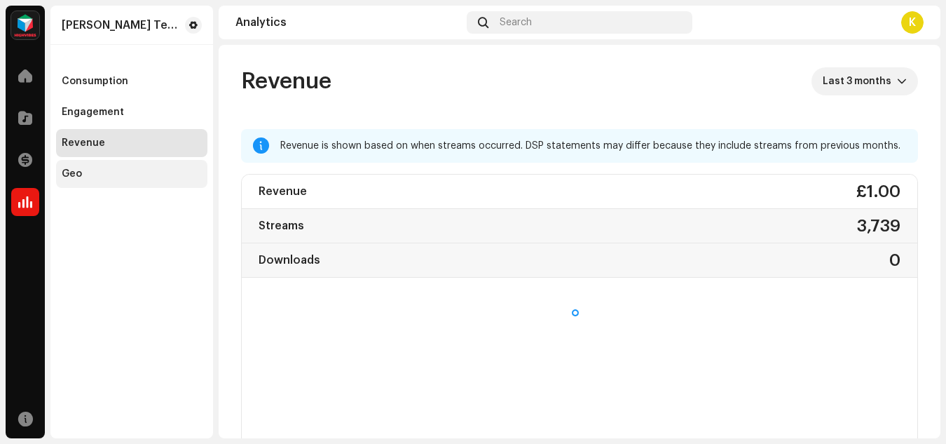
click at [151, 186] on div "Geo" at bounding box center [131, 174] width 151 height 28
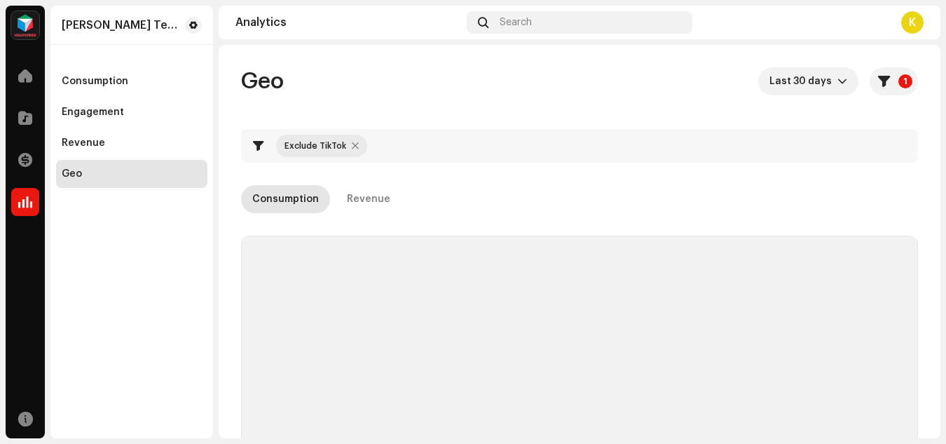
checkbox input "true"
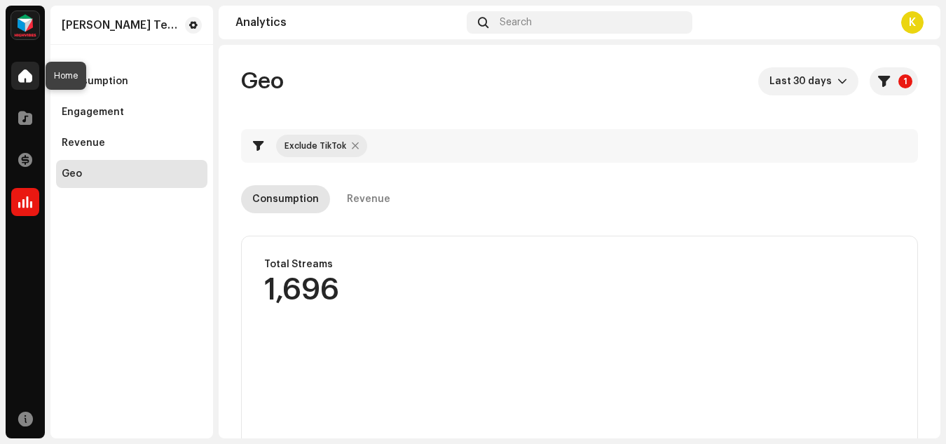
click at [16, 80] on div at bounding box center [25, 76] width 28 height 28
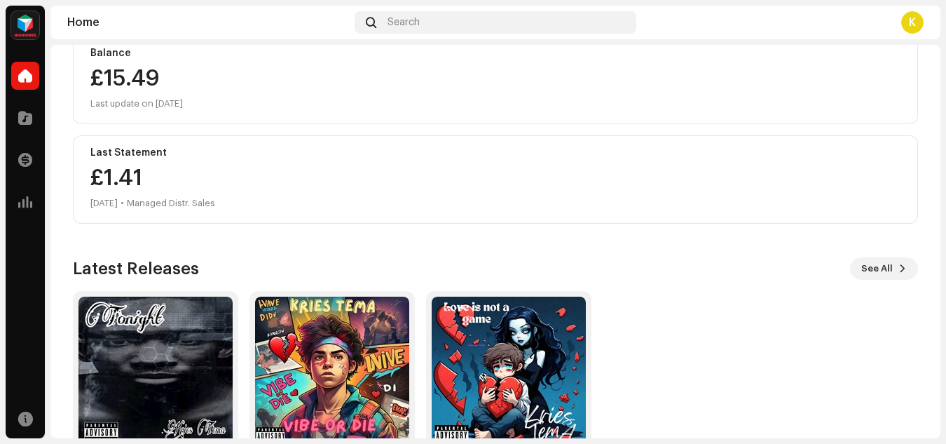
scroll to position [249, 0]
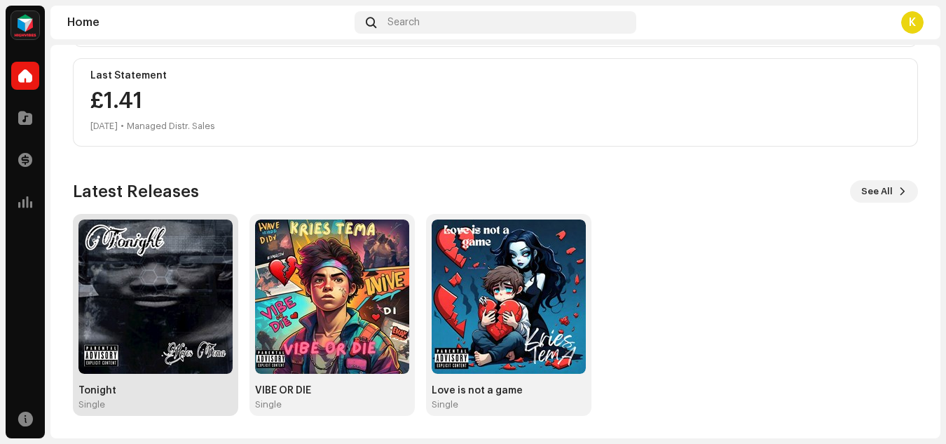
click at [168, 284] on img at bounding box center [156, 296] width 154 height 154
click at [45, 284] on div "[PERSON_NAME] Tema" at bounding box center [45, 222] width 0 height 433
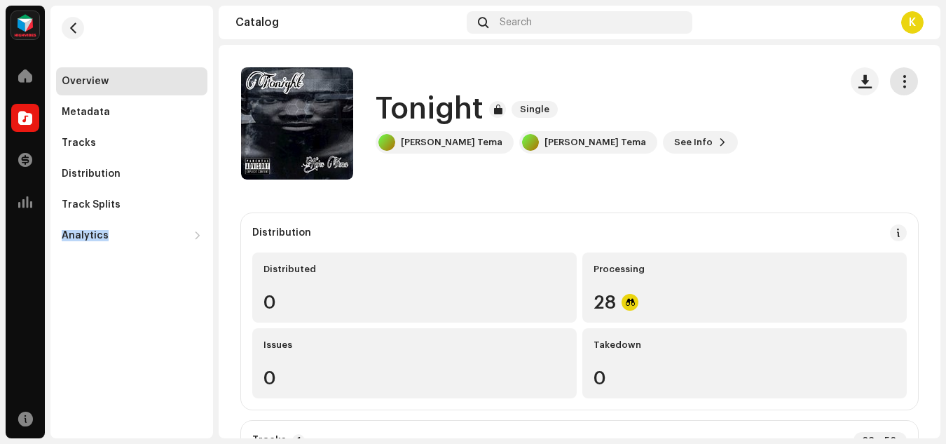
click at [898, 76] on span "button" at bounding box center [904, 81] width 13 height 11
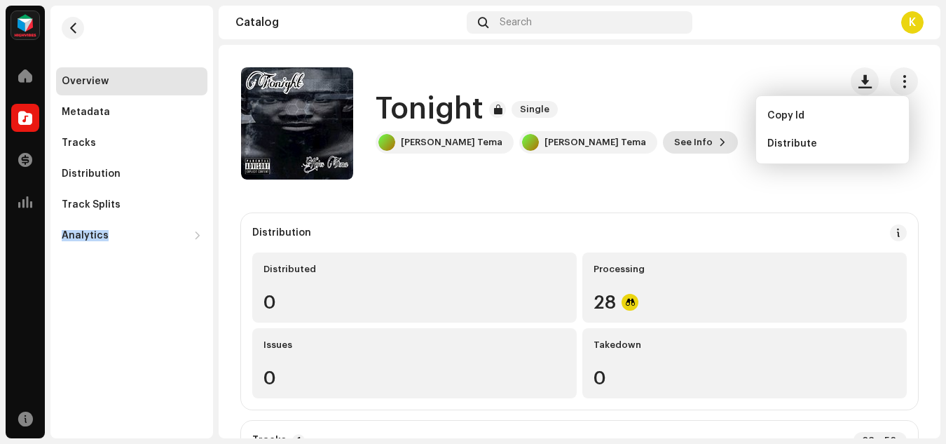
click at [663, 146] on button "See Info" at bounding box center [700, 142] width 75 height 22
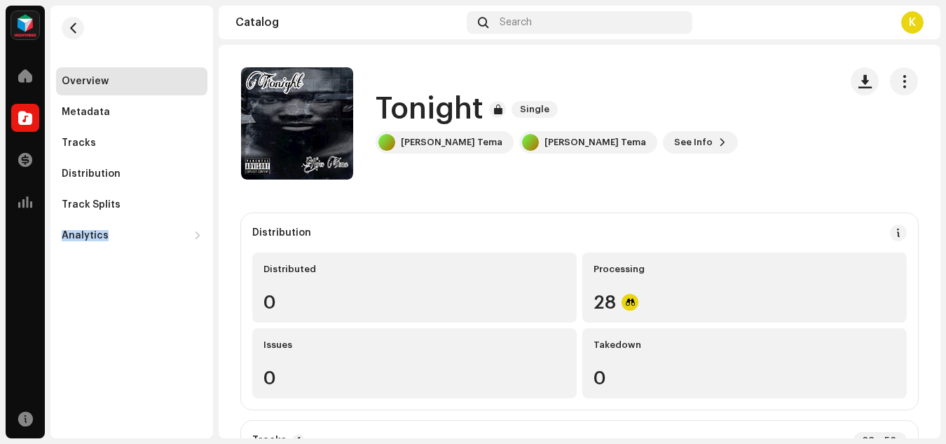
click at [722, 130] on div "Tonight 3049448 Metadata Distribution Metadata Language English Release Title T…" at bounding box center [473, 222] width 946 height 444
click at [114, 141] on div "Tracks" at bounding box center [132, 142] width 140 height 11
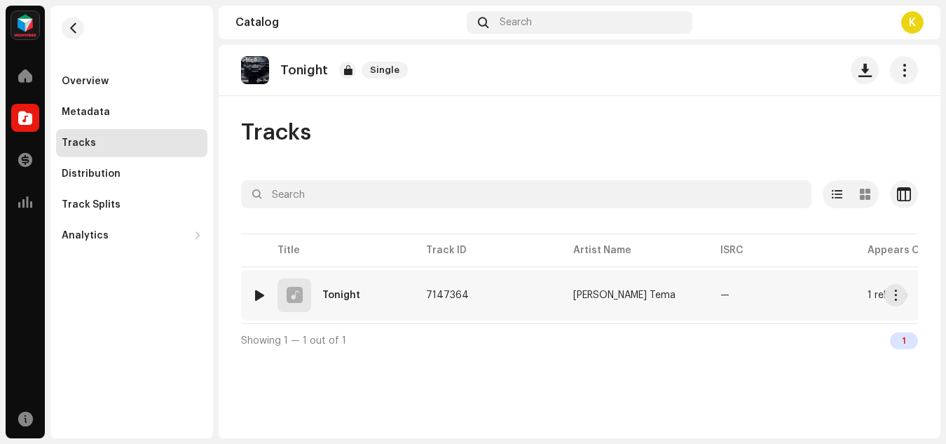
click at [258, 292] on div at bounding box center [259, 295] width 11 height 11
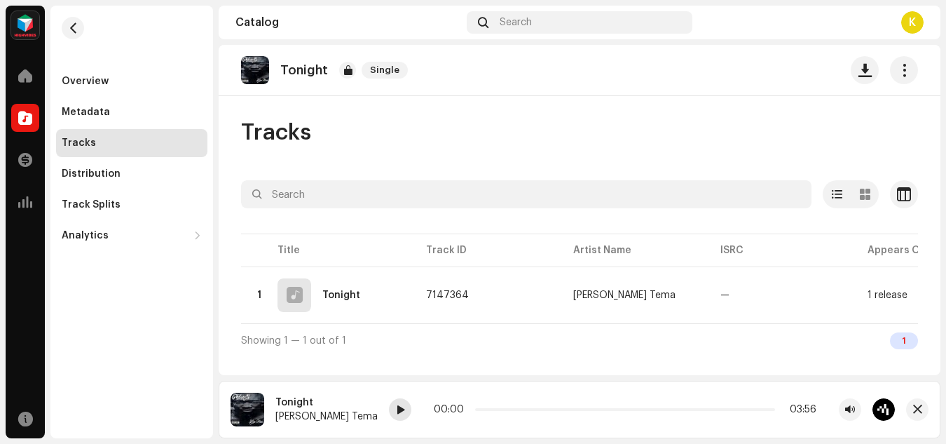
click at [396, 412] on span at bounding box center [400, 410] width 8 height 11
